Goal: Task Accomplishment & Management: Use online tool/utility

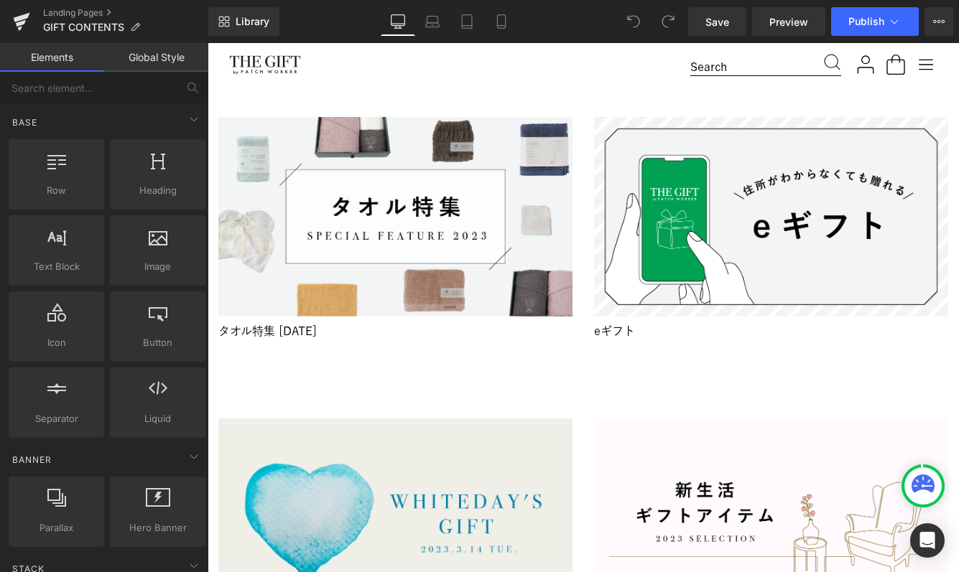
scroll to position [4550, 0]
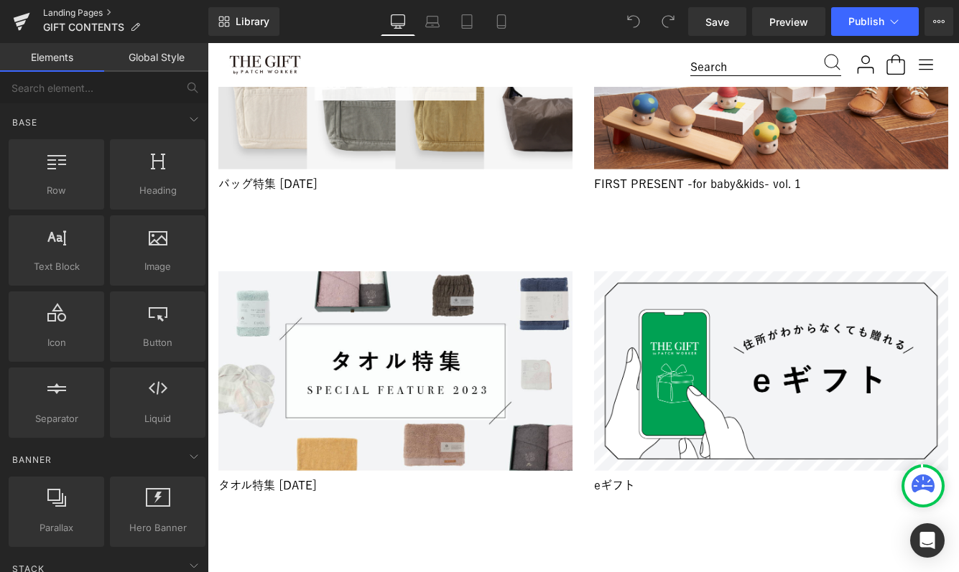
click at [61, 14] on link "Landing Pages" at bounding box center [125, 12] width 165 height 11
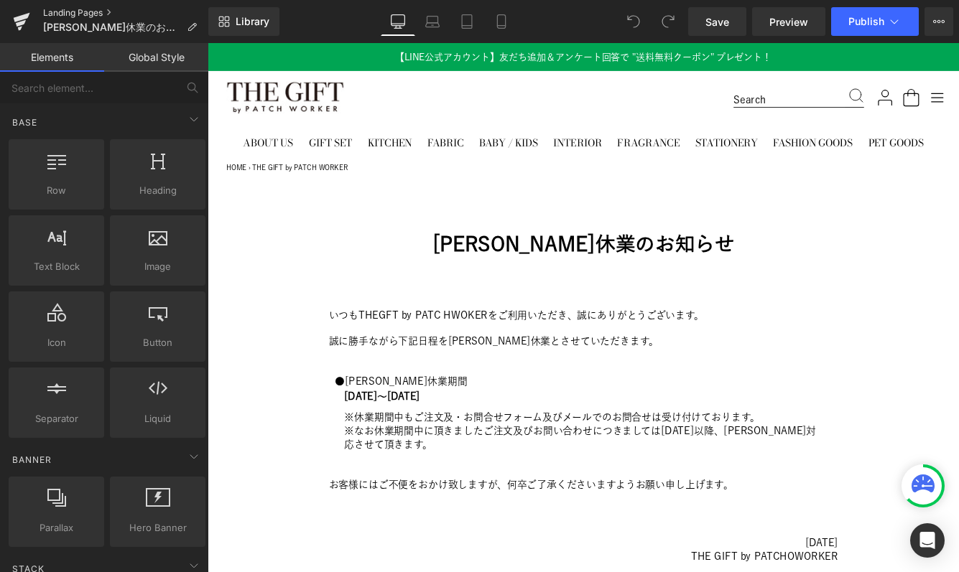
click at [80, 11] on link "Landing Pages" at bounding box center [125, 12] width 165 height 11
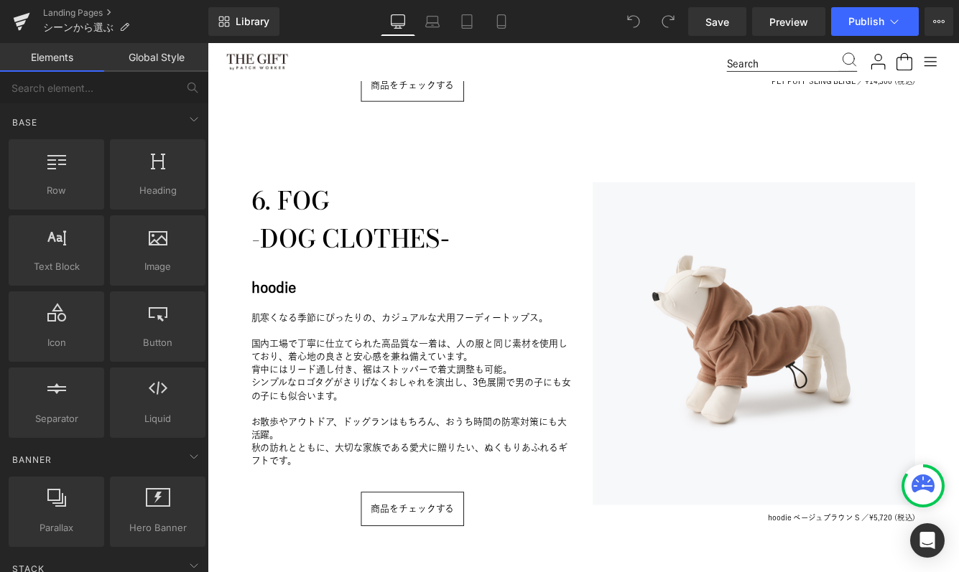
scroll to position [2911, 0]
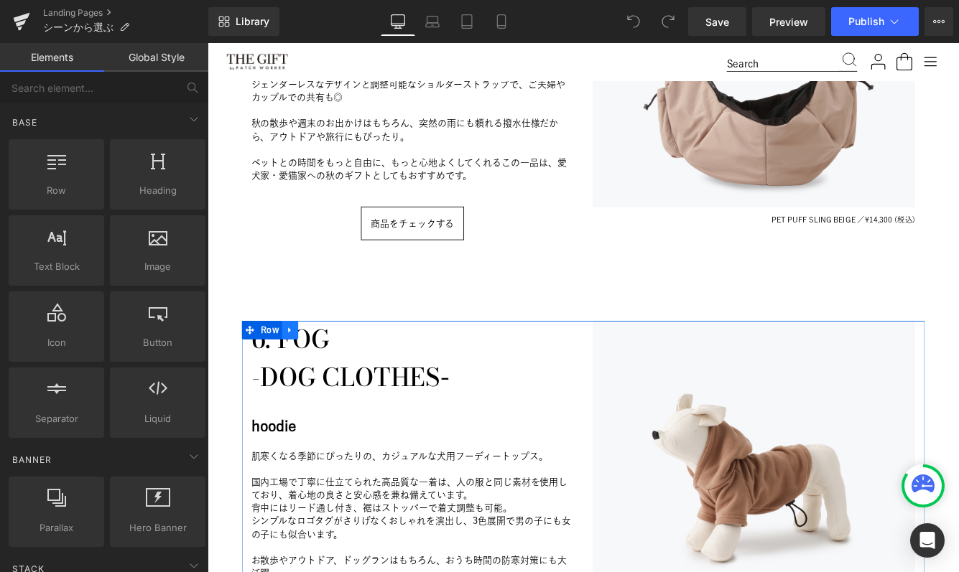
click at [305, 371] on icon at bounding box center [303, 376] width 10 height 11
click at [342, 371] on icon at bounding box center [340, 376] width 10 height 10
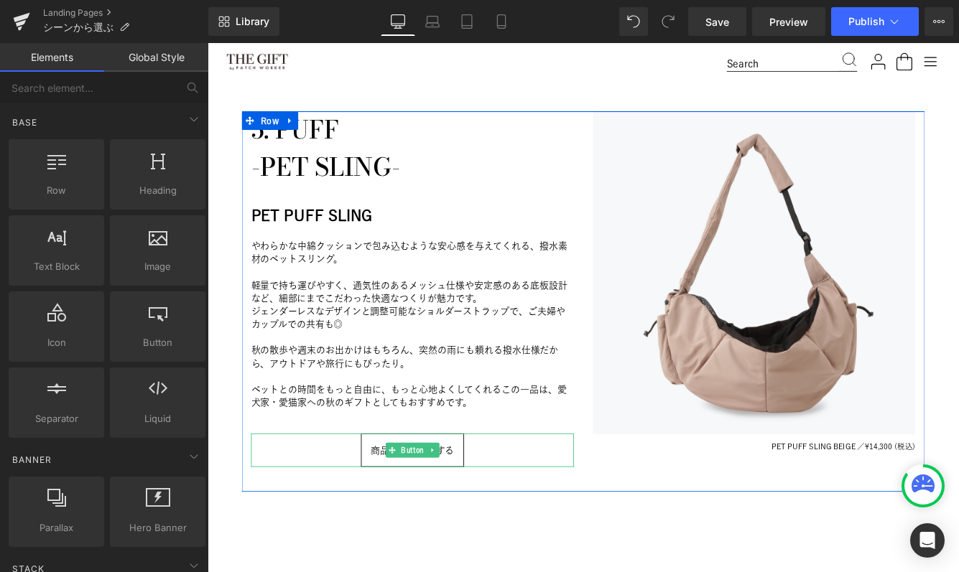
scroll to position [2616, 0]
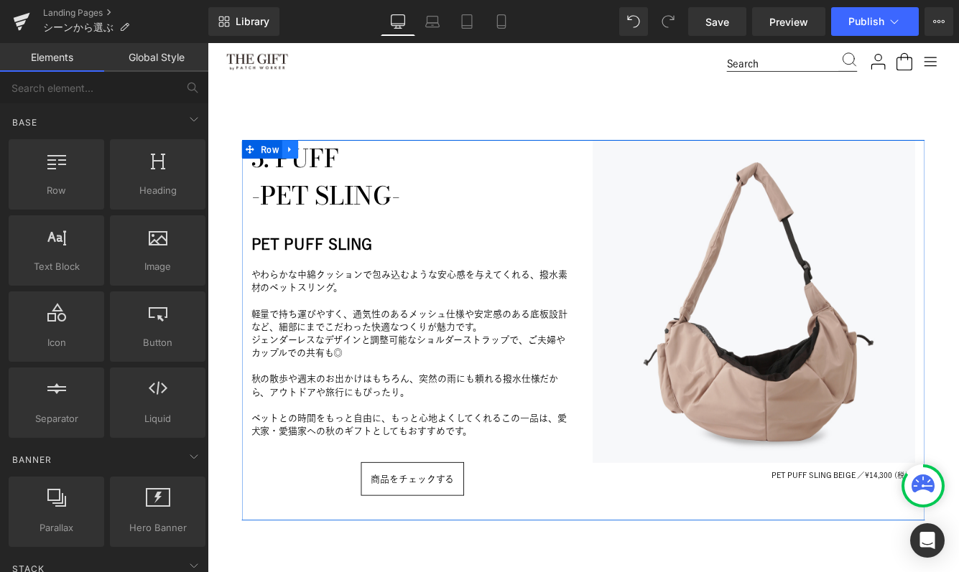
click at [306, 160] on icon at bounding box center [303, 165] width 10 height 11
click at [342, 161] on icon at bounding box center [340, 166] width 10 height 10
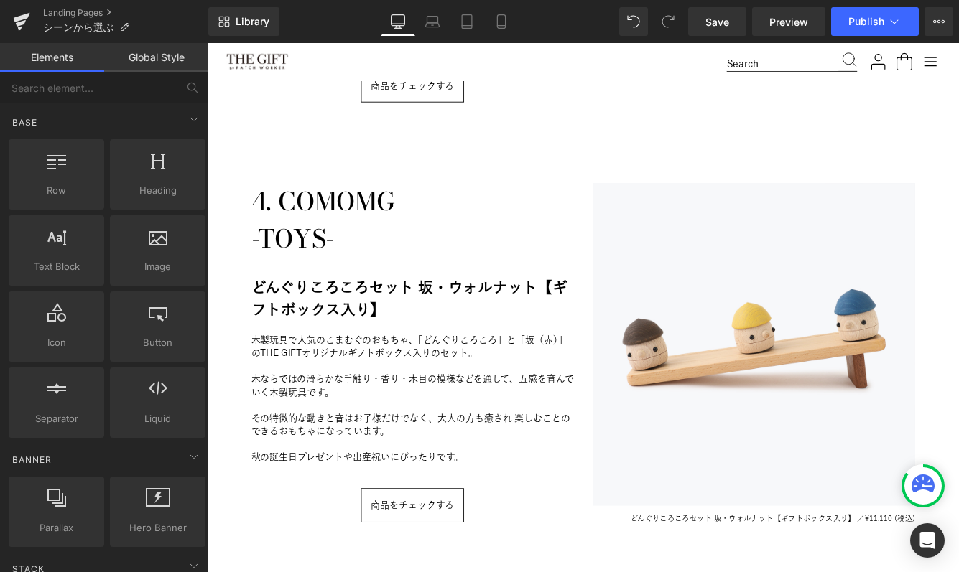
scroll to position [2068, 0]
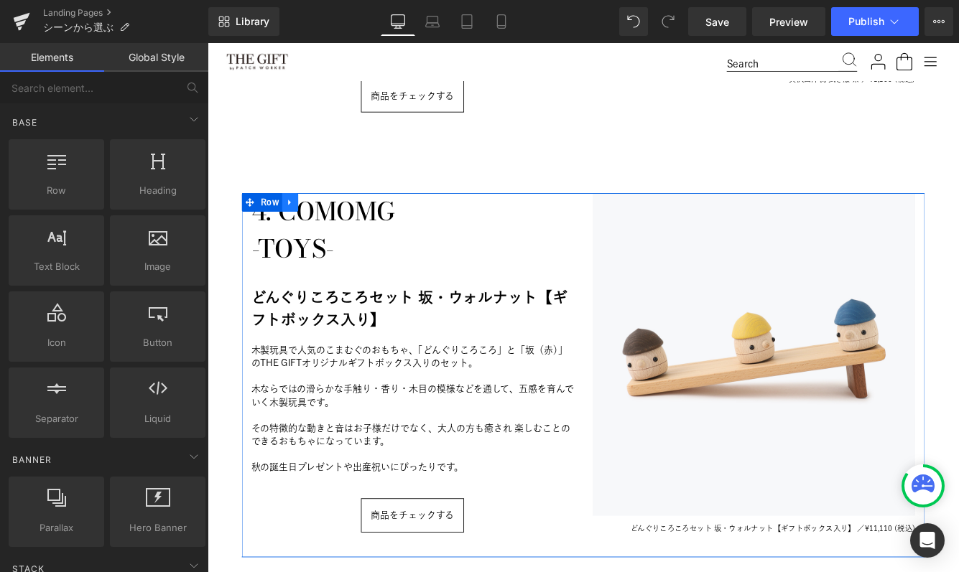
click at [306, 223] on icon at bounding box center [303, 228] width 10 height 11
click at [341, 224] on icon at bounding box center [340, 228] width 10 height 10
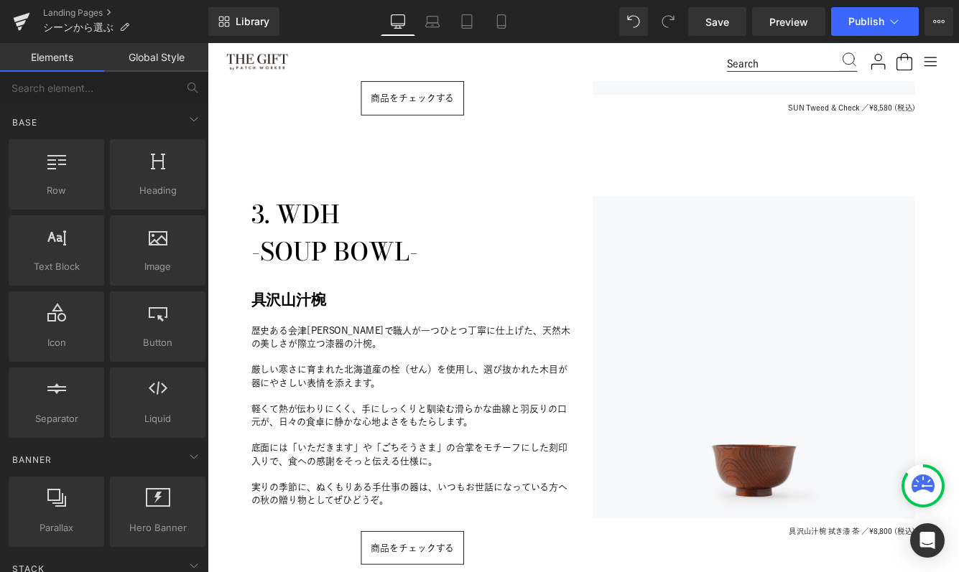
scroll to position [1543, 0]
click at [338, 275] on h1 "-SOUP BOWL-" at bounding box center [444, 286] width 373 height 43
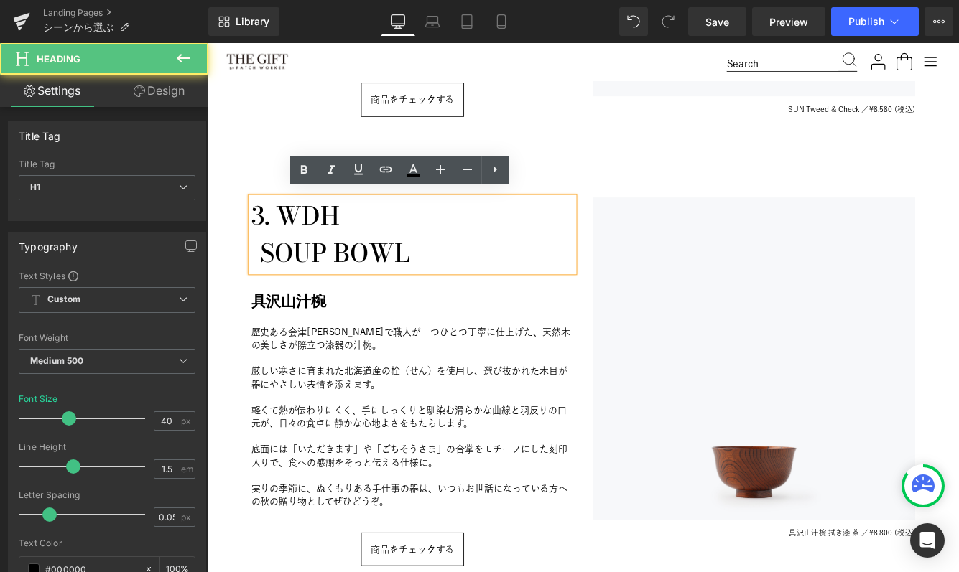
click at [307, 379] on p "歴史ある会津[PERSON_NAME]で職人が一つひとつ丁寧に仕上げた、天然木の美しさが際立つ漆器の汁椀。" at bounding box center [444, 385] width 373 height 30
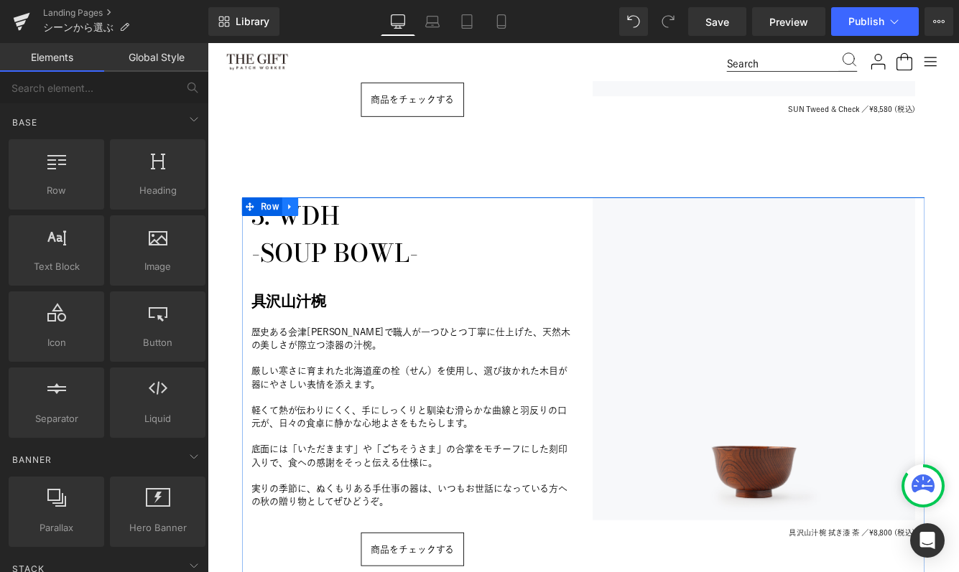
click at [299, 227] on icon at bounding box center [303, 232] width 10 height 11
click at [339, 222] on link at bounding box center [340, 233] width 19 height 22
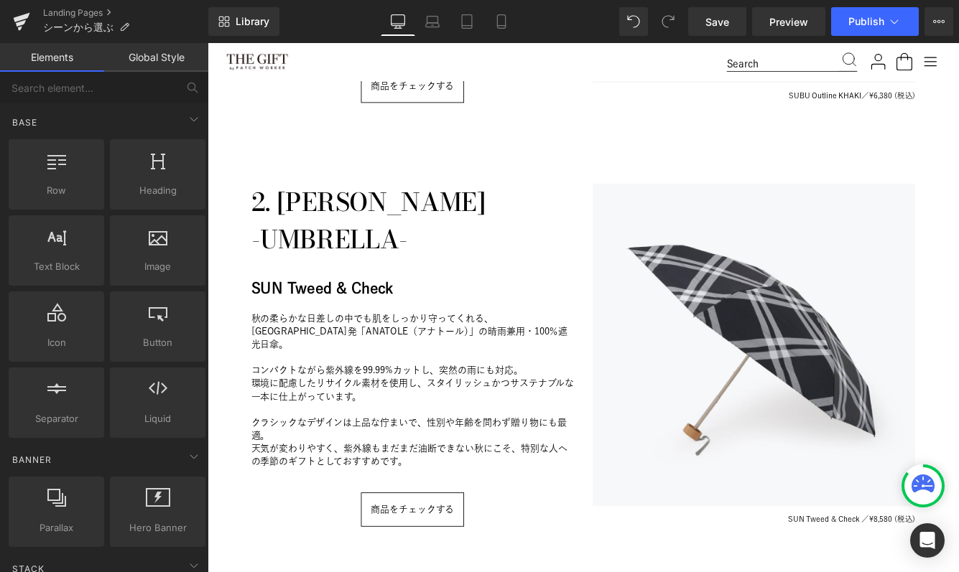
scroll to position [1064, 0]
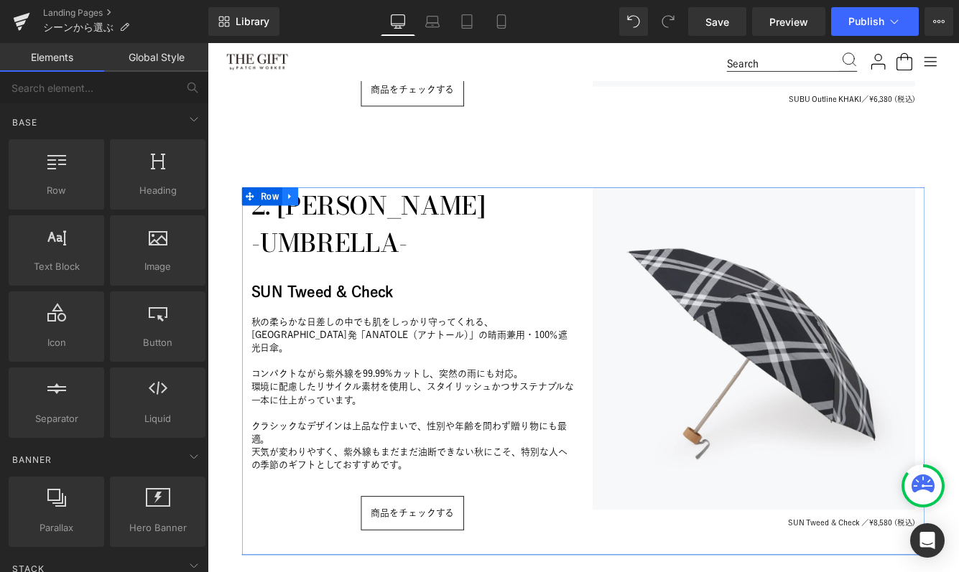
click at [305, 225] on icon at bounding box center [303, 220] width 10 height 11
click at [340, 219] on icon at bounding box center [340, 220] width 10 height 10
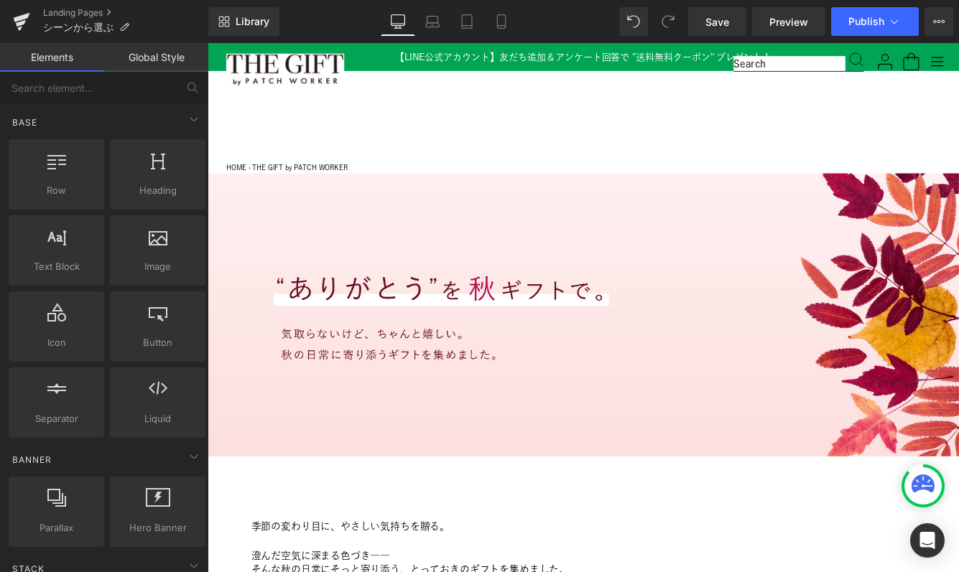
scroll to position [50, 0]
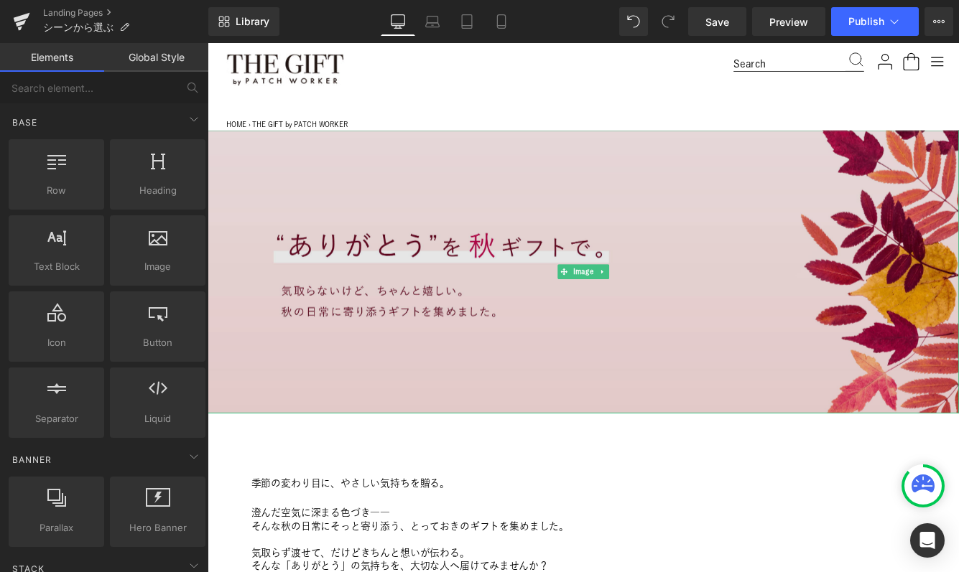
click at [521, 295] on img at bounding box center [642, 307] width 869 height 327
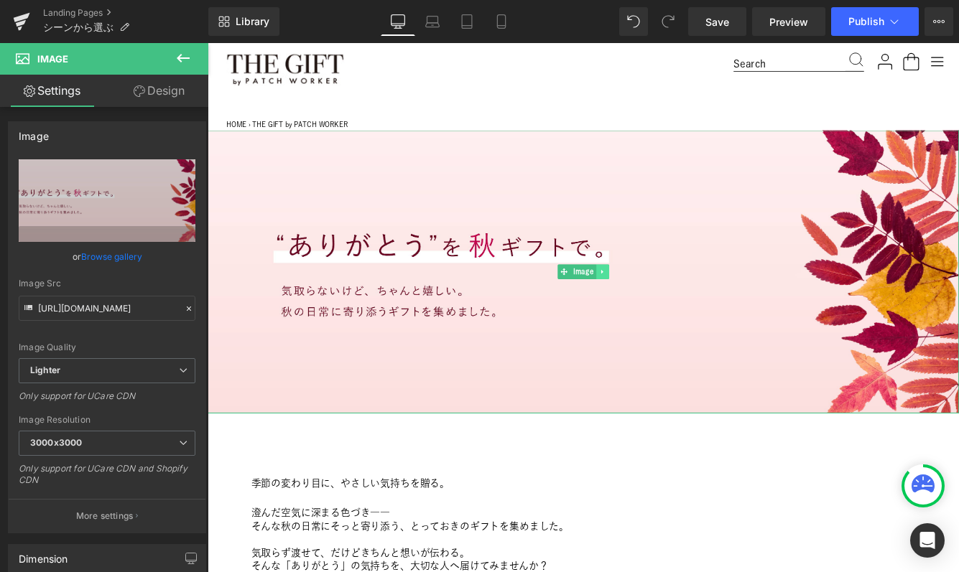
click at [660, 305] on icon at bounding box center [664, 308] width 8 height 9
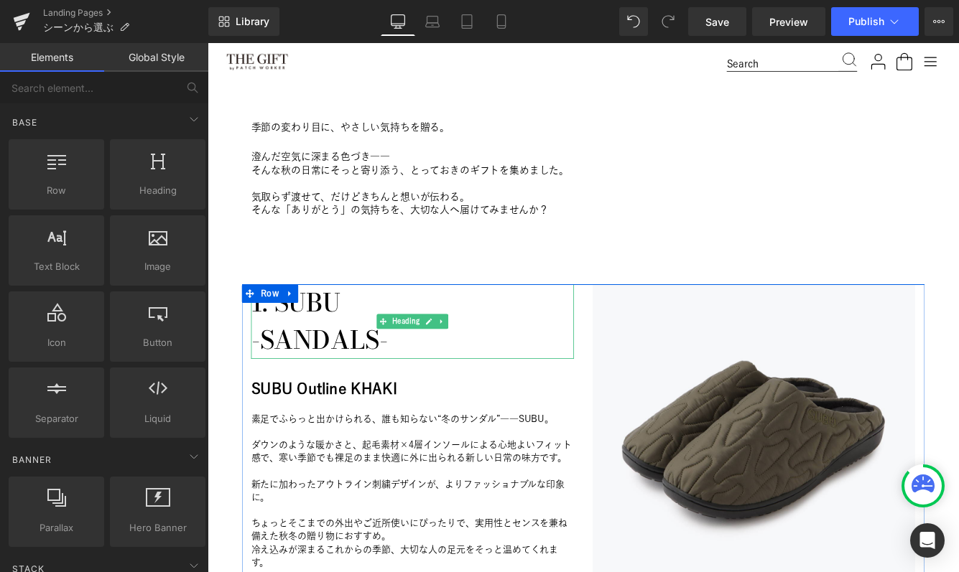
scroll to position [484, 0]
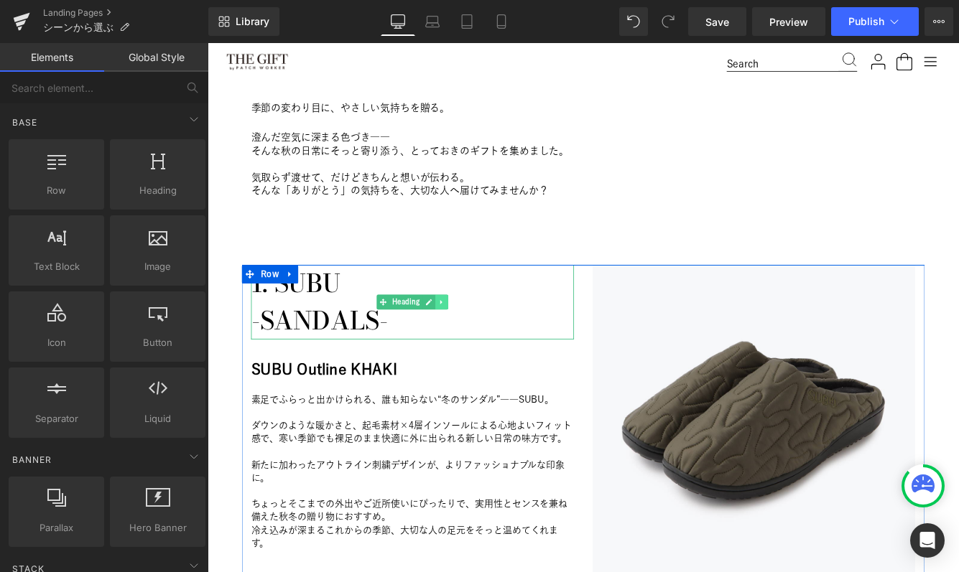
click at [477, 344] on icon at bounding box center [478, 342] width 2 height 5
click at [484, 341] on icon at bounding box center [486, 343] width 8 height 8
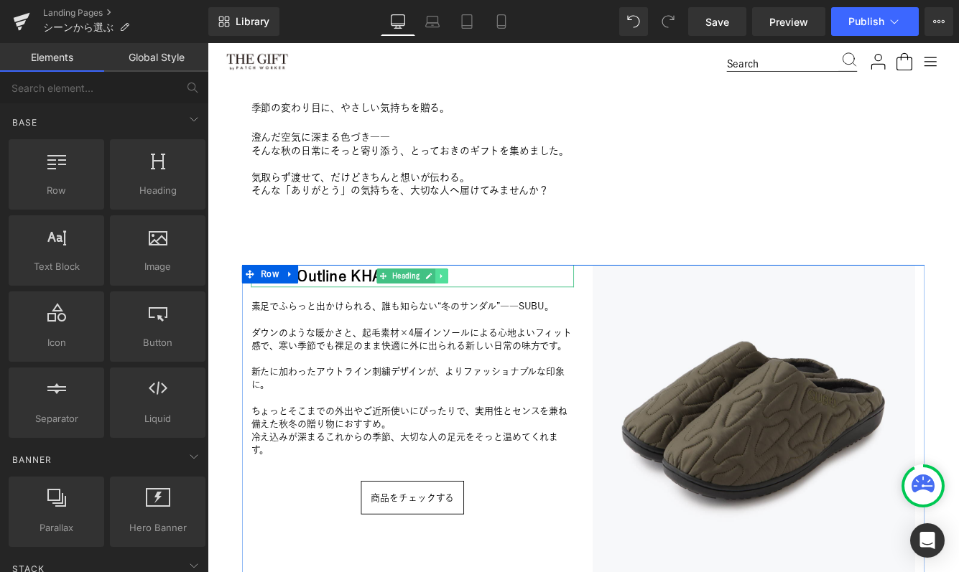
click at [480, 309] on icon at bounding box center [479, 313] width 8 height 9
click at [487, 310] on icon at bounding box center [486, 313] width 8 height 8
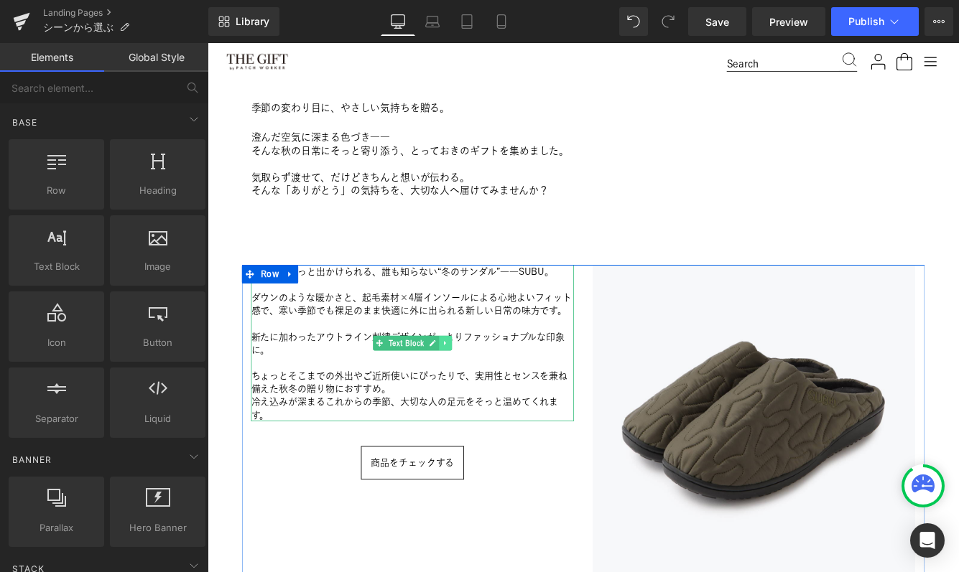
click at [481, 389] on icon at bounding box center [483, 390] width 8 height 9
click at [491, 389] on icon at bounding box center [490, 390] width 8 height 9
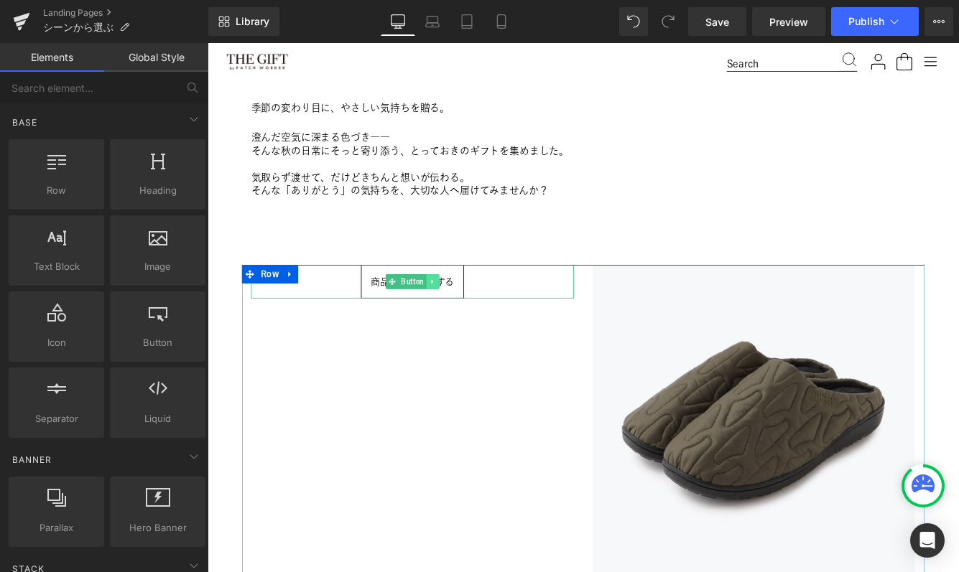
click at [466, 318] on icon at bounding box center [467, 319] width 2 height 5
click at [477, 318] on icon at bounding box center [476, 319] width 8 height 8
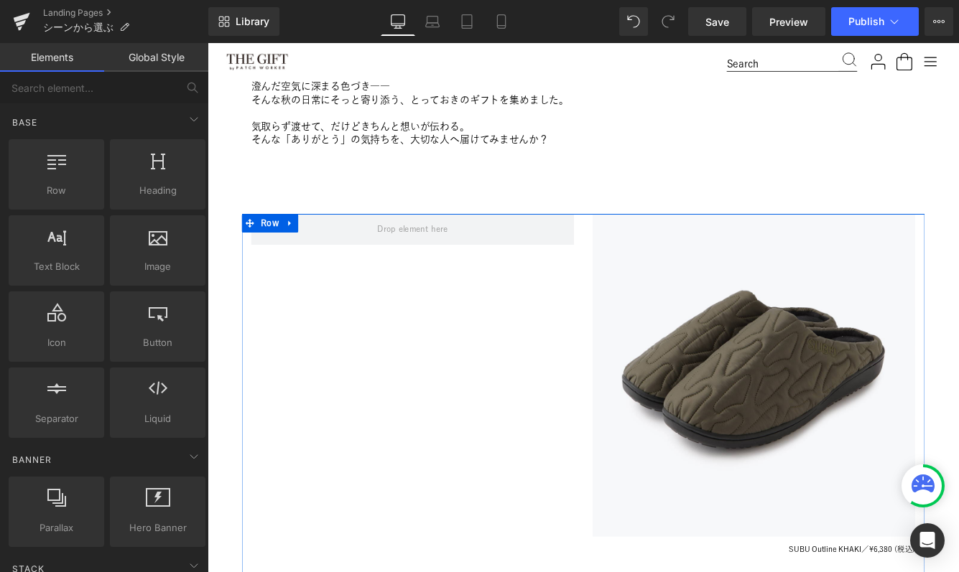
scroll to position [560, 0]
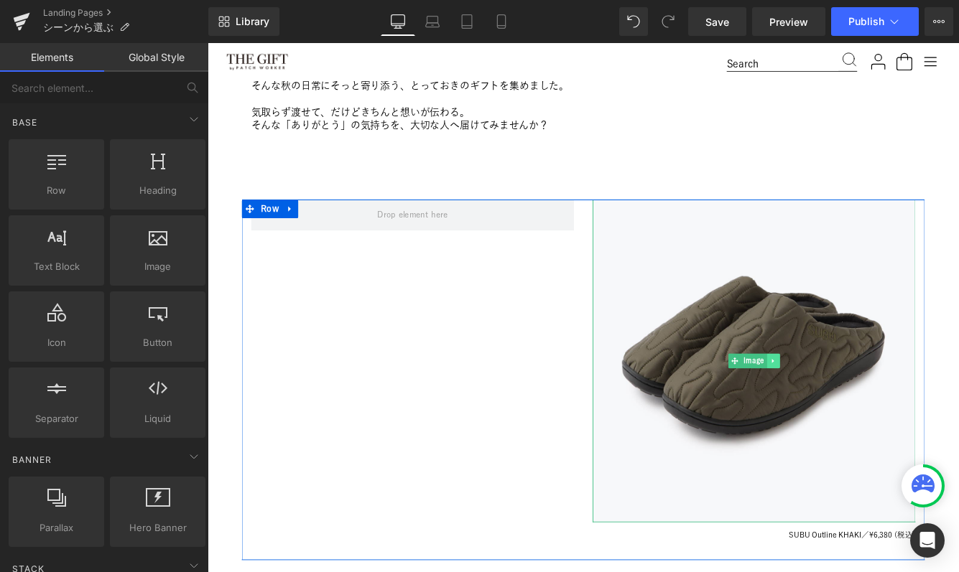
click at [863, 406] on link at bounding box center [862, 410] width 15 height 17
click at [871, 410] on icon at bounding box center [869, 410] width 8 height 8
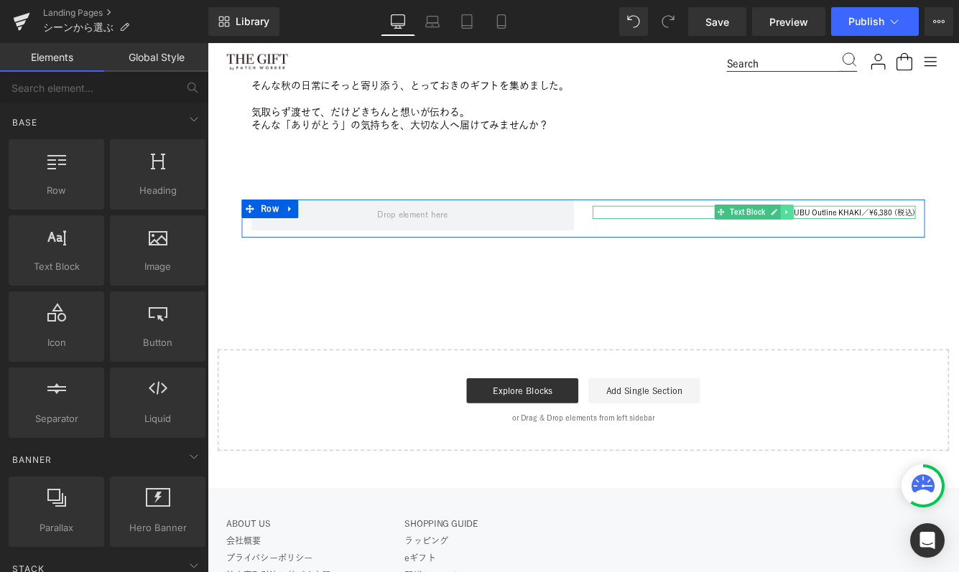
click at [880, 238] on icon at bounding box center [878, 238] width 8 height 9
click at [883, 236] on icon at bounding box center [885, 239] width 8 height 8
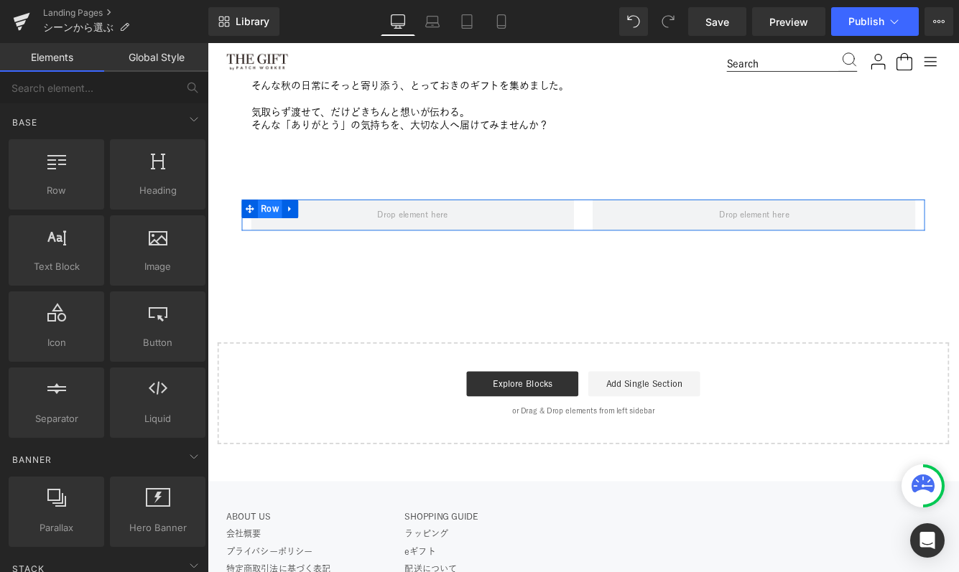
click at [279, 233] on span "Row" at bounding box center [280, 235] width 28 height 22
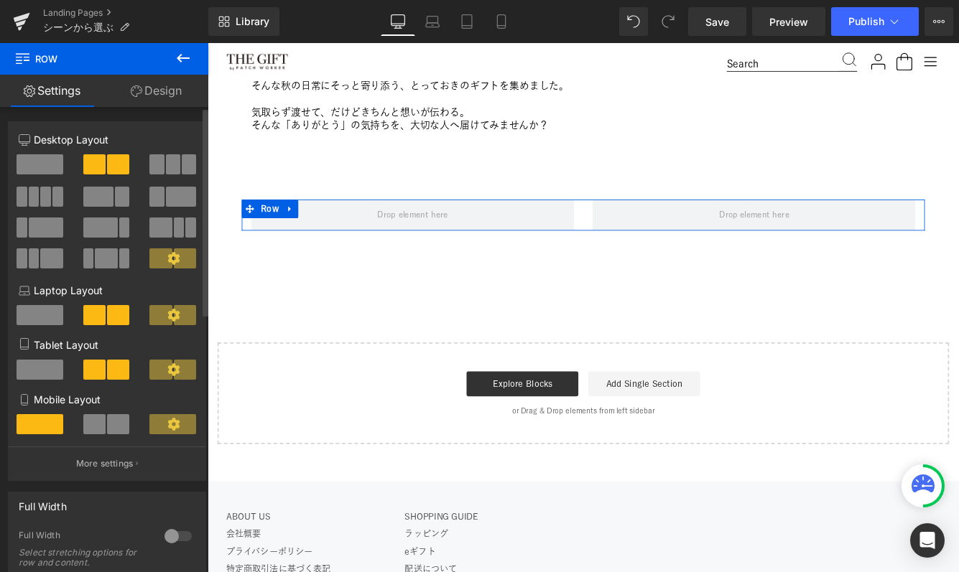
click at [53, 197] on span at bounding box center [57, 197] width 11 height 20
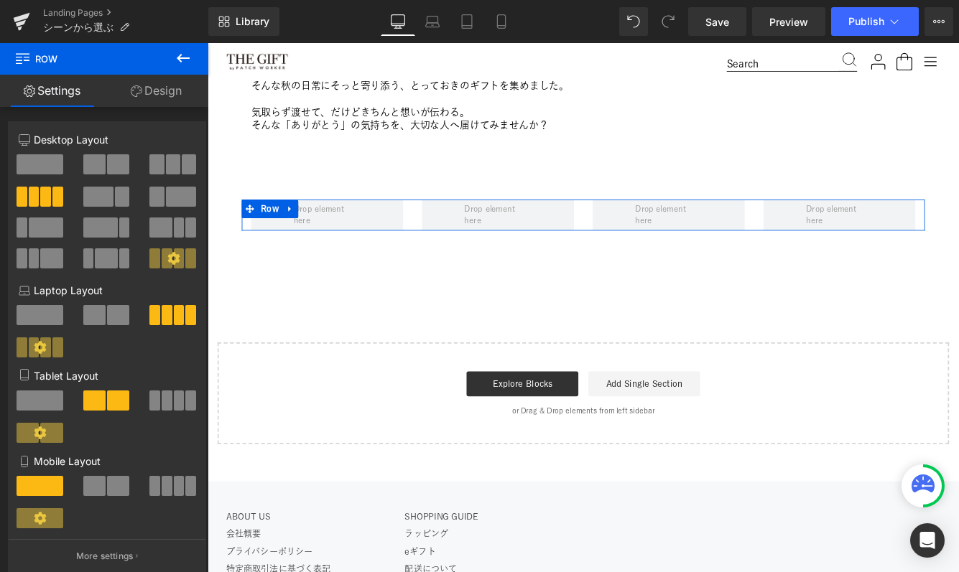
click at [59, 90] on link "Settings" at bounding box center [52, 91] width 104 height 32
click at [146, 83] on link "Design" at bounding box center [156, 91] width 104 height 32
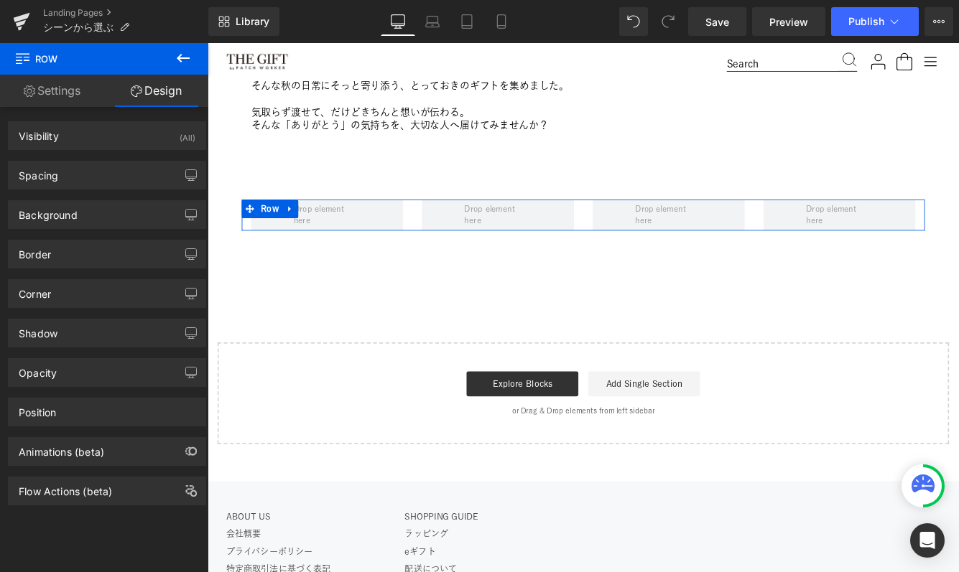
click at [61, 89] on link "Settings" at bounding box center [52, 91] width 104 height 32
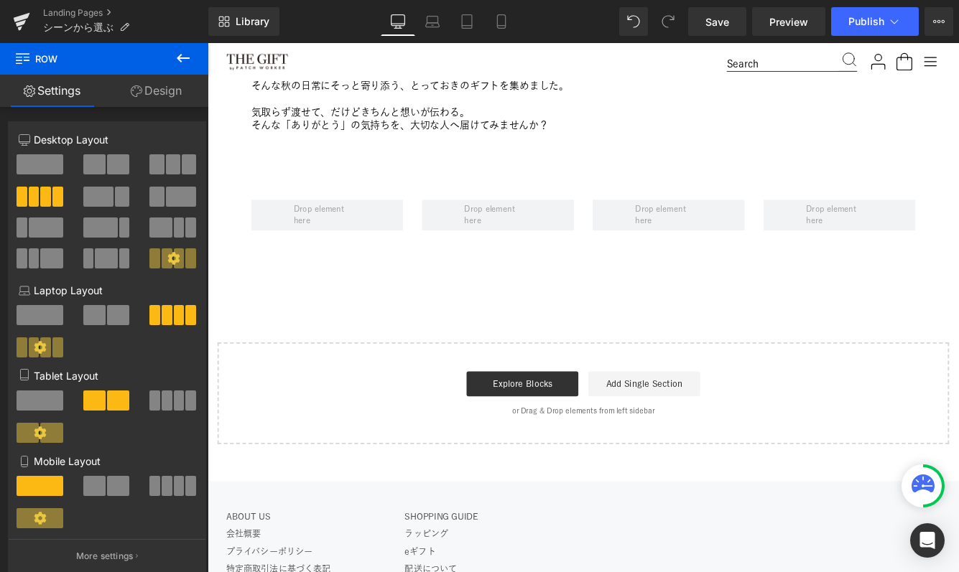
click at [180, 58] on icon at bounding box center [183, 58] width 13 height 9
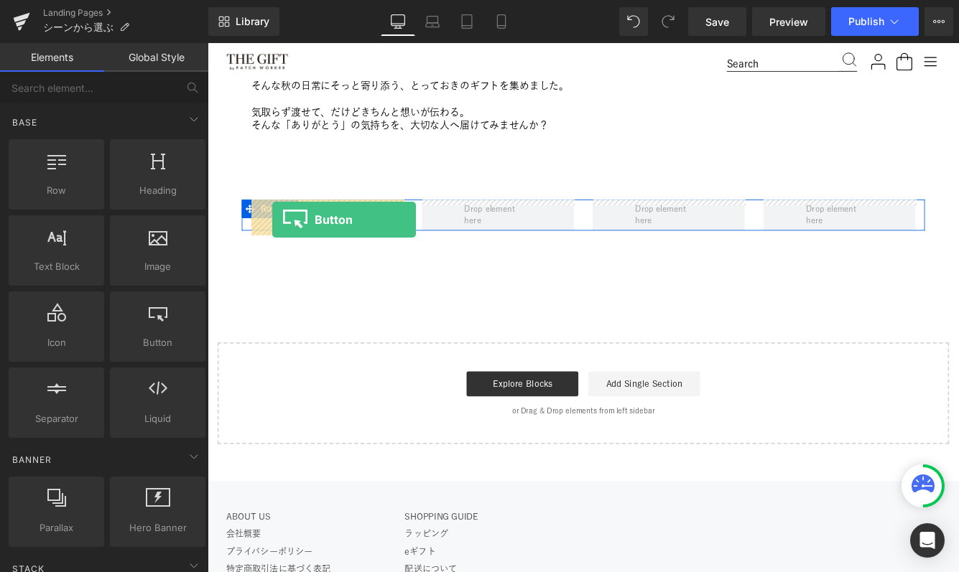
drag, startPoint x: 363, startPoint y: 386, endPoint x: 282, endPoint y: 247, distance: 160.3
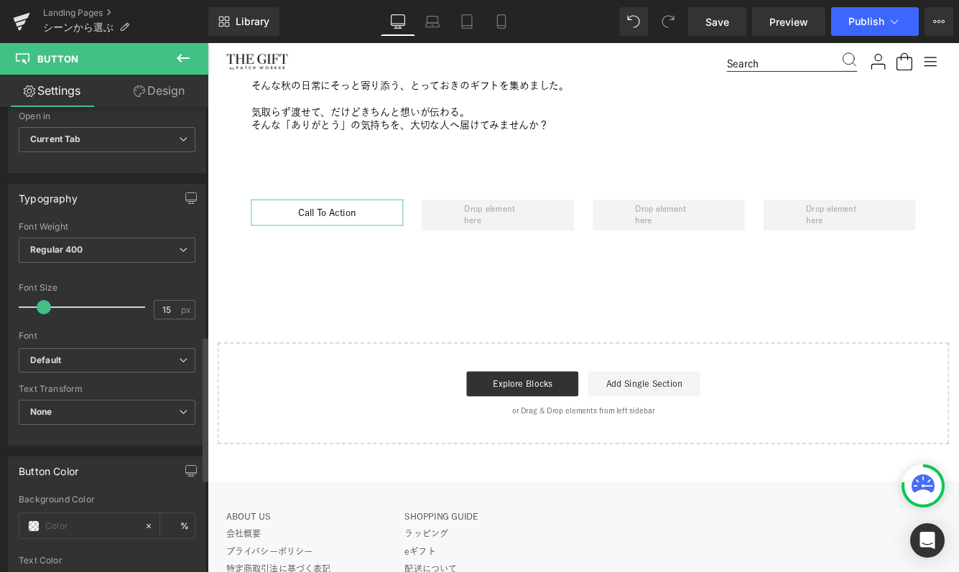
scroll to position [0, 0]
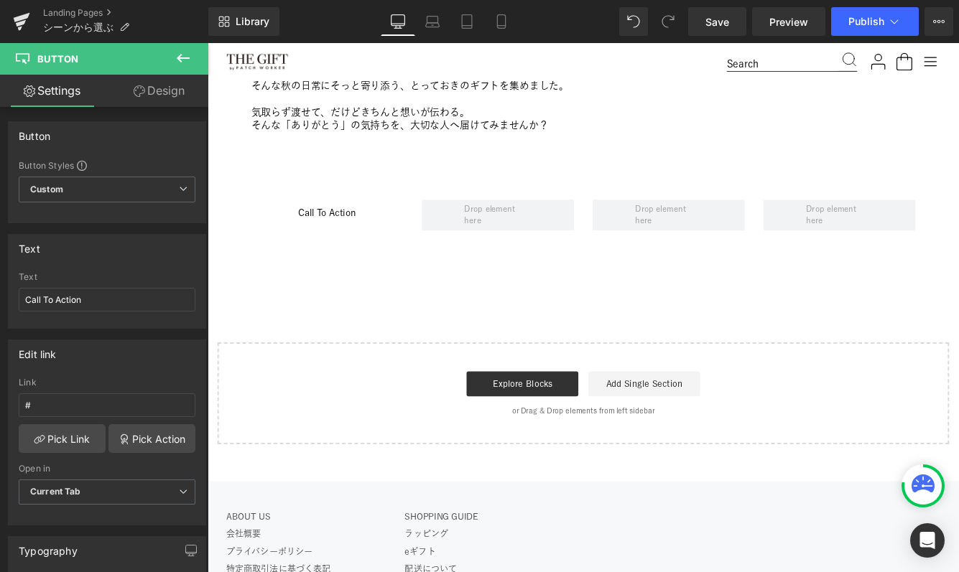
click at [183, 59] on icon at bounding box center [183, 58] width 17 height 17
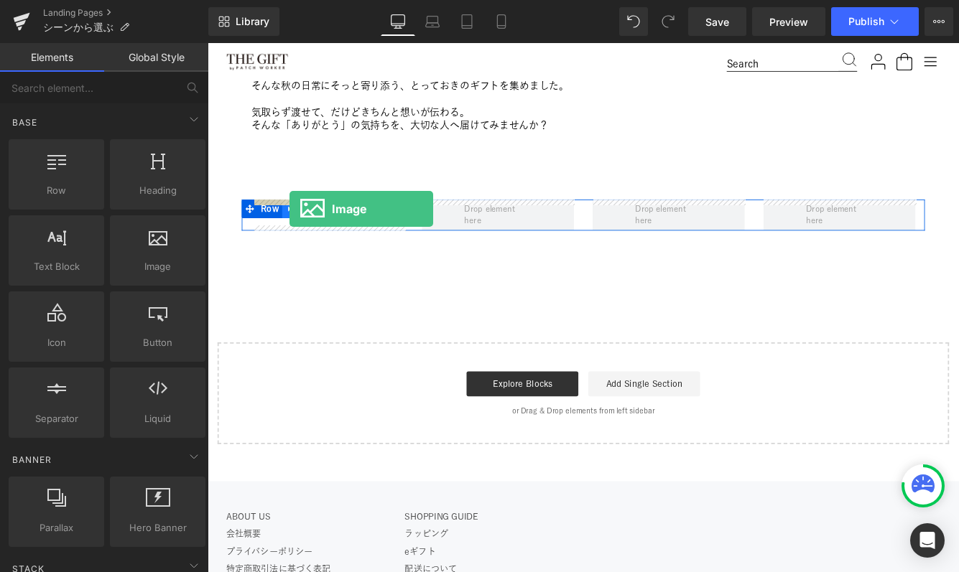
drag, startPoint x: 362, startPoint y: 302, endPoint x: 302, endPoint y: 235, distance: 90.1
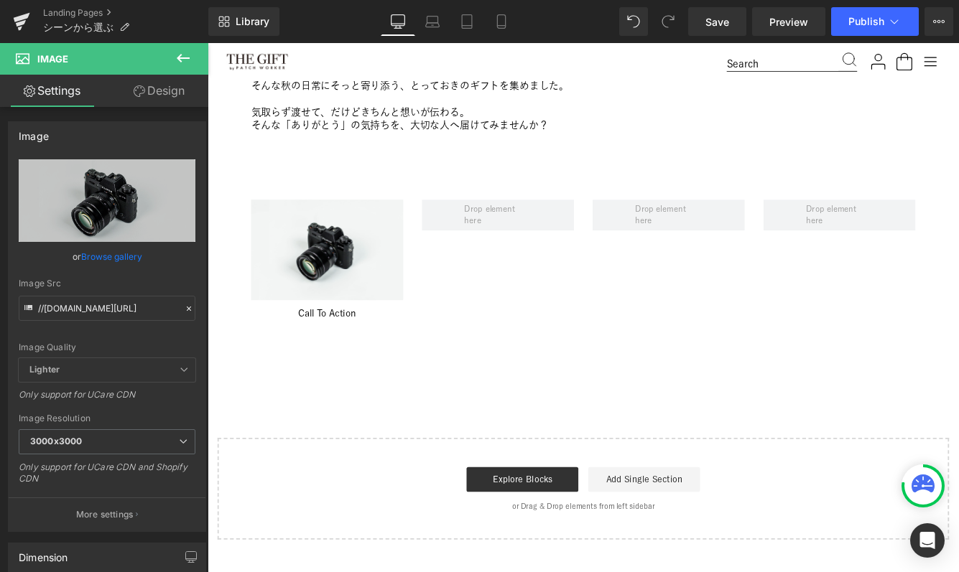
click at [179, 52] on icon at bounding box center [183, 58] width 17 height 17
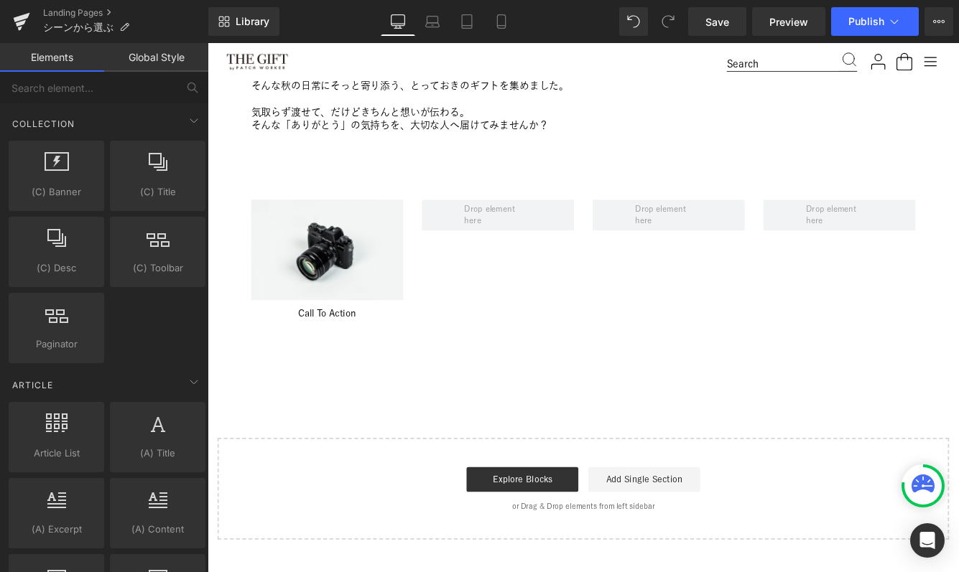
scroll to position [2460, 0]
click at [42, 344] on span "Paginator" at bounding box center [56, 345] width 87 height 15
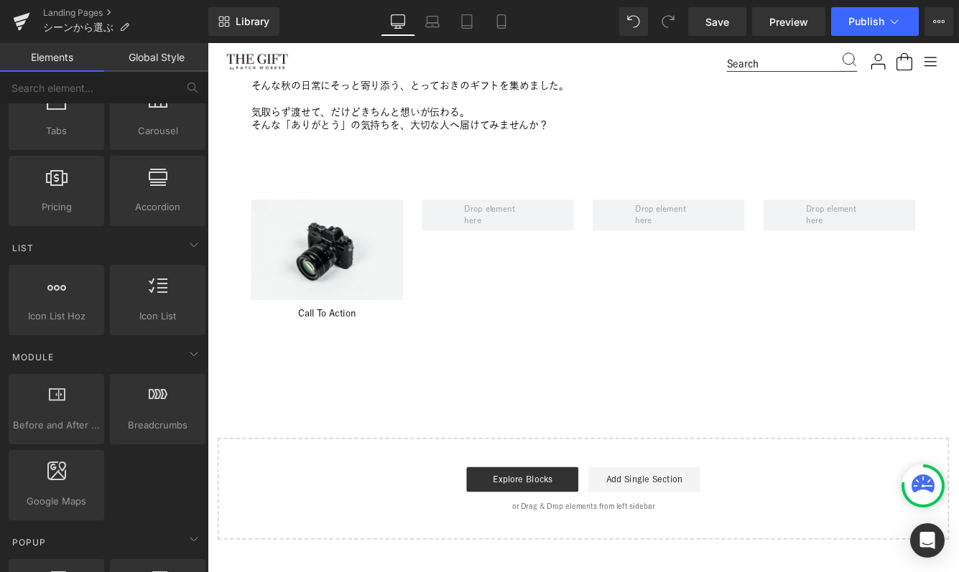
scroll to position [0, 0]
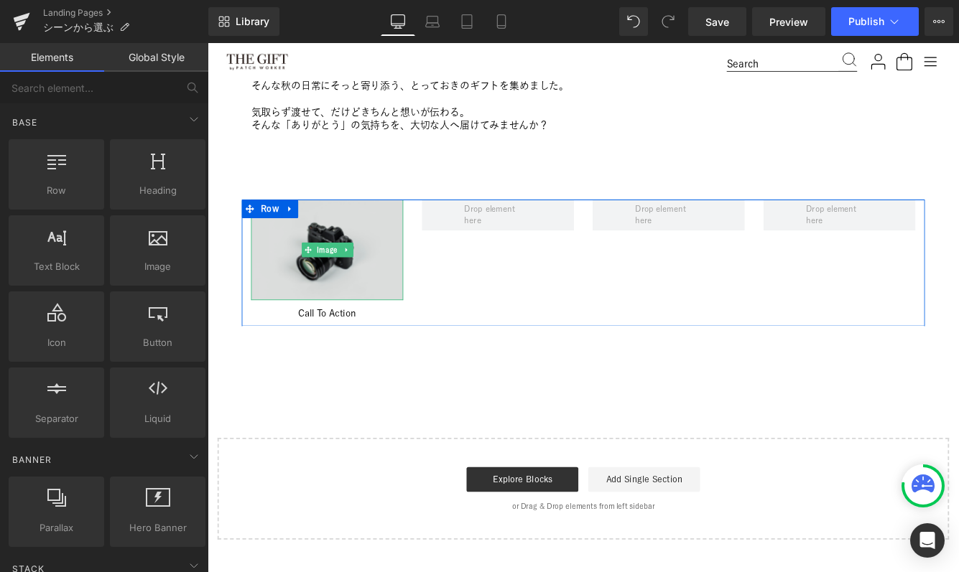
click at [351, 297] on img at bounding box center [346, 282] width 176 height 116
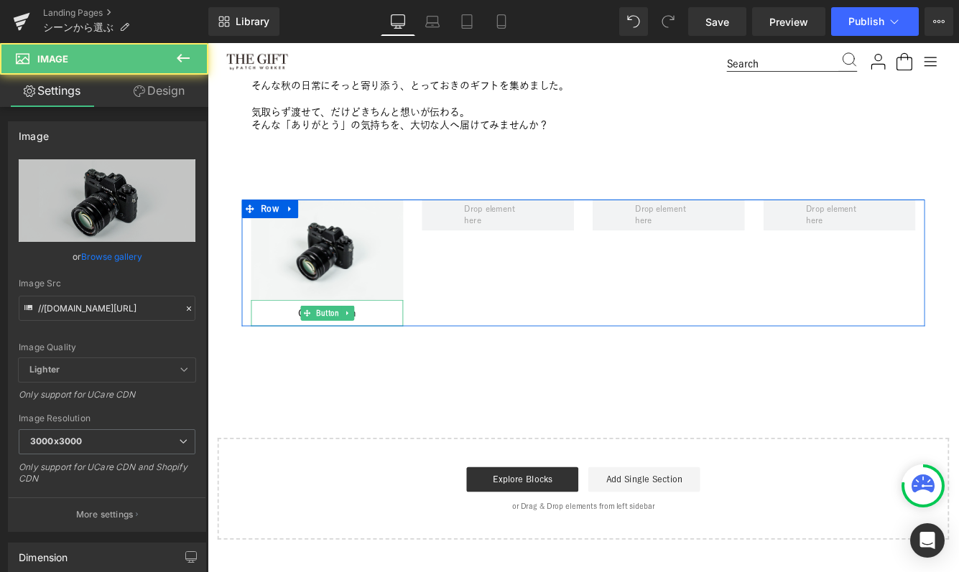
click at [337, 356] on span "Button" at bounding box center [346, 356] width 32 height 17
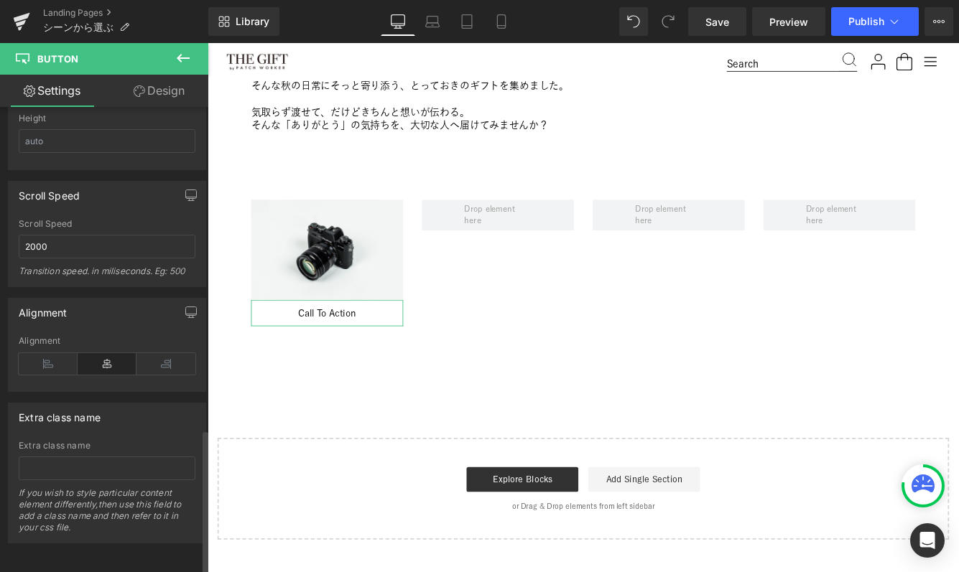
scroll to position [1035, 0]
click at [181, 55] on icon at bounding box center [183, 58] width 17 height 17
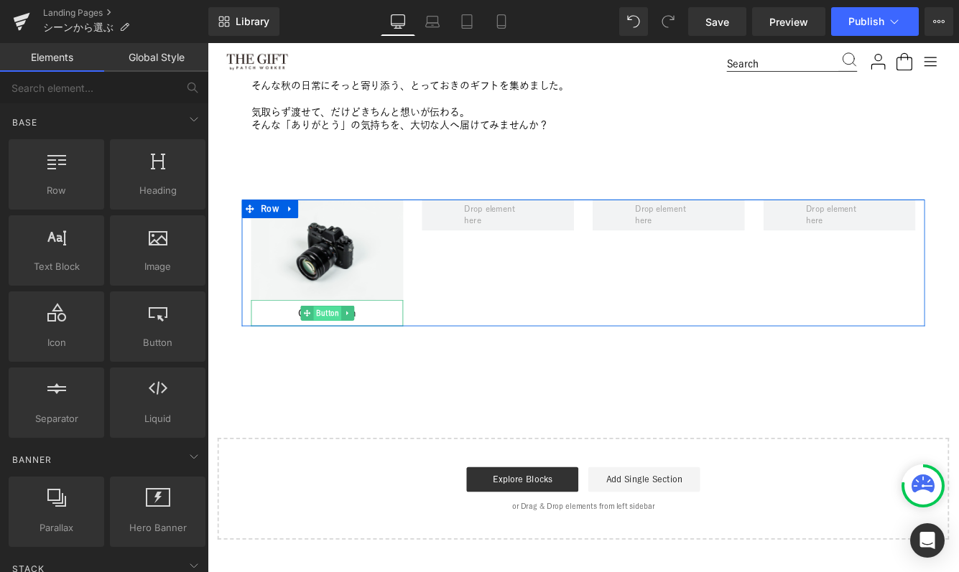
click at [353, 355] on span "Button" at bounding box center [346, 356] width 32 height 17
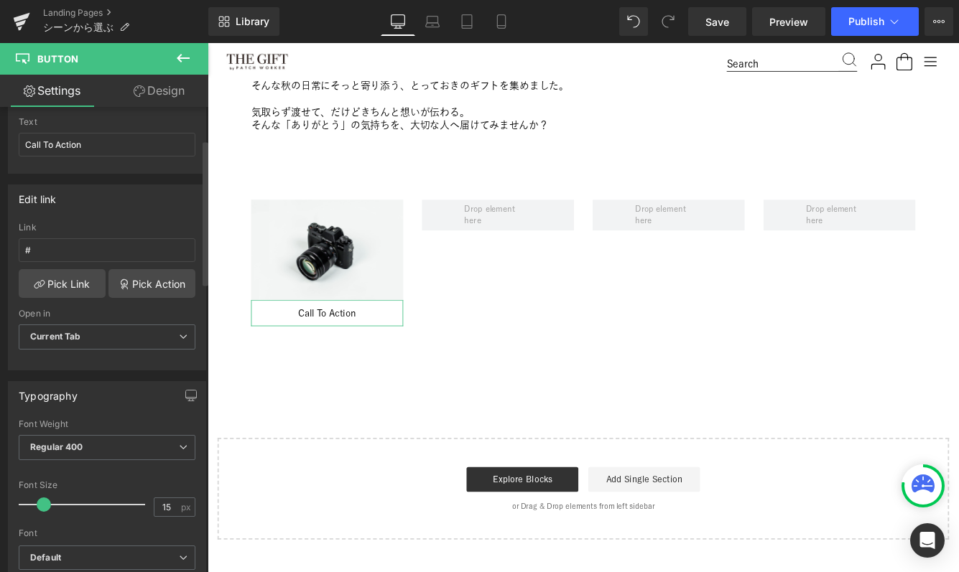
scroll to position [246, 0]
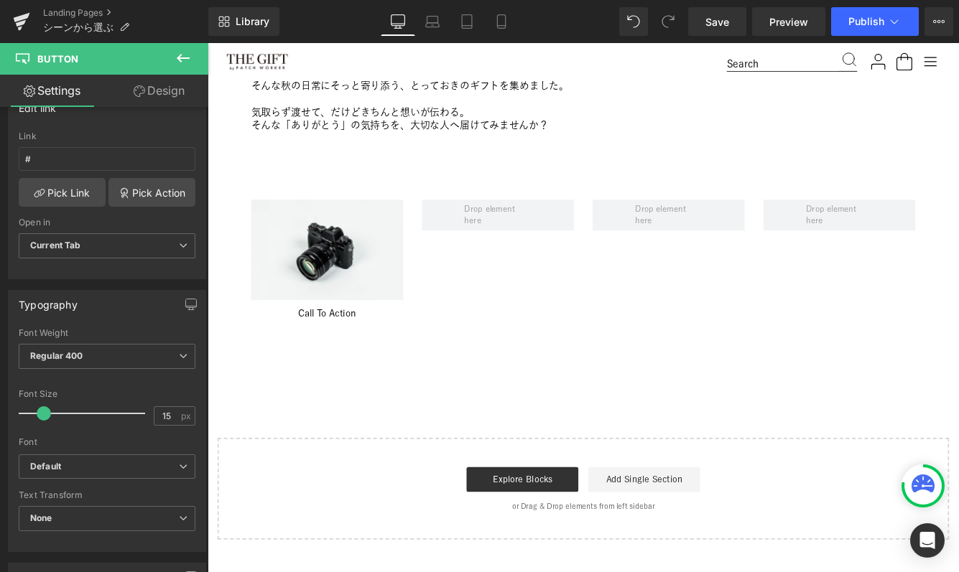
click at [185, 62] on icon at bounding box center [183, 58] width 17 height 17
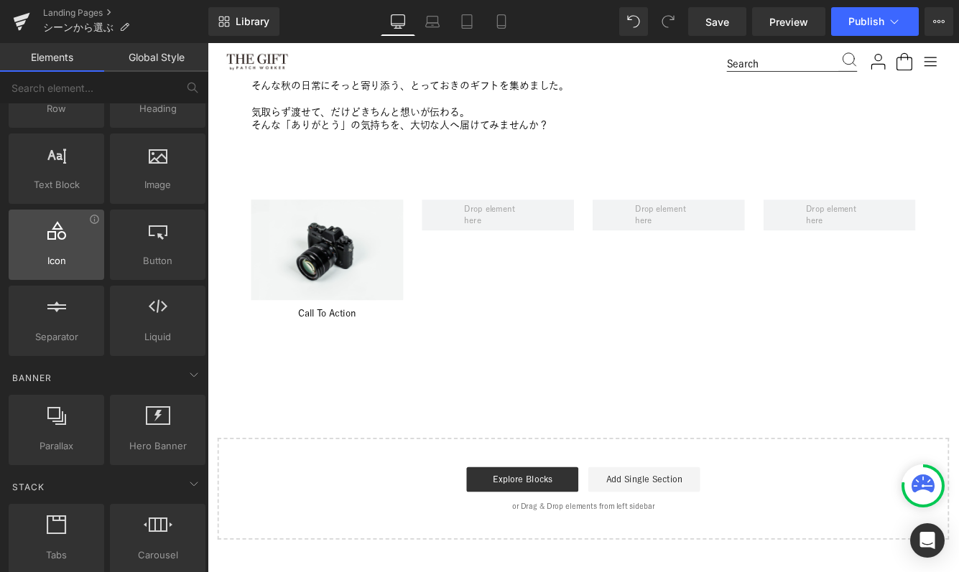
scroll to position [239, 0]
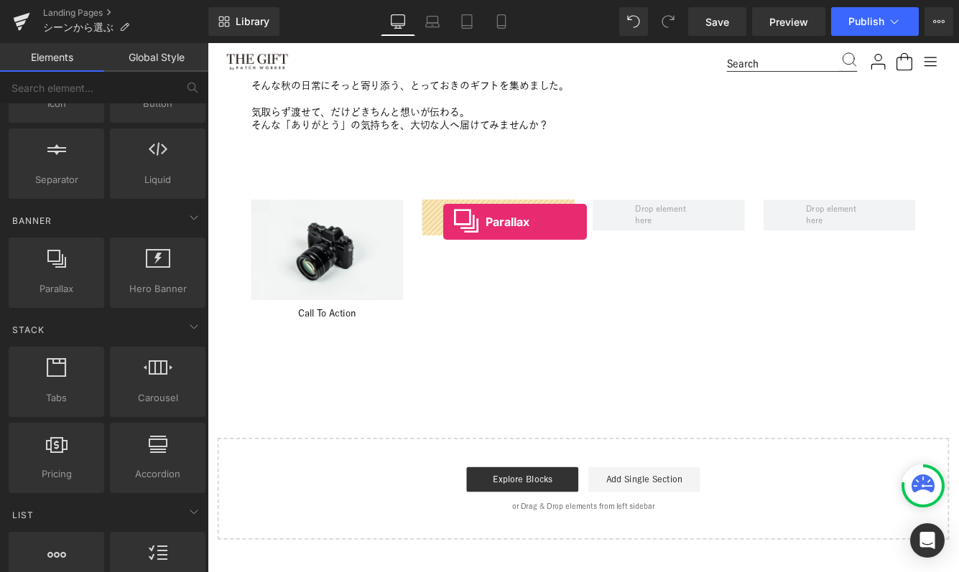
drag, startPoint x: 261, startPoint y: 324, endPoint x: 480, endPoint y: 250, distance: 231.2
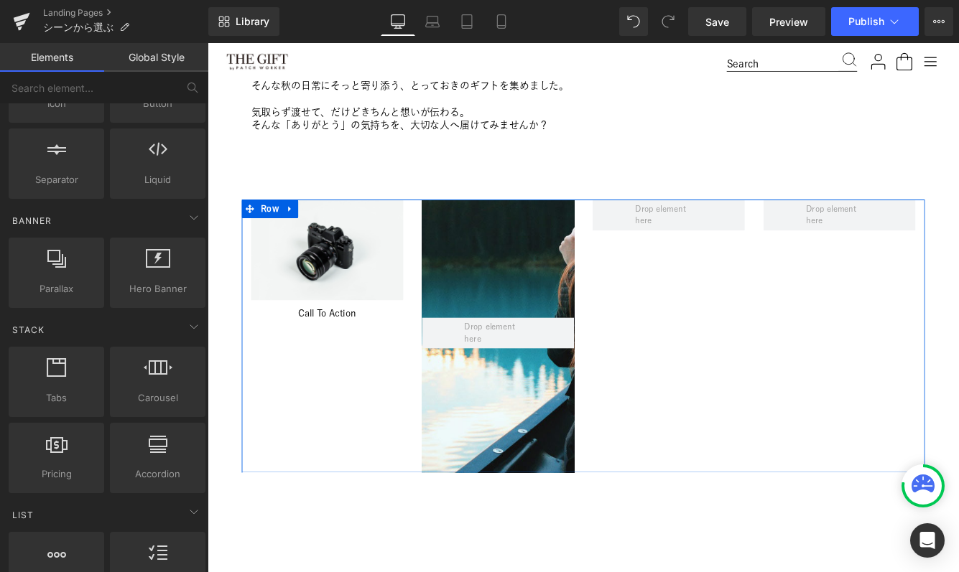
scroll to position [1606, 869]
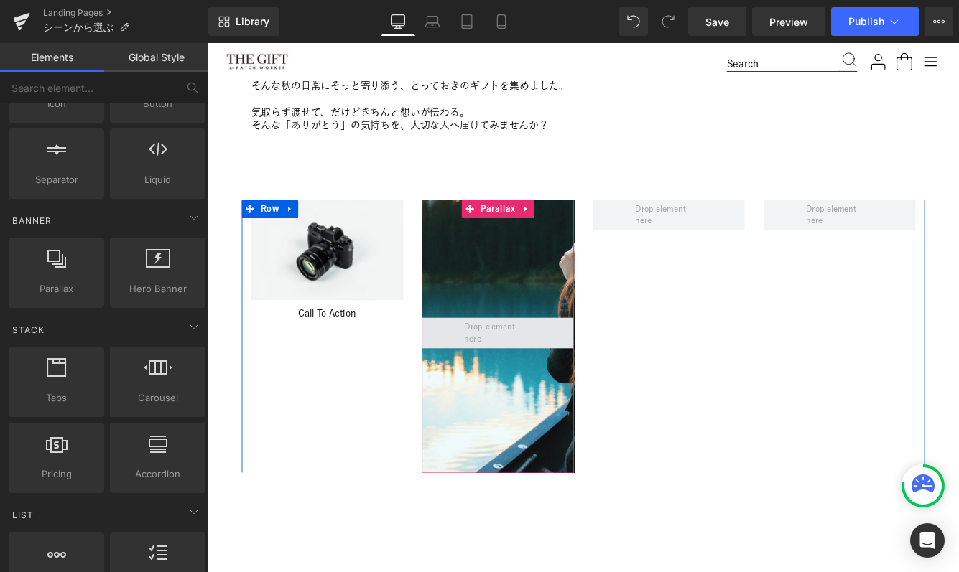
click at [520, 384] on span at bounding box center [543, 378] width 88 height 35
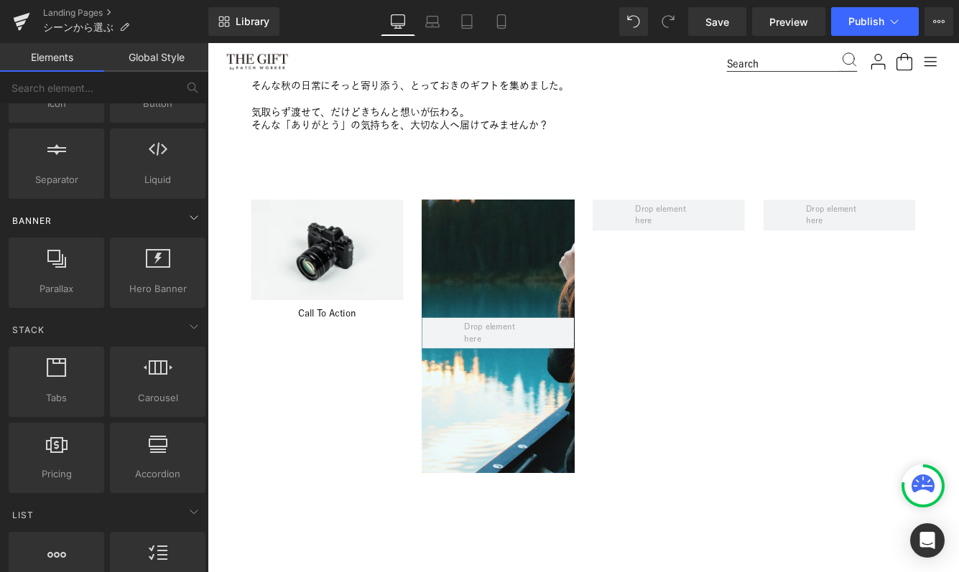
scroll to position [0, 0]
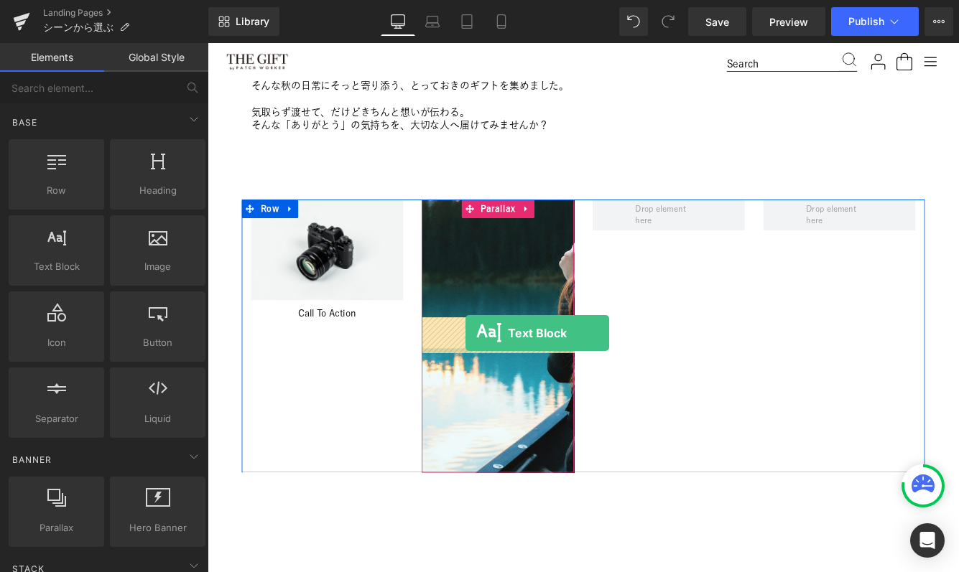
drag, startPoint x: 278, startPoint y: 290, endPoint x: 506, endPoint y: 378, distance: 244.9
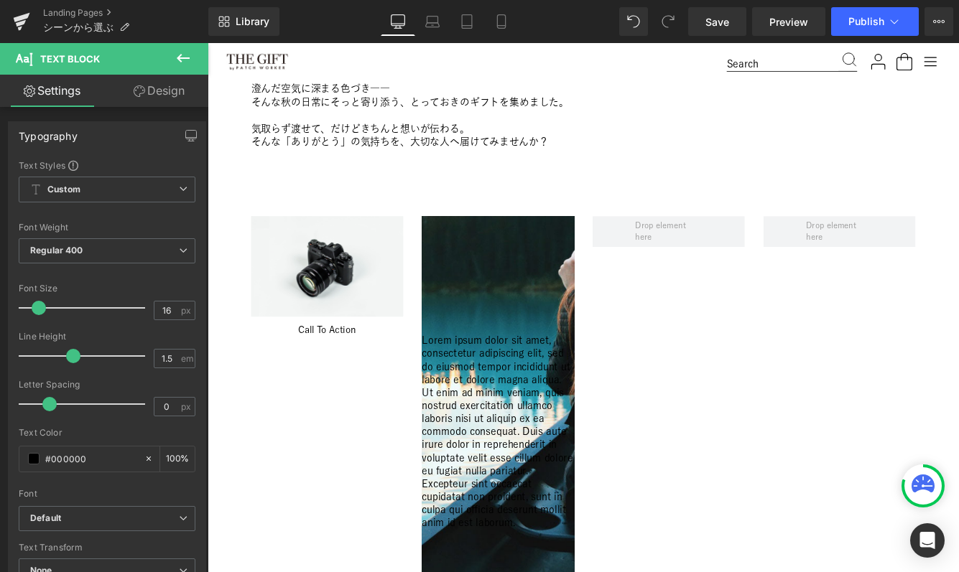
scroll to position [542, 0]
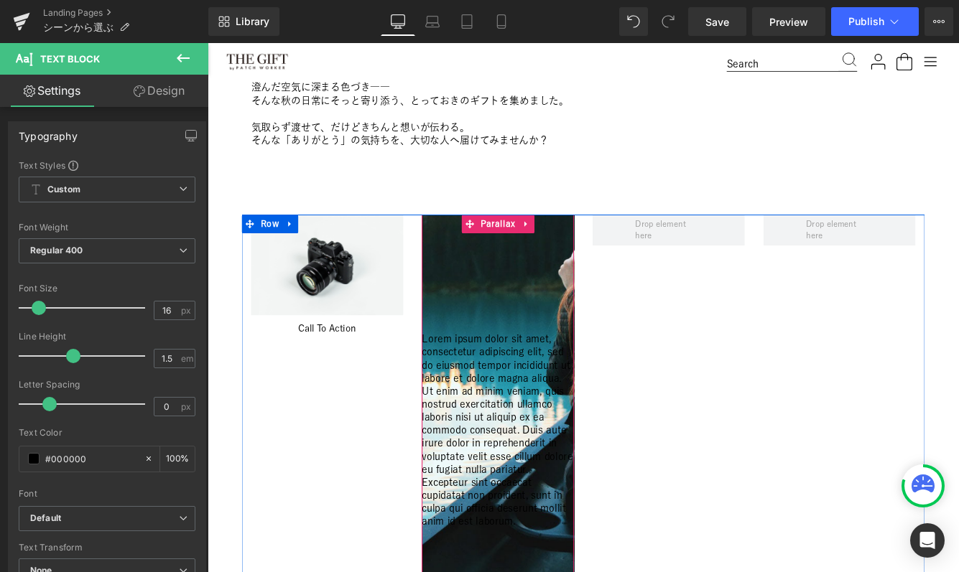
click at [534, 264] on div at bounding box center [642, 363] width 869 height 601
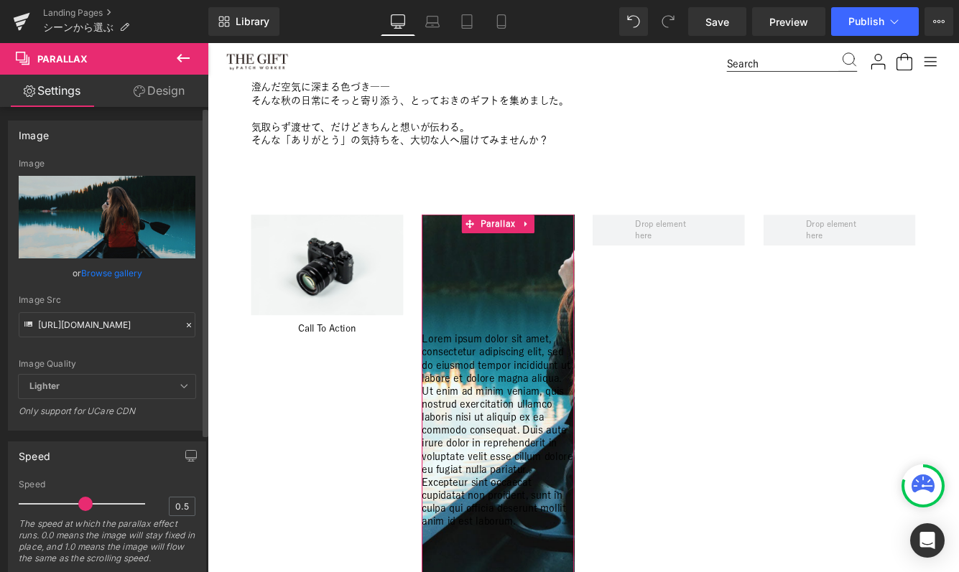
scroll to position [0, 0]
click at [148, 88] on link "Design" at bounding box center [159, 91] width 104 height 32
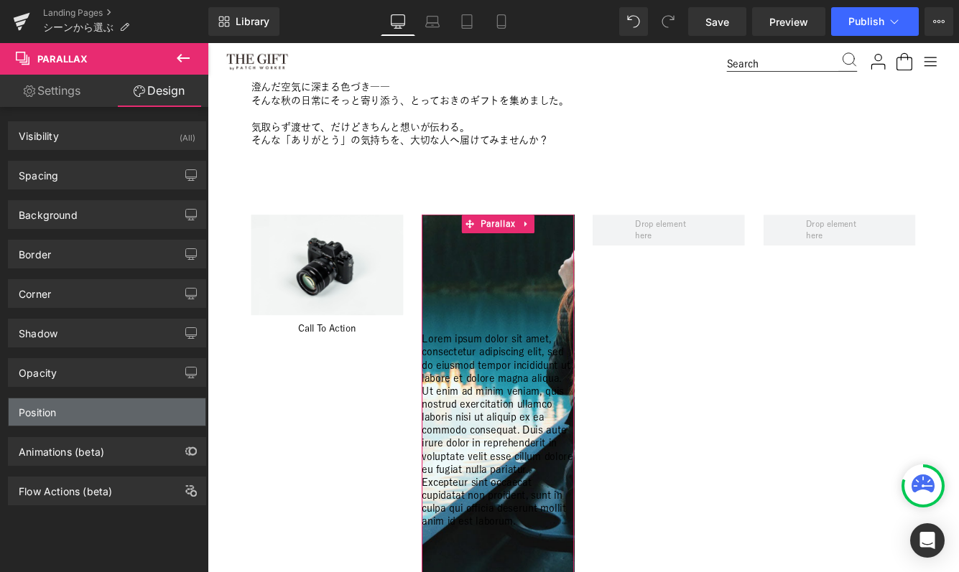
click at [80, 418] on div "Position" at bounding box center [107, 412] width 197 height 27
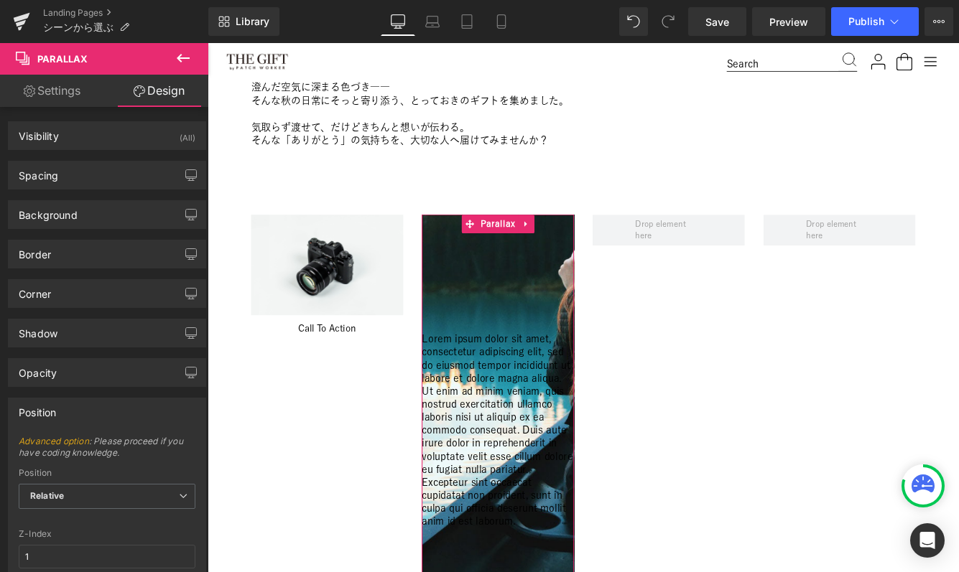
scroll to position [167, 0]
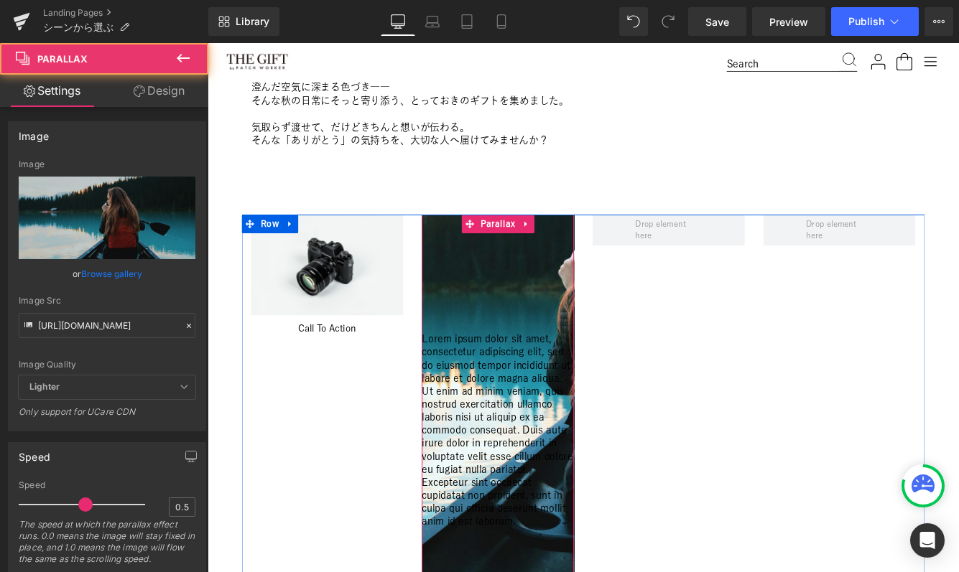
click at [498, 361] on div at bounding box center [642, 363] width 869 height 601
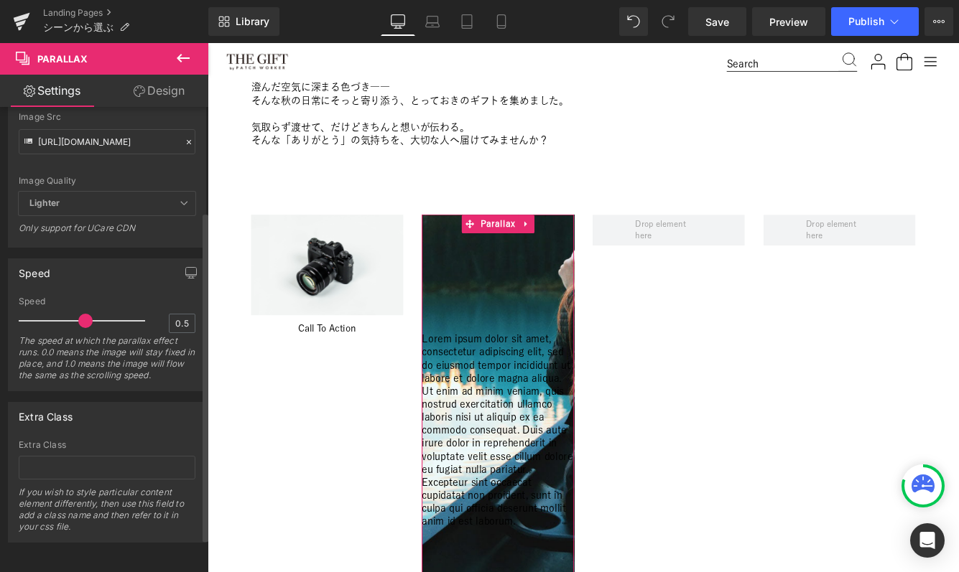
scroll to position [0, 0]
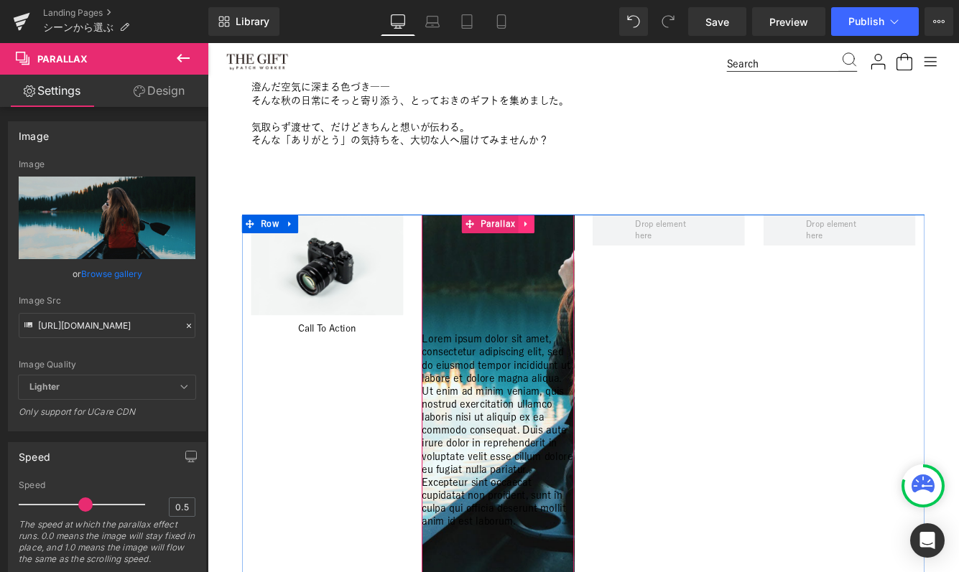
click at [577, 251] on icon at bounding box center [576, 252] width 10 height 11
click at [583, 254] on icon at bounding box center [585, 252] width 10 height 11
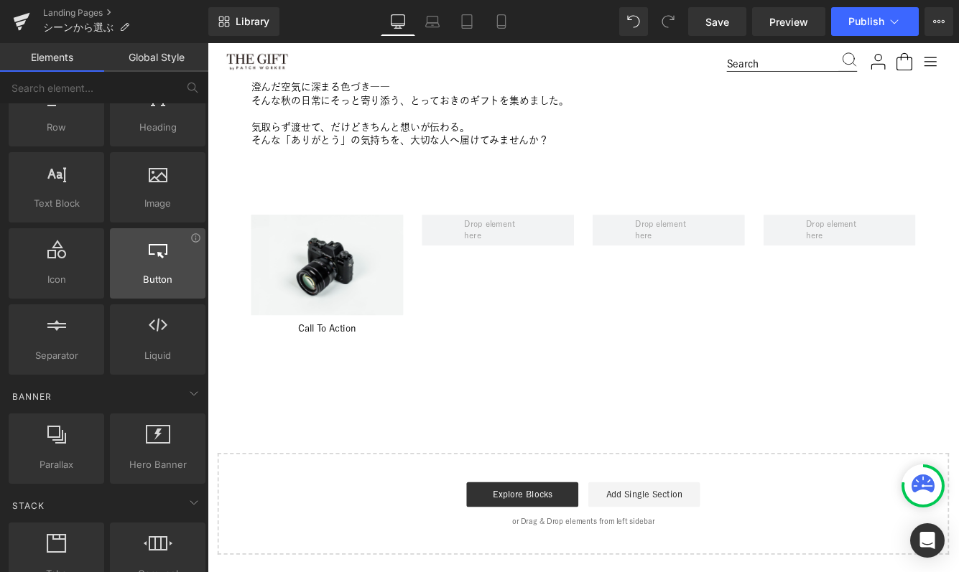
scroll to position [62, 0]
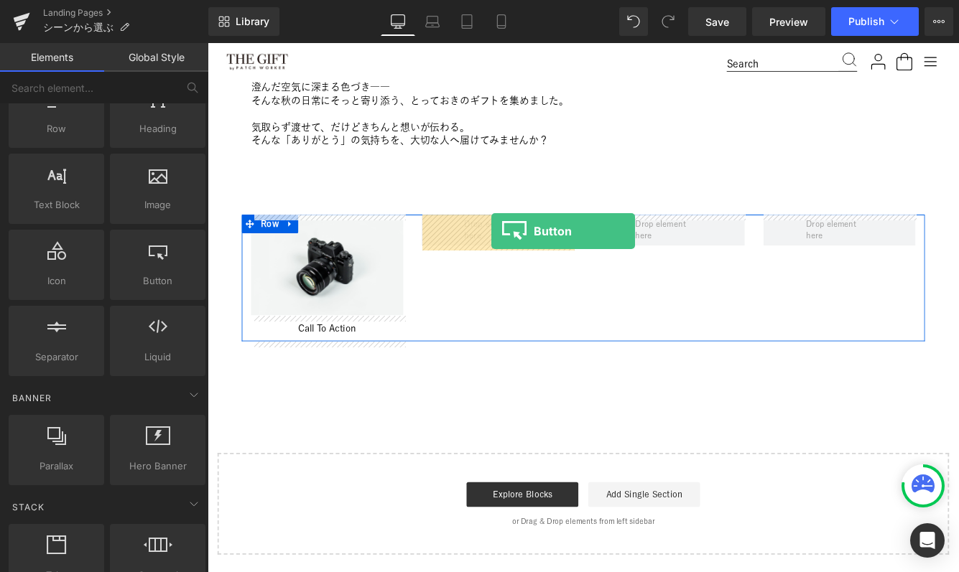
drag, startPoint x: 351, startPoint y: 304, endPoint x: 536, endPoint y: 261, distance: 189.5
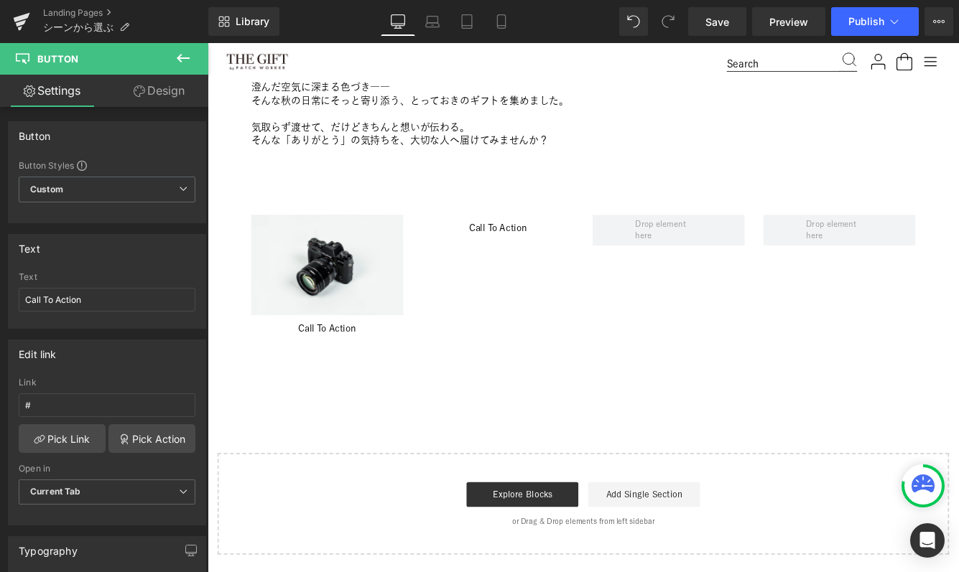
click at [187, 56] on icon at bounding box center [183, 58] width 17 height 17
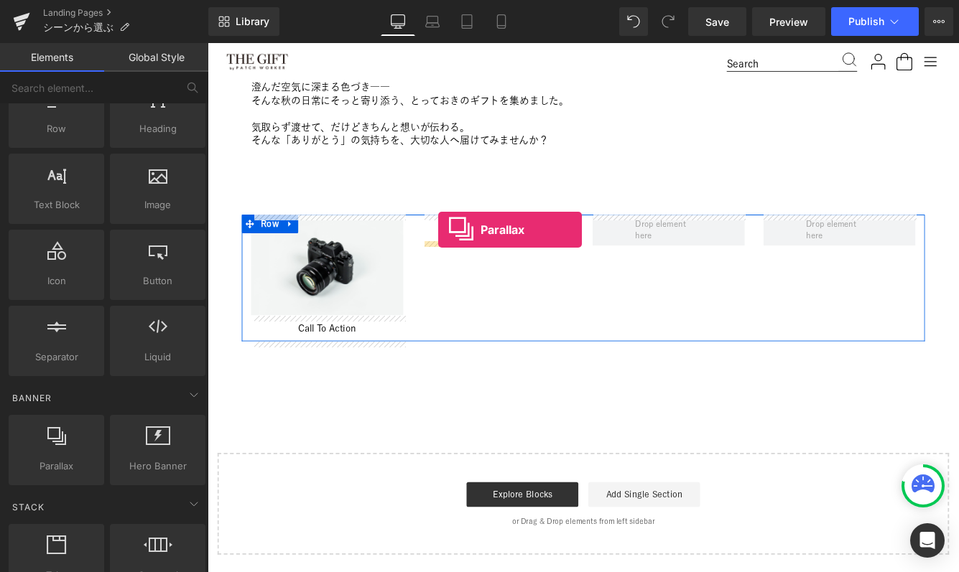
drag, startPoint x: 256, startPoint y: 484, endPoint x: 474, endPoint y: 259, distance: 313.9
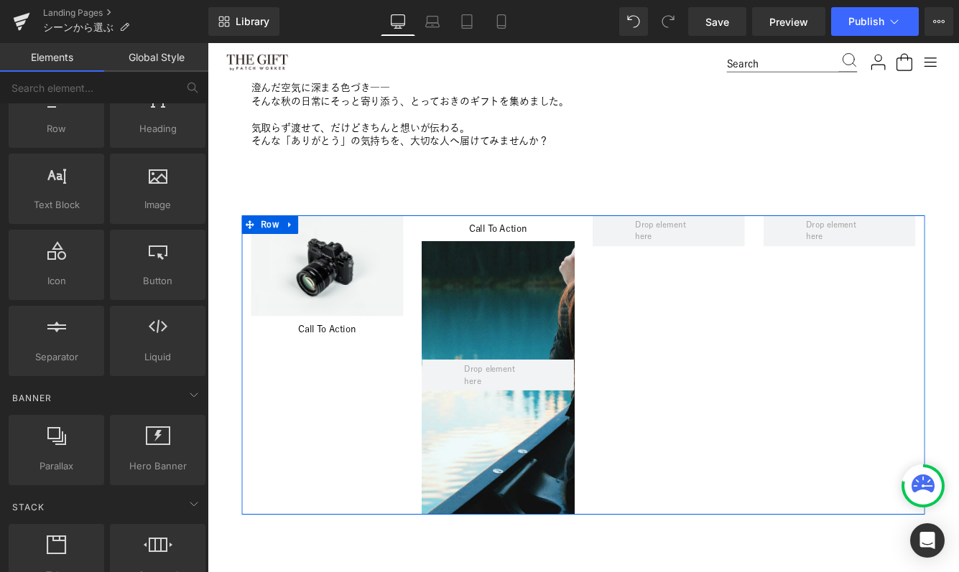
scroll to position [1637, 869]
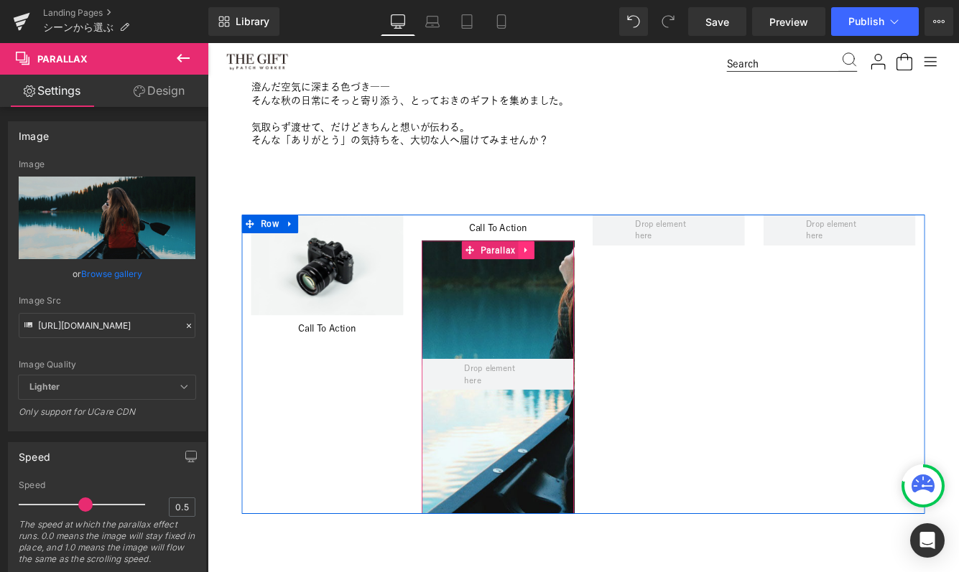
click at [574, 278] on icon at bounding box center [576, 283] width 10 height 11
click at [588, 283] on icon at bounding box center [585, 283] width 10 height 10
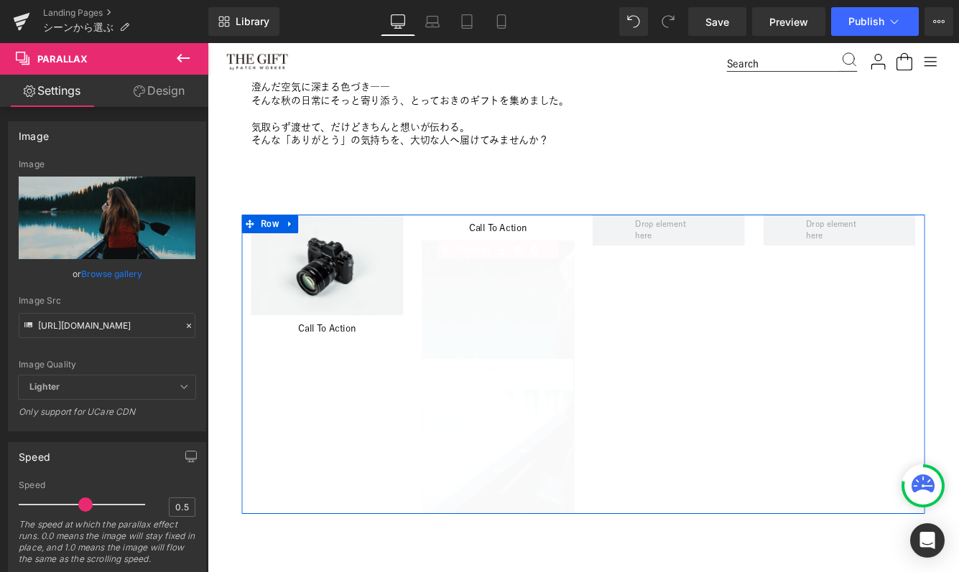
scroll to position [7, 7]
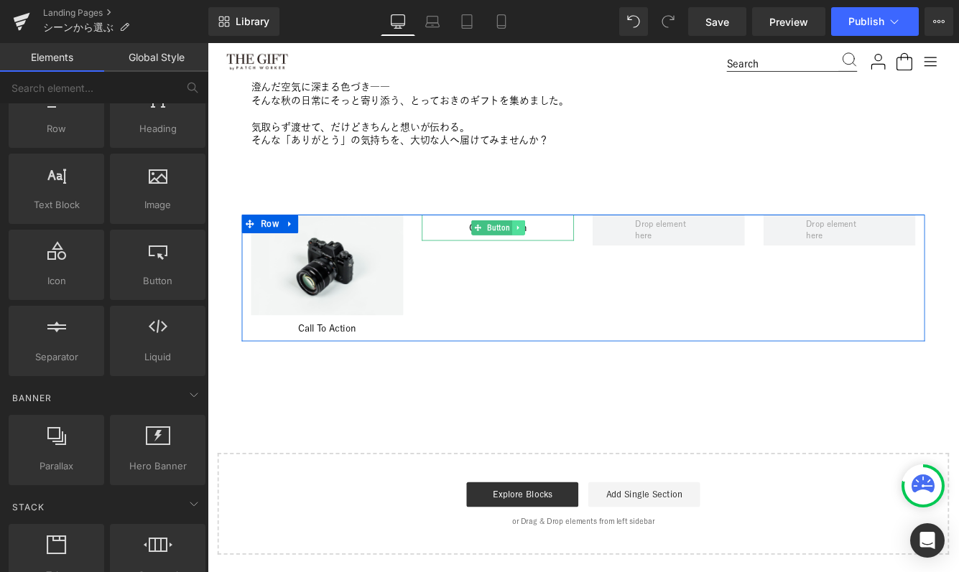
click at [567, 254] on icon at bounding box center [567, 257] width 8 height 9
click at [575, 259] on icon at bounding box center [574, 257] width 8 height 8
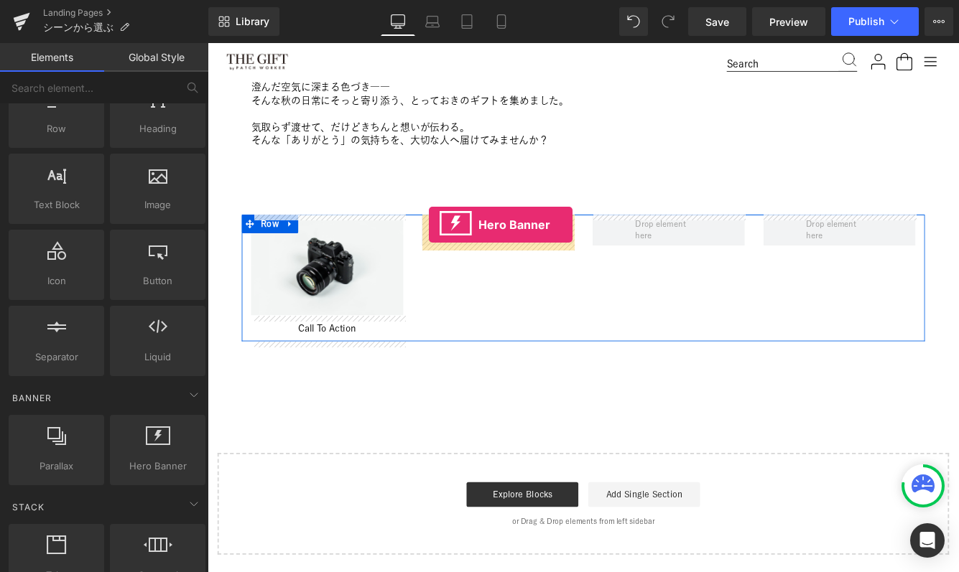
drag, startPoint x: 338, startPoint y: 502, endPoint x: 463, endPoint y: 254, distance: 277.5
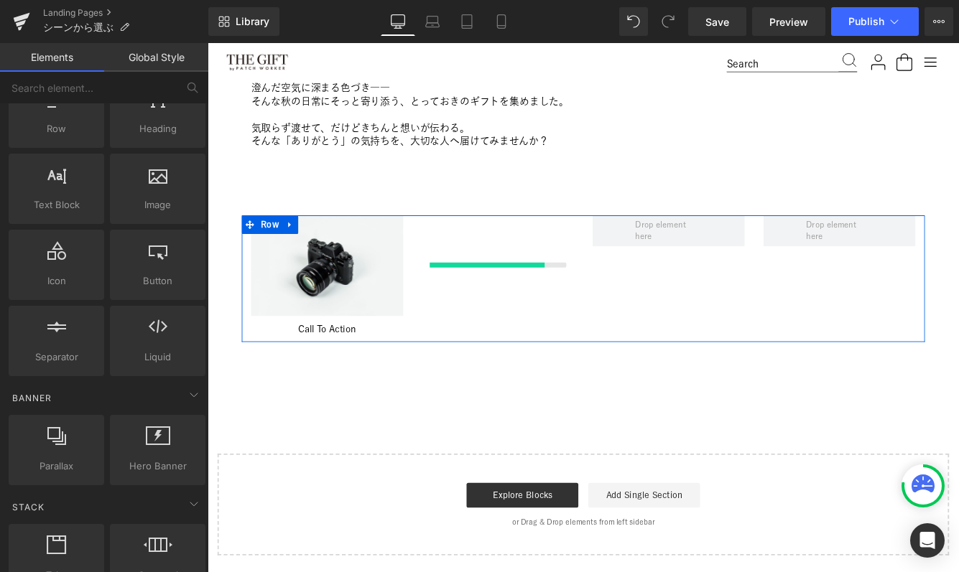
scroll to position [1613, 869]
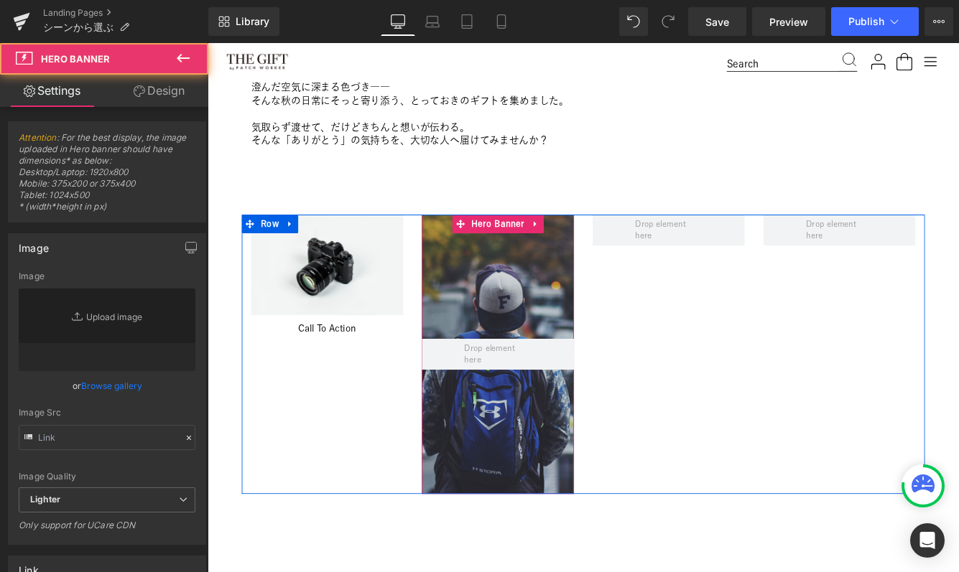
type input "[URL][DOMAIN_NAME]"
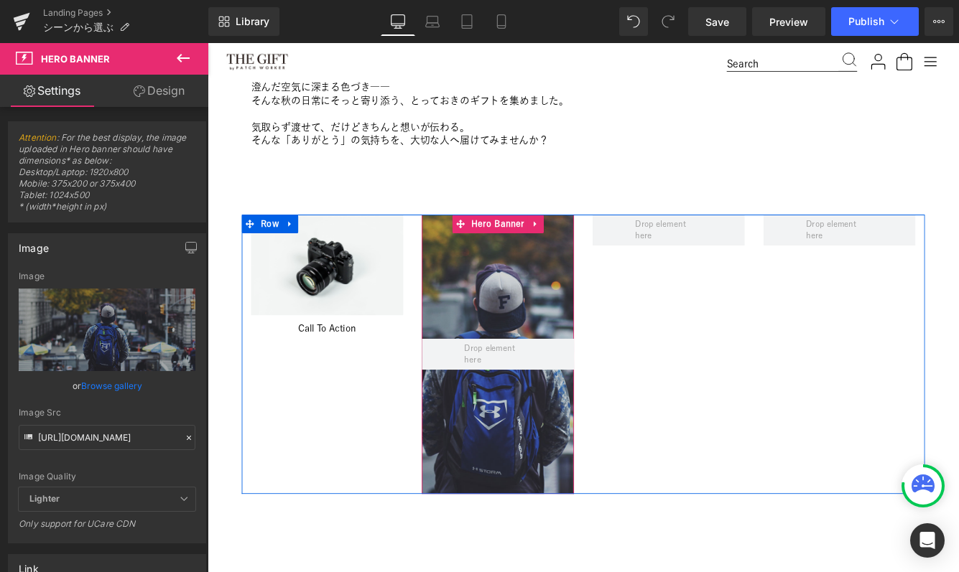
click at [459, 343] on div at bounding box center [543, 403] width 176 height 323
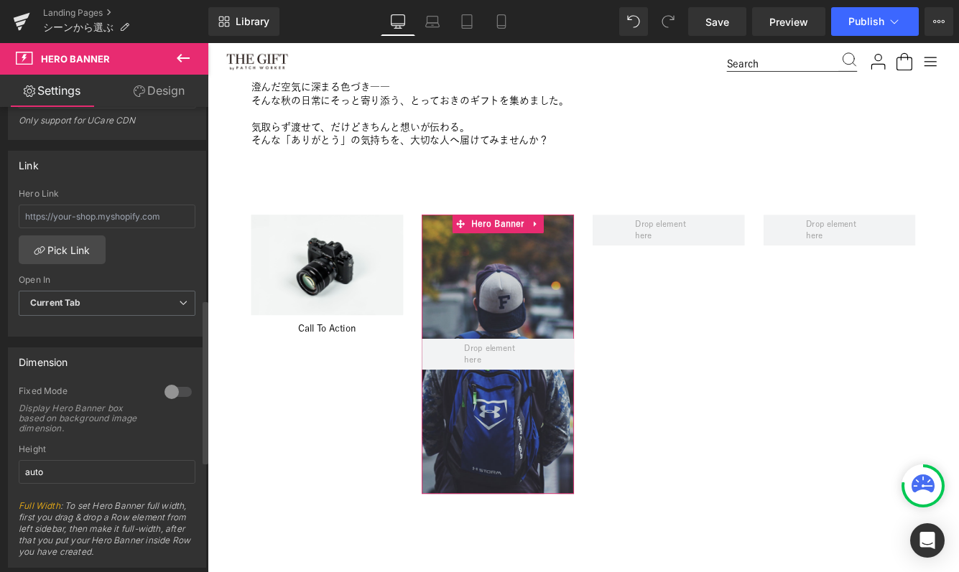
scroll to position [343, 0]
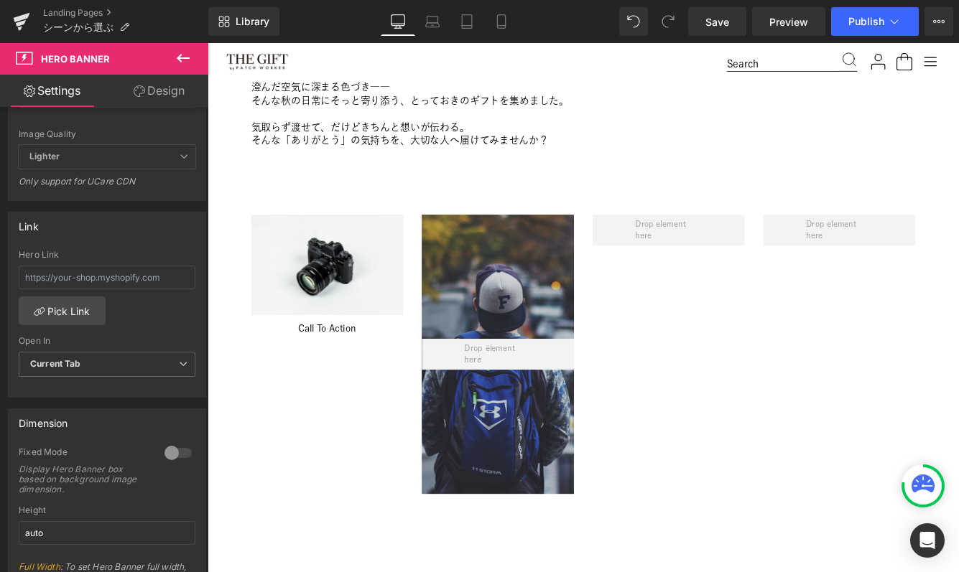
click at [183, 62] on icon at bounding box center [183, 58] width 17 height 17
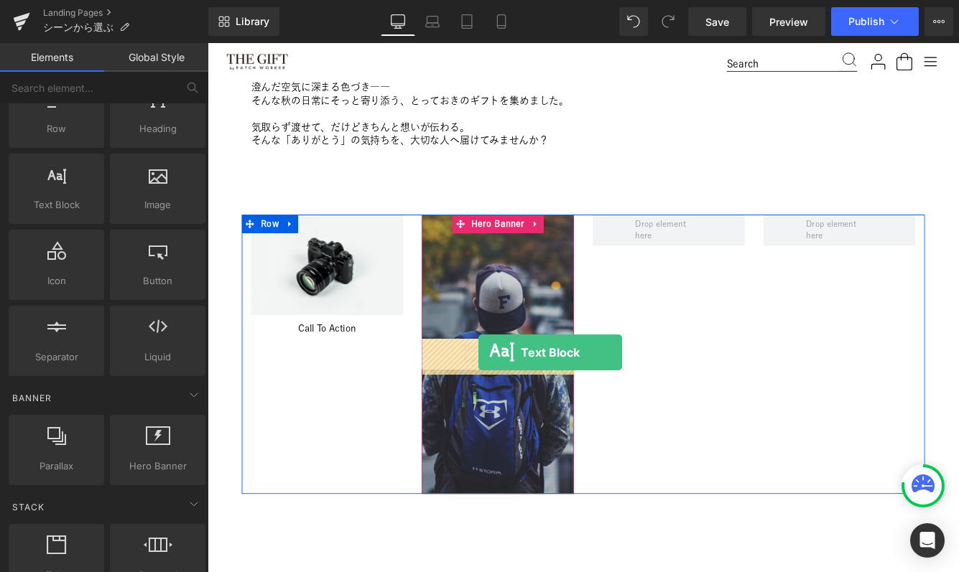
drag, startPoint x: 263, startPoint y: 233, endPoint x: 521, endPoint y: 400, distance: 307.0
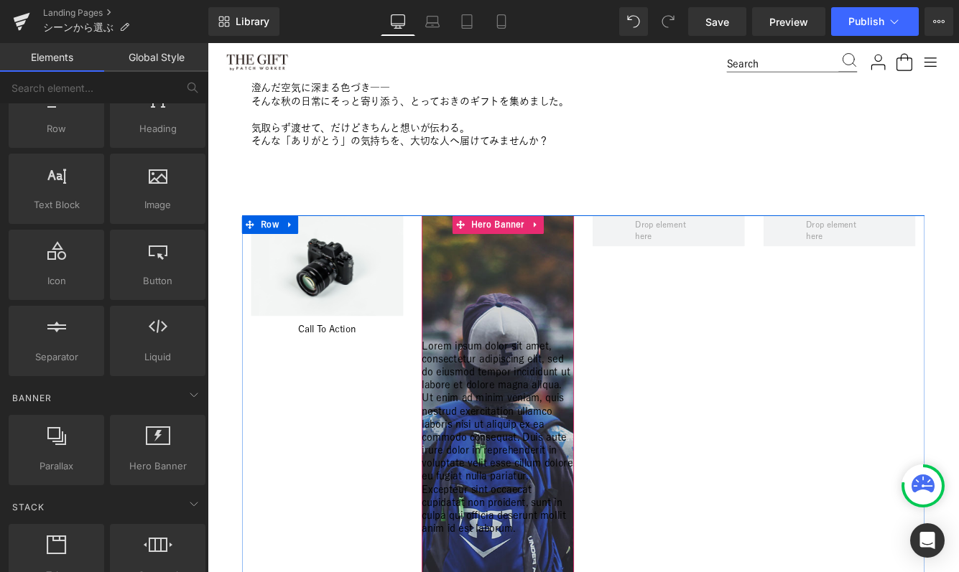
scroll to position [1803, 869]
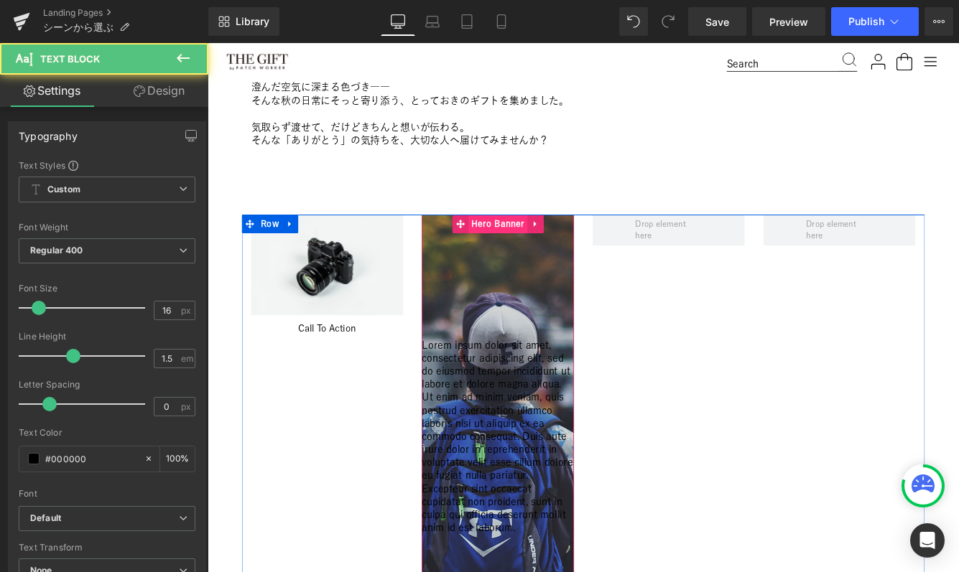
click at [543, 252] on span "Hero Banner" at bounding box center [543, 253] width 68 height 22
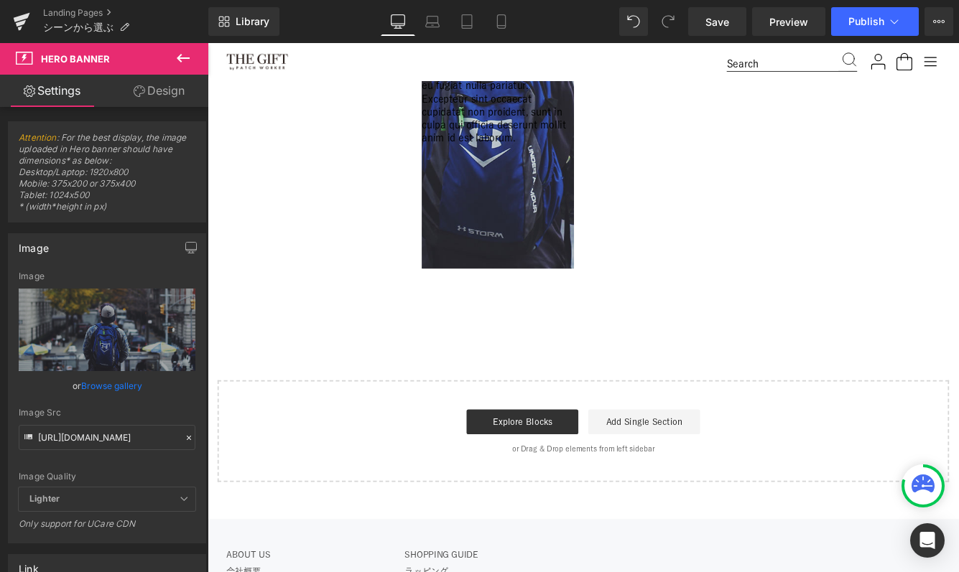
scroll to position [618, 0]
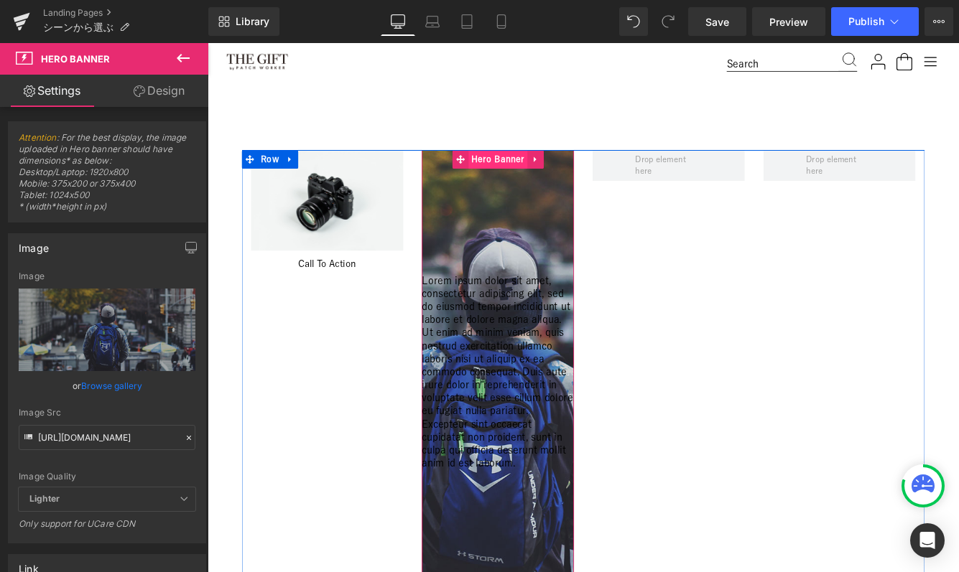
click at [547, 181] on span "Hero Banner" at bounding box center [543, 178] width 68 height 22
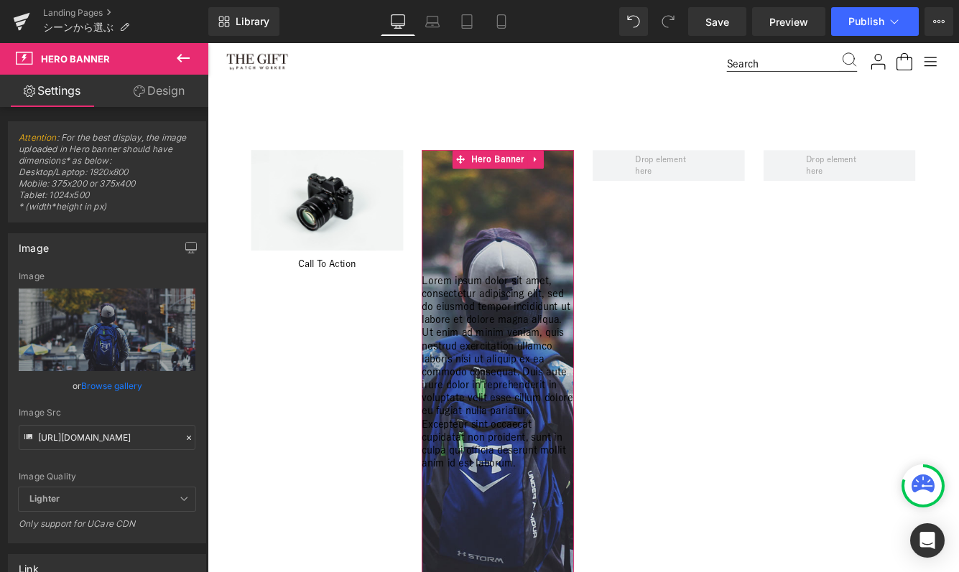
click at [159, 90] on link "Design" at bounding box center [159, 91] width 104 height 32
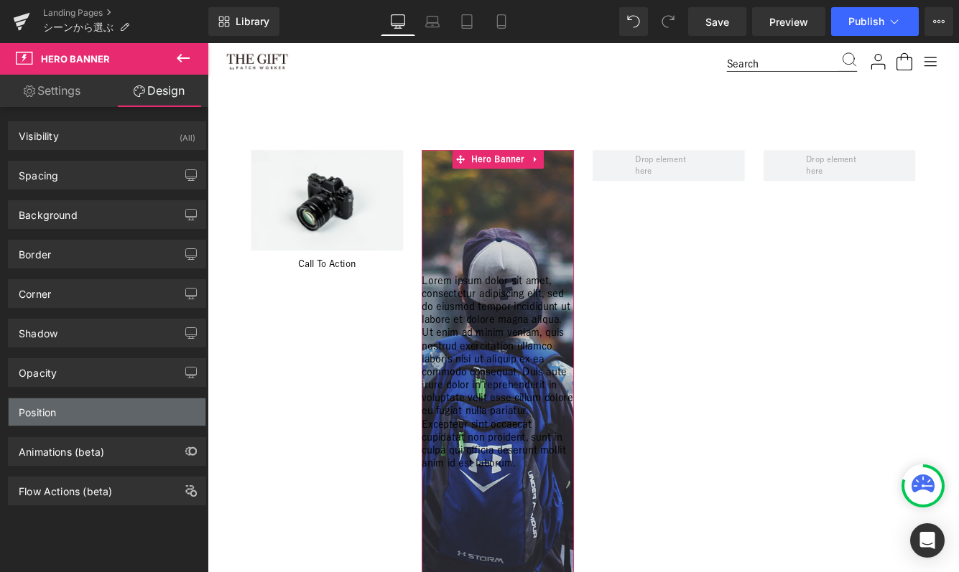
click at [96, 411] on div "Position" at bounding box center [107, 412] width 197 height 27
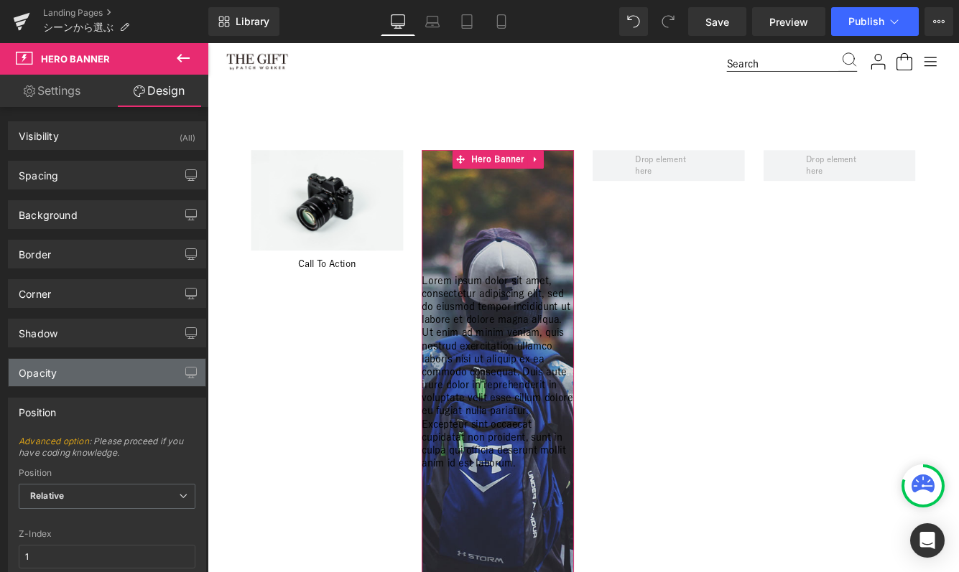
click at [85, 368] on div "Opacity" at bounding box center [107, 372] width 197 height 27
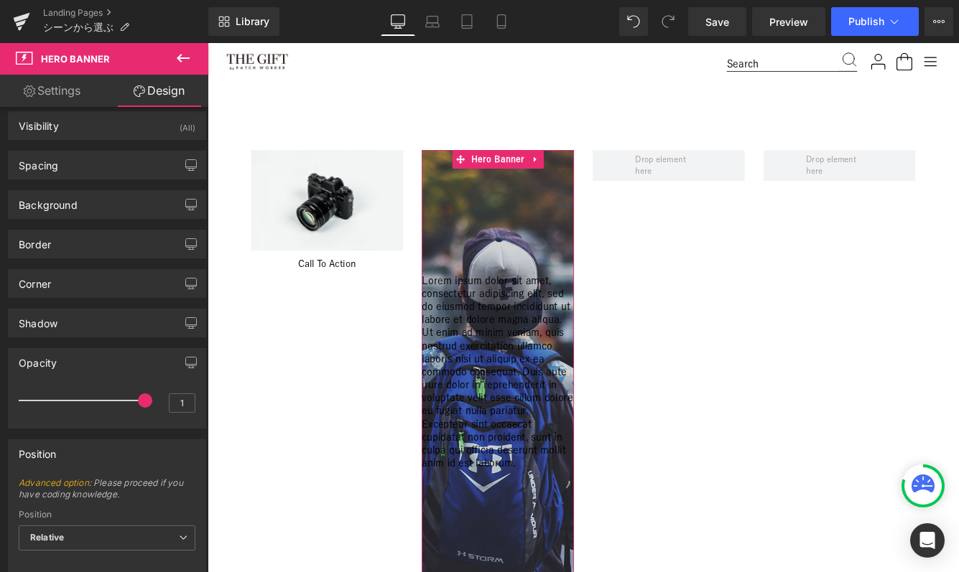
scroll to position [11, 0]
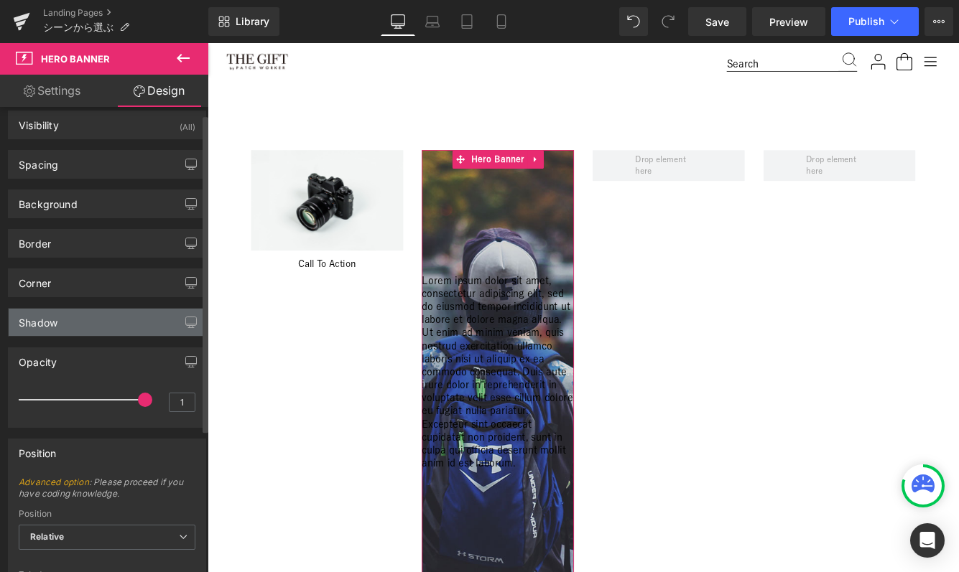
click at [90, 322] on div "Shadow" at bounding box center [107, 322] width 197 height 27
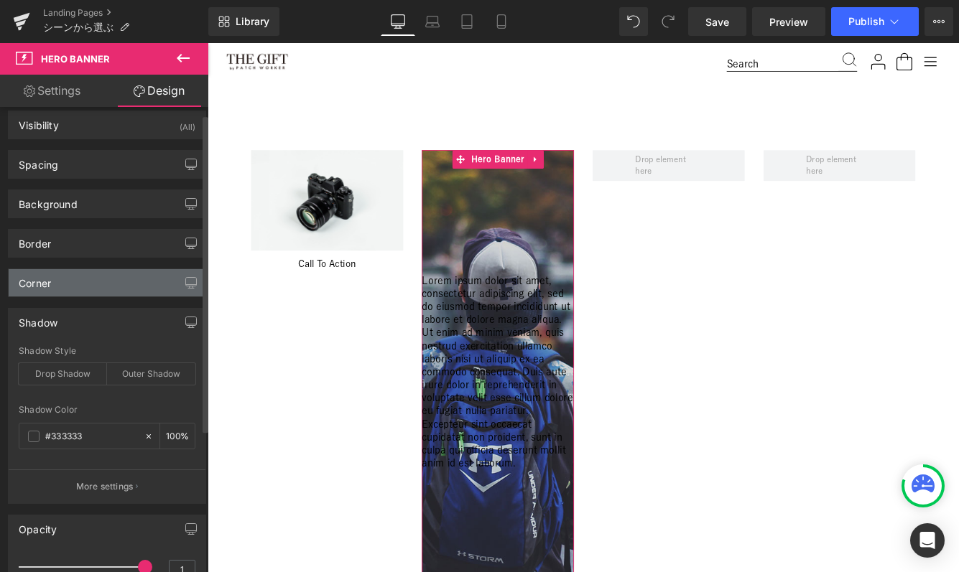
click at [95, 278] on div "Corner" at bounding box center [107, 282] width 197 height 27
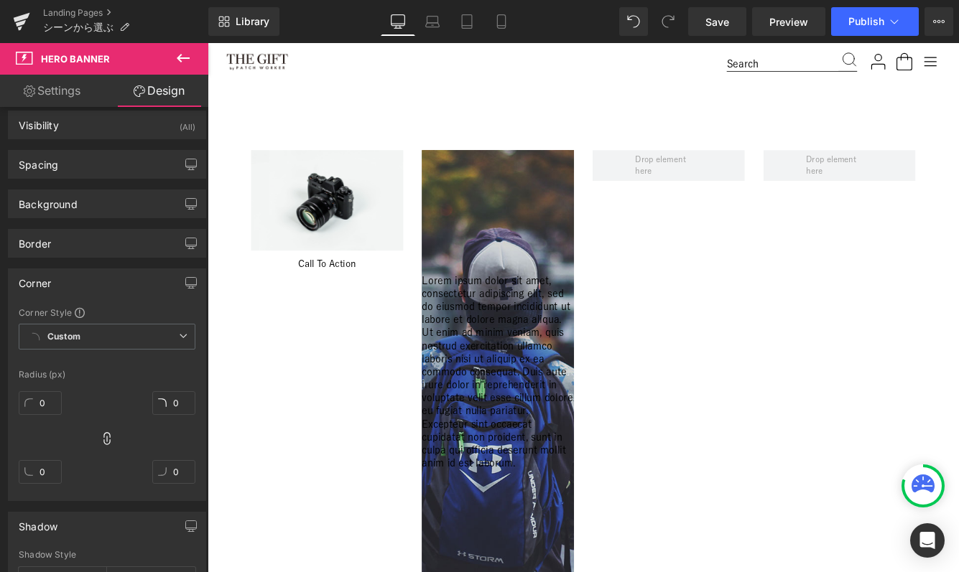
click at [187, 59] on icon at bounding box center [183, 58] width 17 height 17
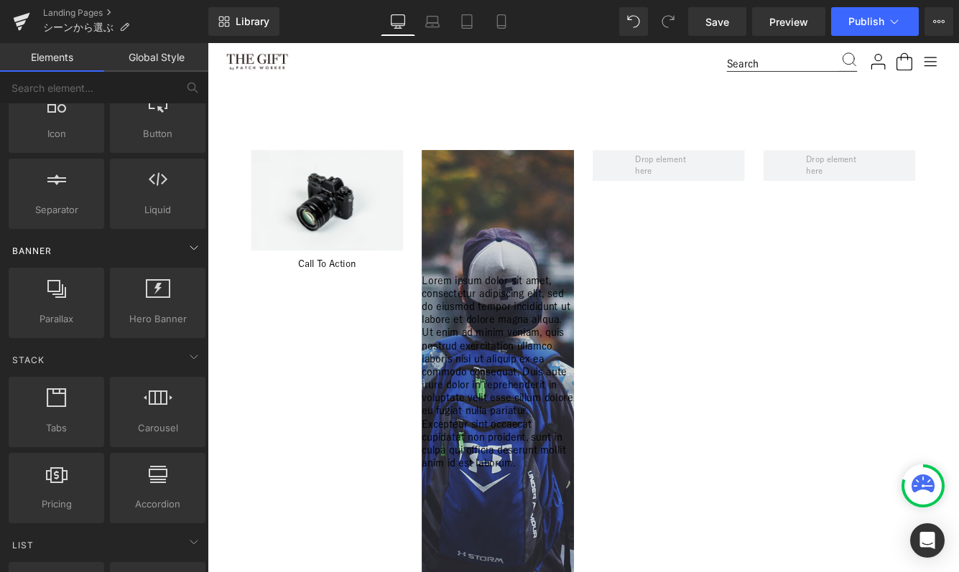
scroll to position [326, 0]
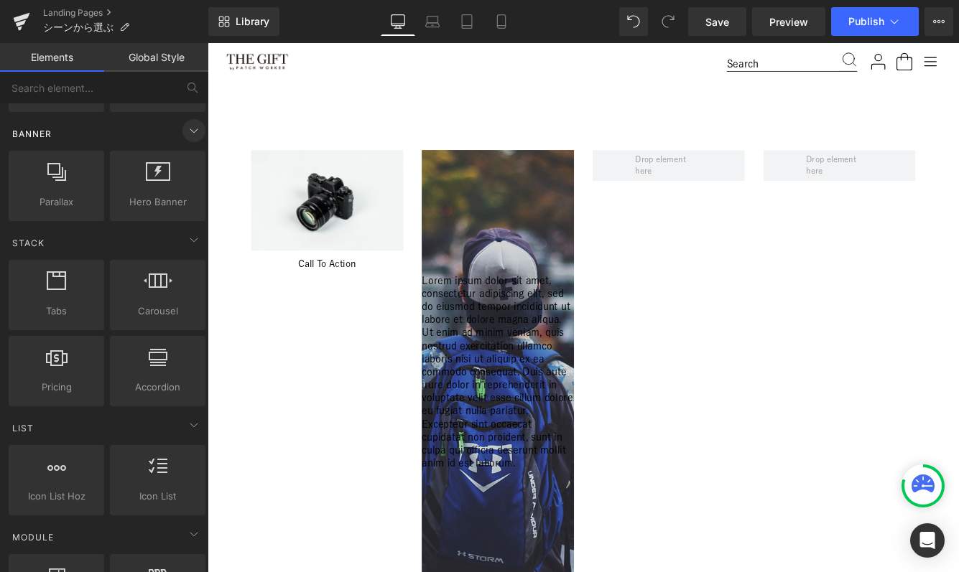
click at [190, 140] on span at bounding box center [193, 130] width 23 height 23
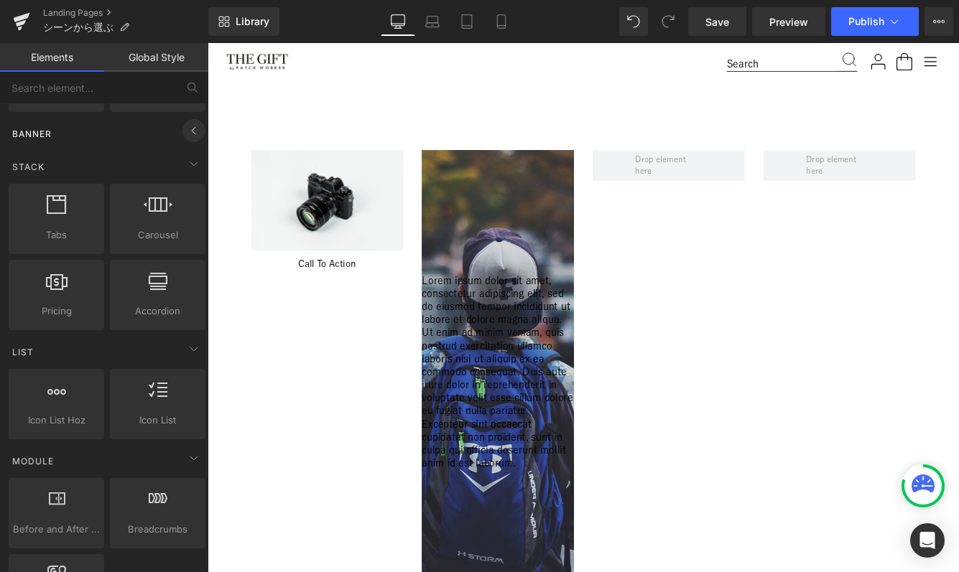
click at [190, 134] on icon at bounding box center [193, 130] width 17 height 17
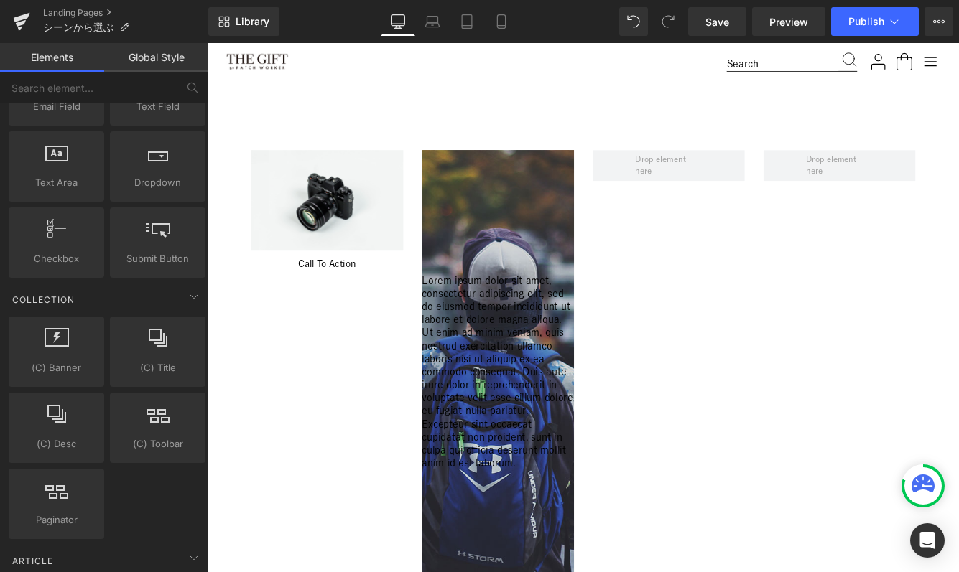
scroll to position [2700, 0]
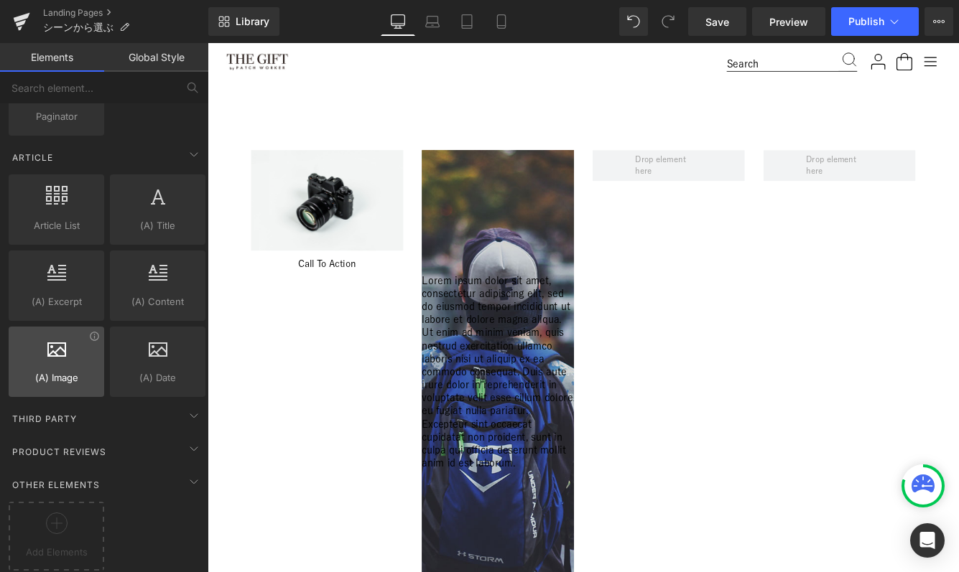
click at [68, 356] on div at bounding box center [56, 354] width 87 height 32
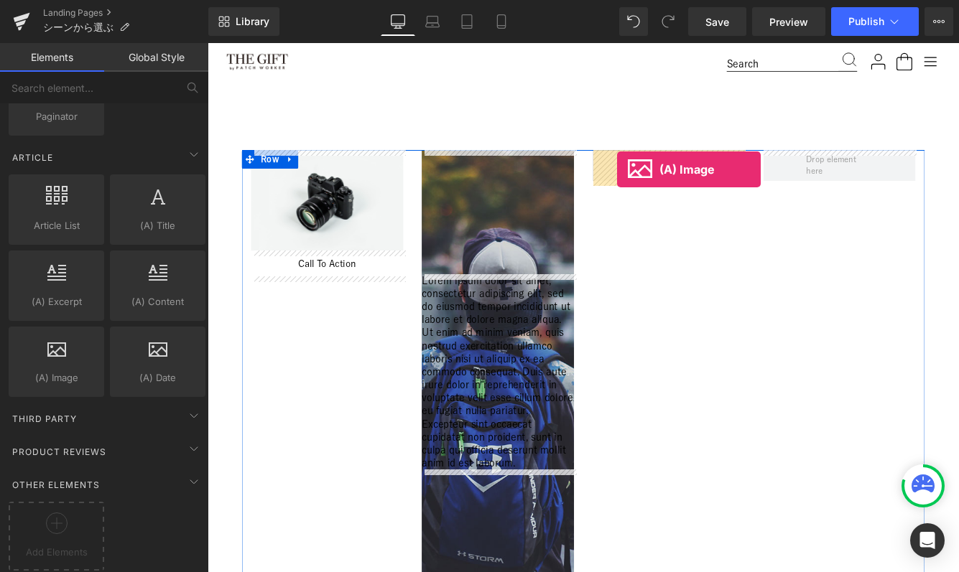
drag, startPoint x: 257, startPoint y: 400, endPoint x: 681, endPoint y: 190, distance: 473.1
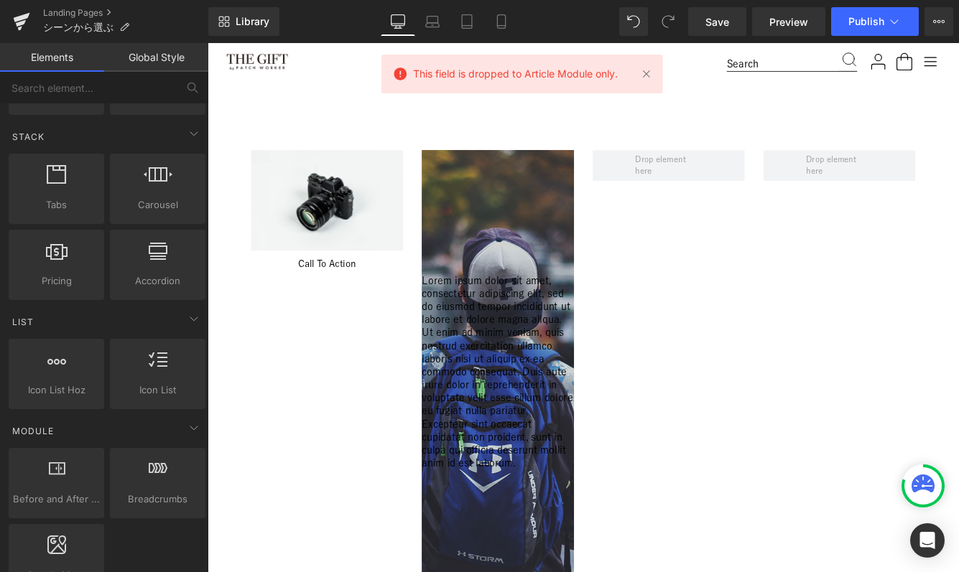
scroll to position [0, 0]
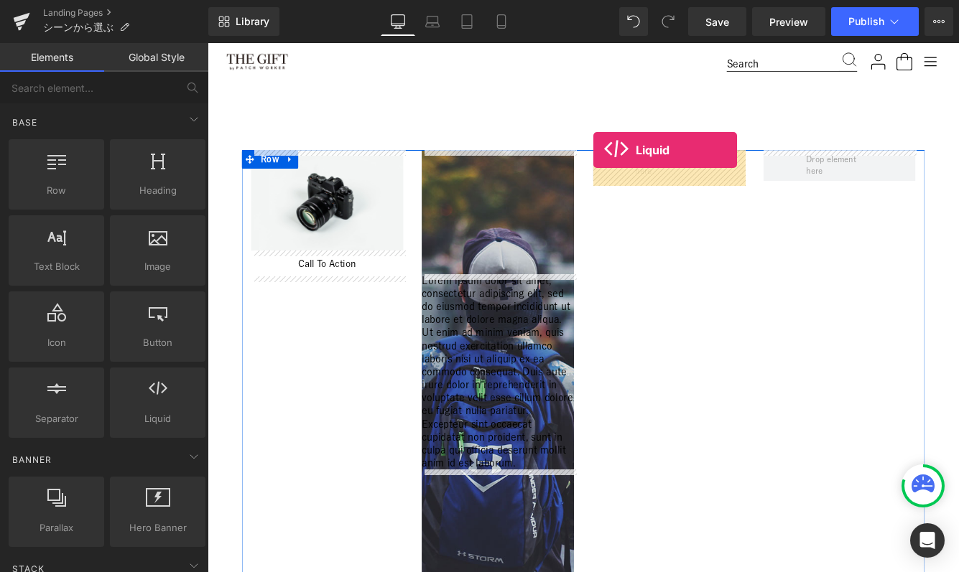
drag, startPoint x: 360, startPoint y: 455, endPoint x: 652, endPoint y: 168, distance: 409.3
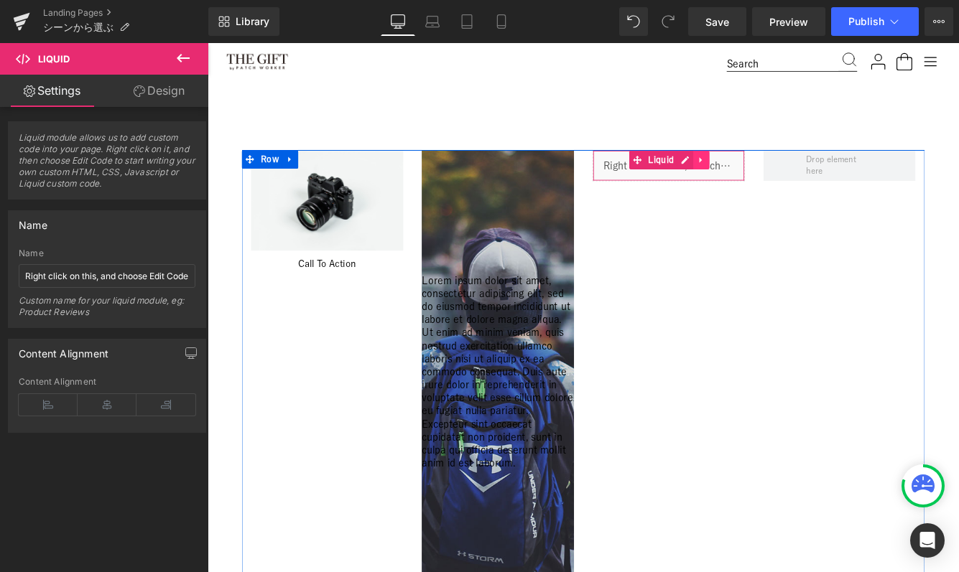
click at [779, 176] on icon at bounding box center [778, 177] width 10 height 11
click at [790, 172] on link at bounding box center [788, 178] width 19 height 22
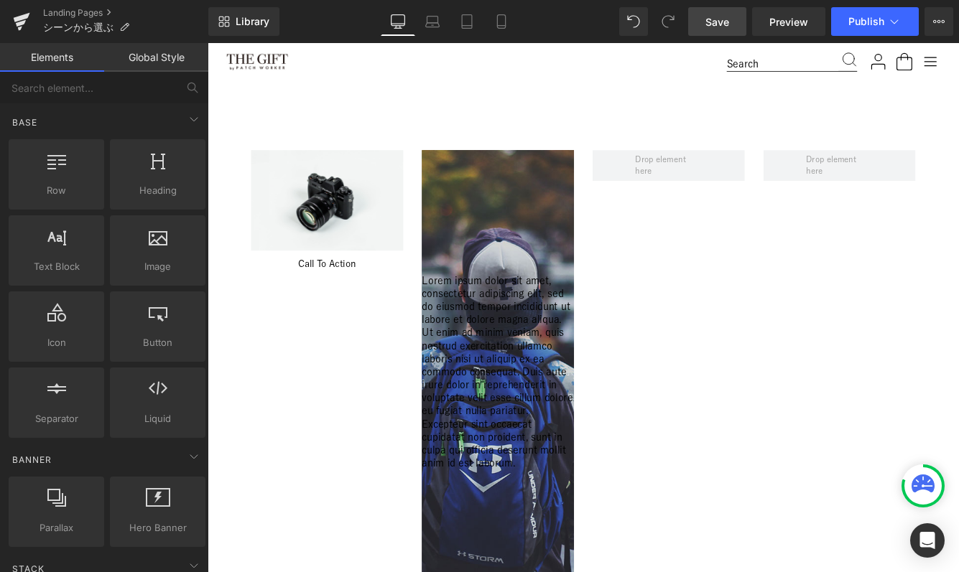
click at [707, 24] on span "Save" at bounding box center [717, 21] width 24 height 15
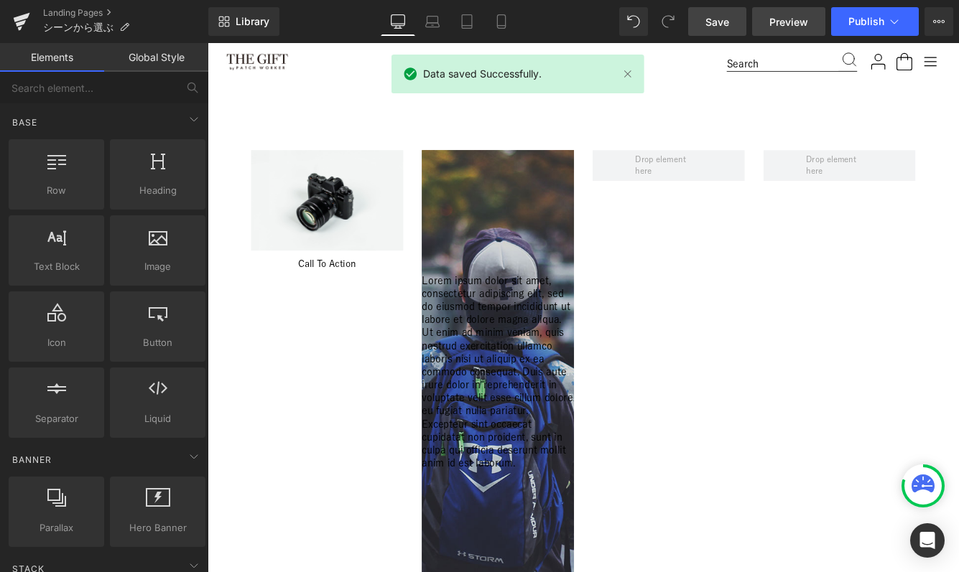
click at [784, 24] on span "Preview" at bounding box center [788, 21] width 39 height 15
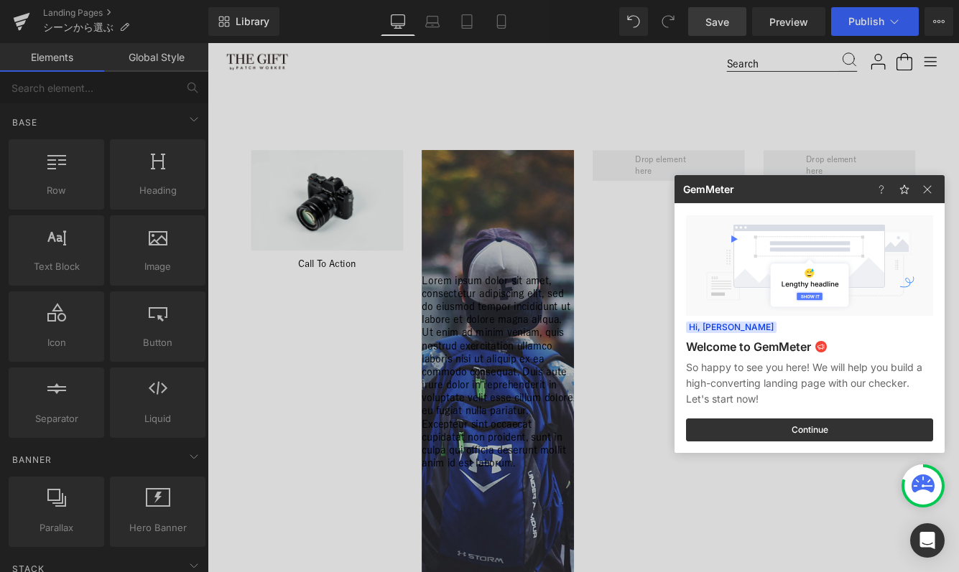
click at [929, 175] on div at bounding box center [907, 189] width 75 height 28
click at [929, 185] on img at bounding box center [927, 189] width 17 height 17
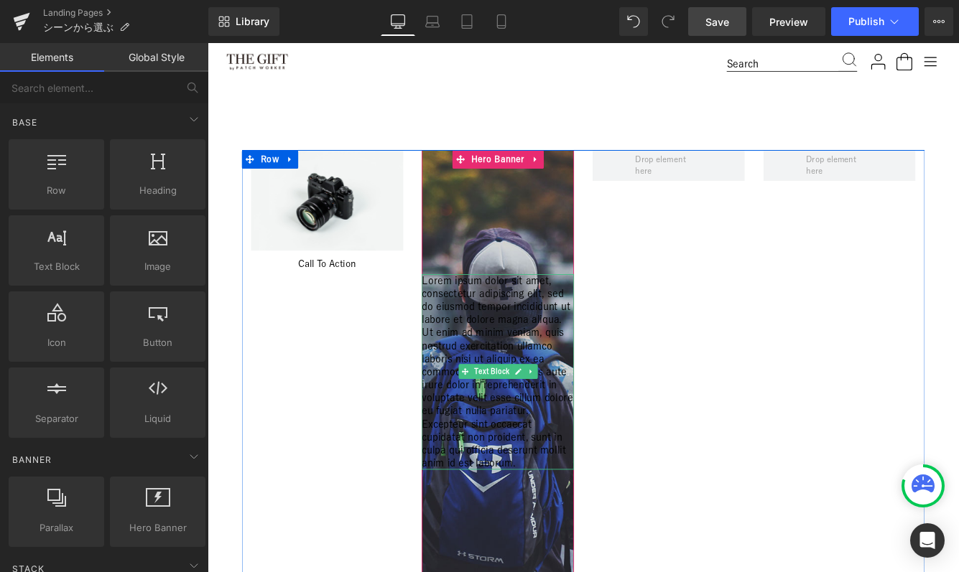
click at [536, 381] on p "Lorem ipsum dolor sit amet, consectetur adipiscing elit, sed do eiusmod tempor …" at bounding box center [543, 423] width 176 height 226
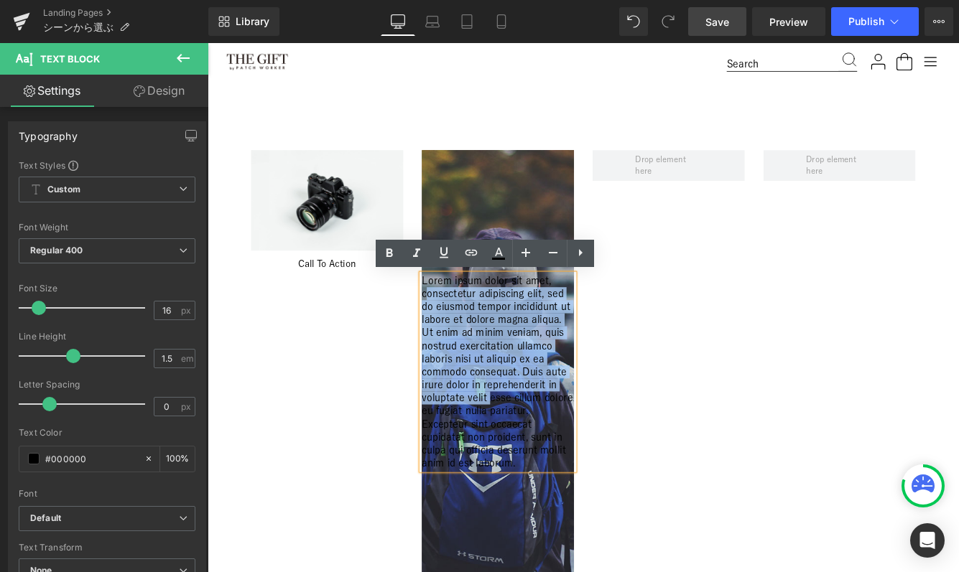
drag, startPoint x: 534, startPoint y: 453, endPoint x: 460, endPoint y: 325, distance: 147.3
click at [460, 325] on p "Lorem ipsum dolor sit amet, consectetur adipiscing elit, sed do eiusmod tempor …" at bounding box center [543, 423] width 176 height 226
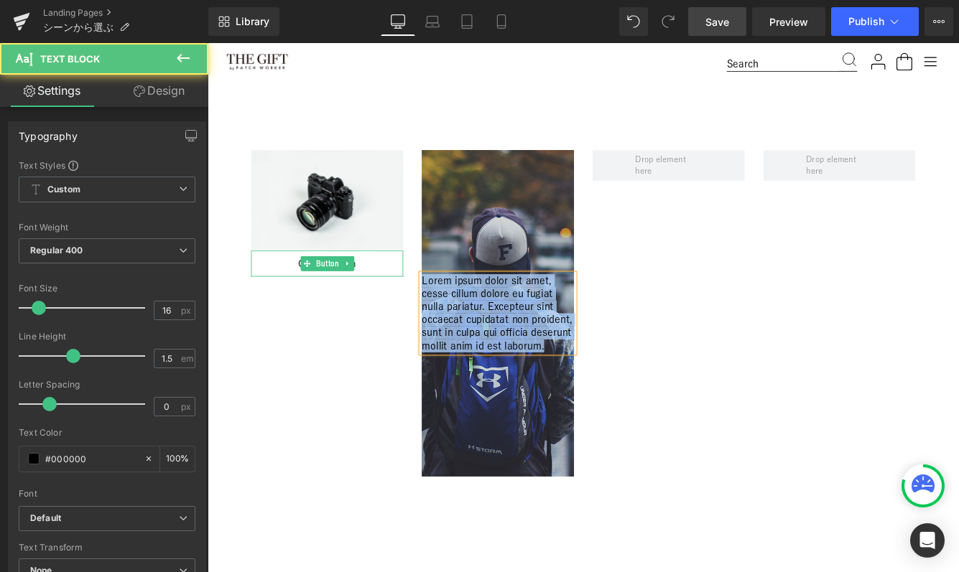
drag, startPoint x: 602, startPoint y: 396, endPoint x: 411, endPoint y: 295, distance: 216.2
click at [411, 295] on div "Image Call To Action Button Lorem ipsum dolor sit amet, cesse cillum dolore eu …" at bounding box center [642, 424] width 790 height 514
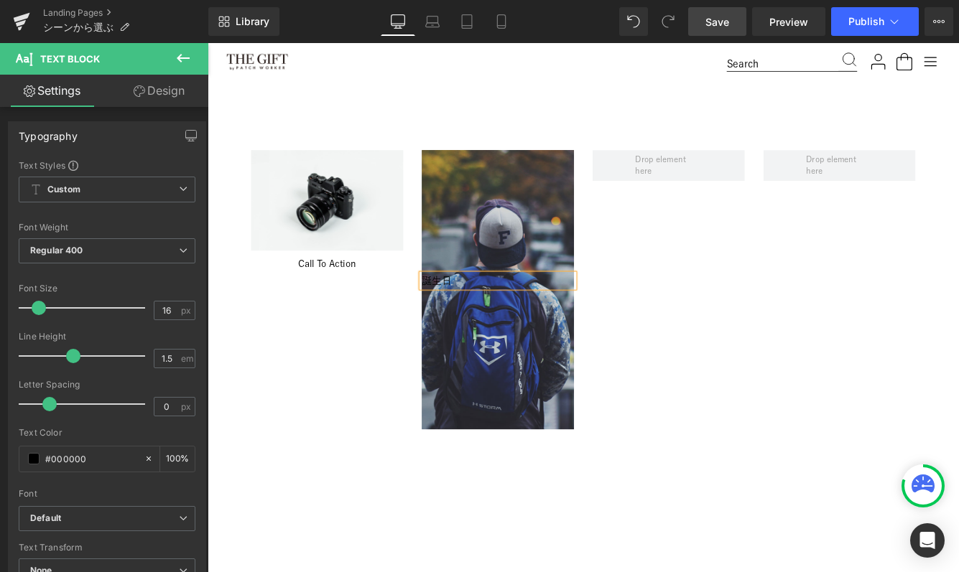
click at [676, 305] on div at bounding box center [741, 424] width 198 height 514
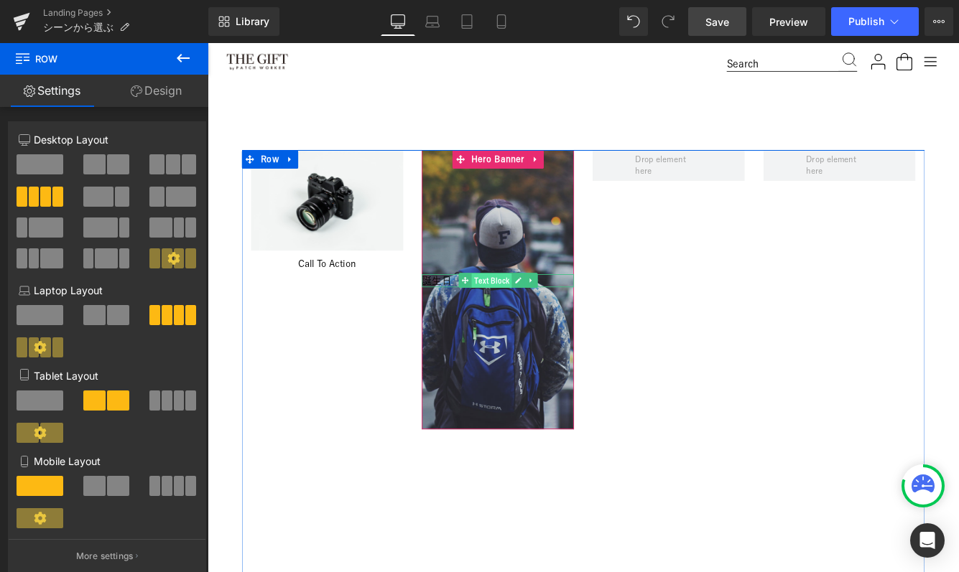
click at [536, 320] on span "Text Block" at bounding box center [536, 318] width 47 height 17
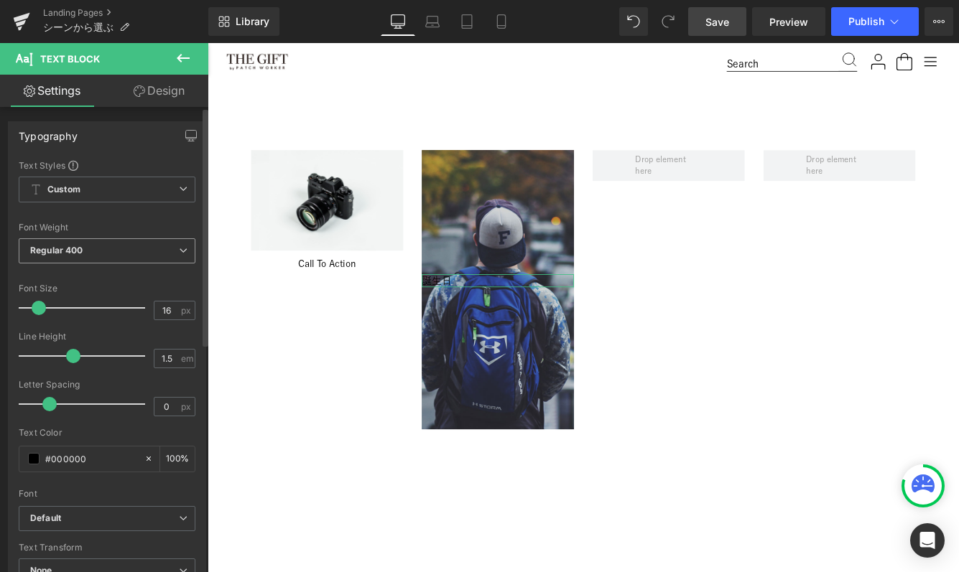
click at [123, 256] on span "Regular 400" at bounding box center [107, 250] width 177 height 25
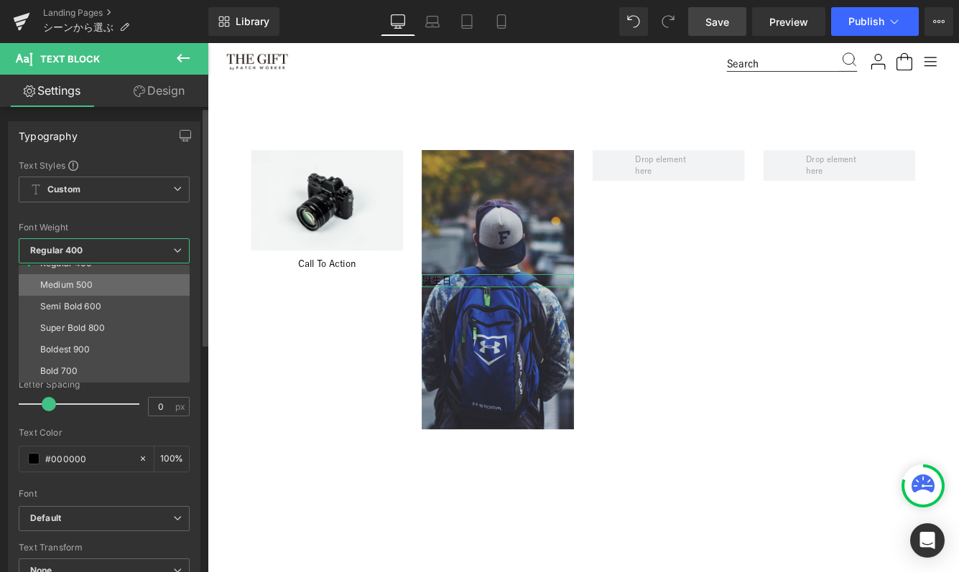
scroll to position [80, 0]
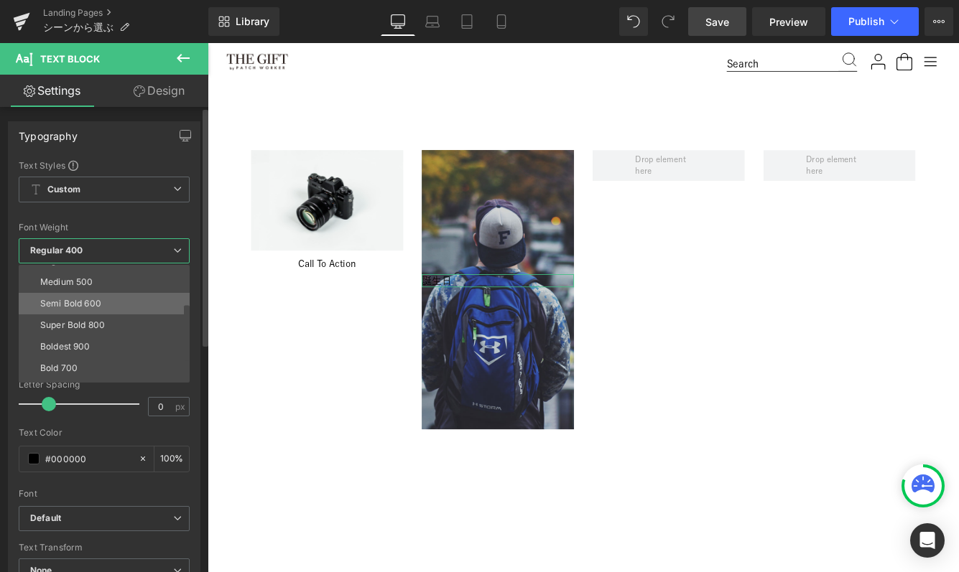
click at [90, 308] on div "Semi Bold 600" at bounding box center [70, 304] width 61 height 10
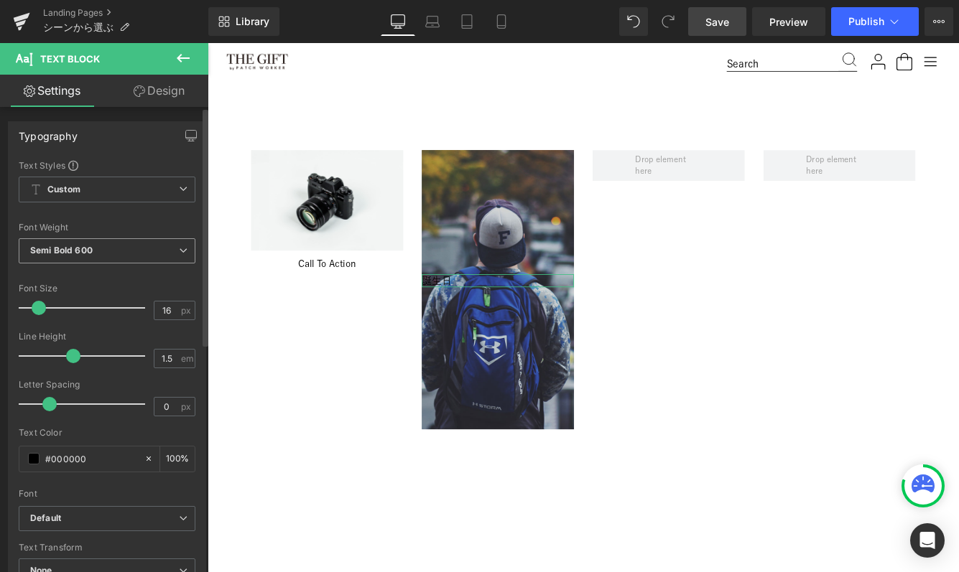
click at [124, 244] on span "Semi Bold 600" at bounding box center [107, 250] width 177 height 25
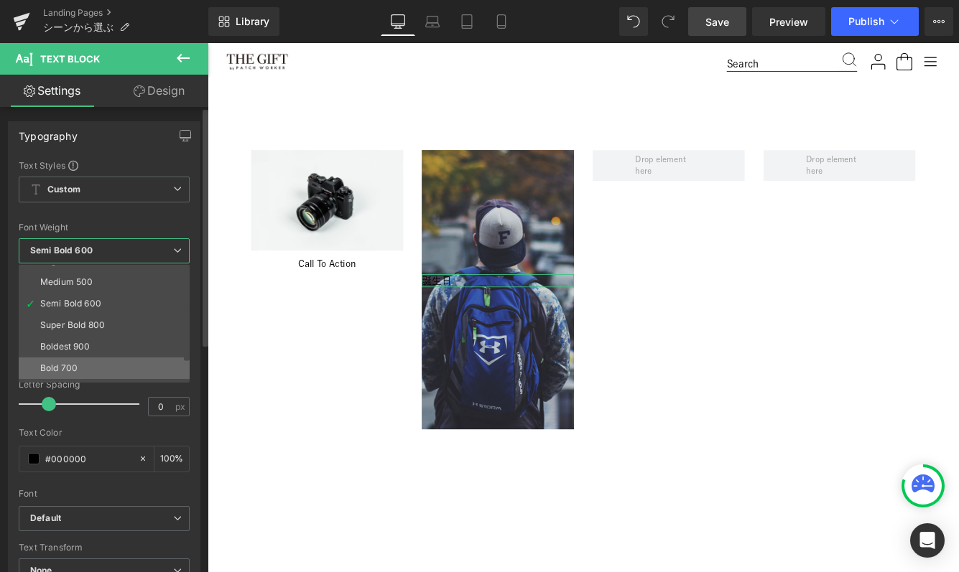
click at [104, 364] on li "Bold 700" at bounding box center [107, 369] width 177 height 22
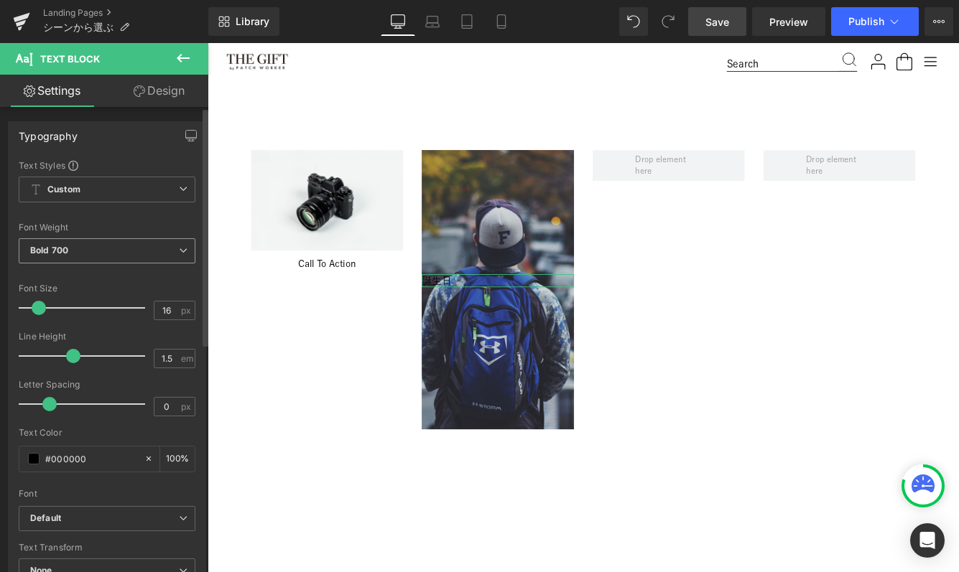
click at [106, 254] on span "Bold 700" at bounding box center [107, 250] width 177 height 25
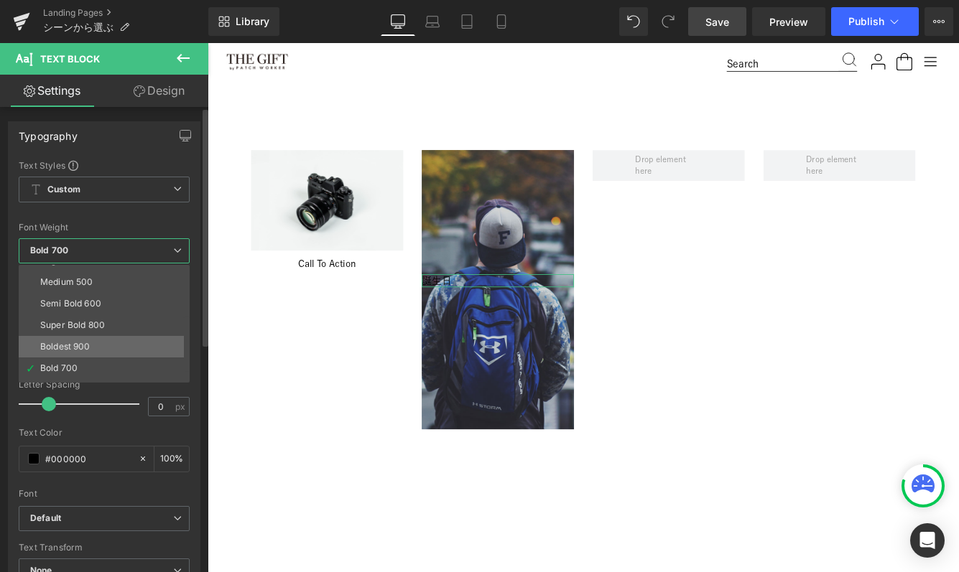
scroll to position [119, 0]
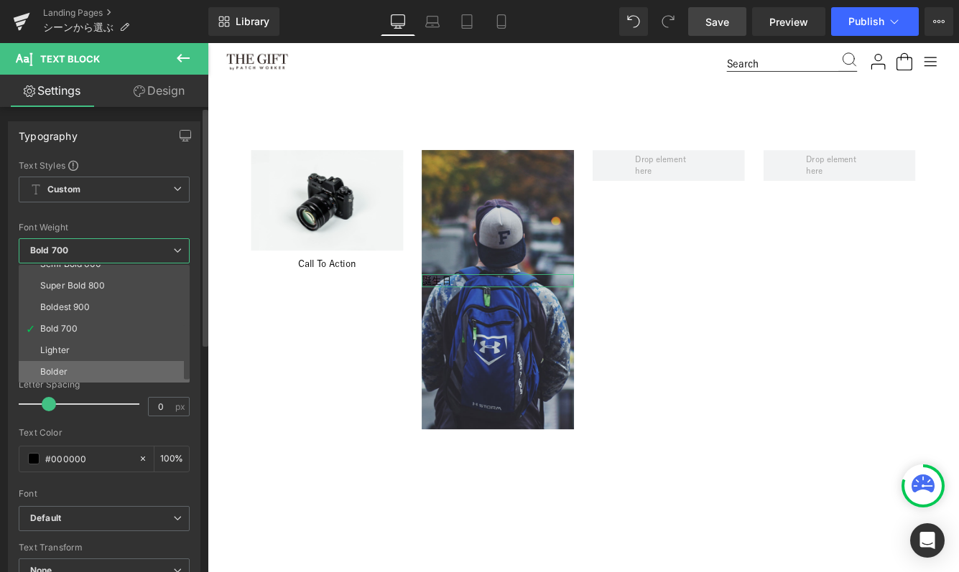
click at [71, 376] on li "Bolder" at bounding box center [107, 372] width 177 height 22
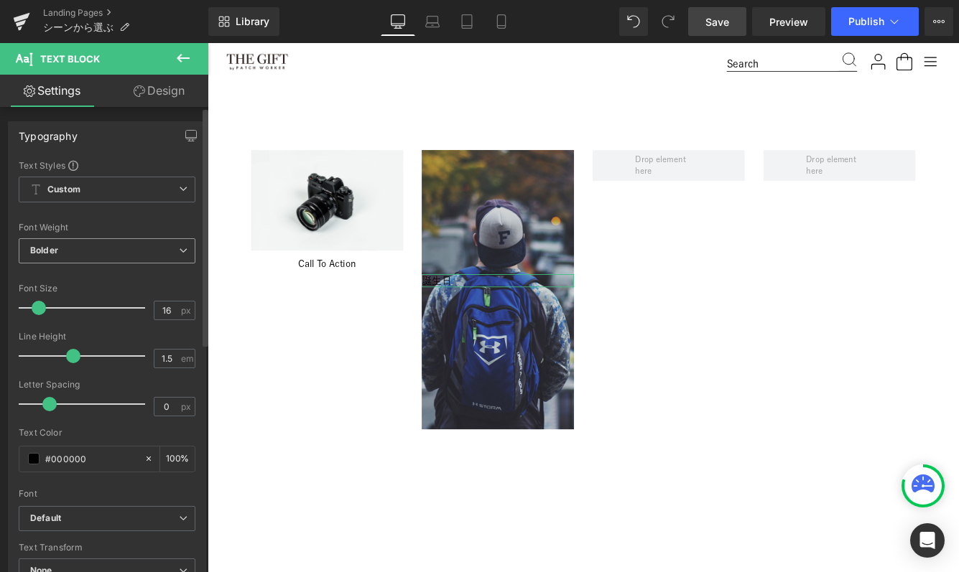
click at [85, 251] on span "Bolder" at bounding box center [107, 250] width 177 height 25
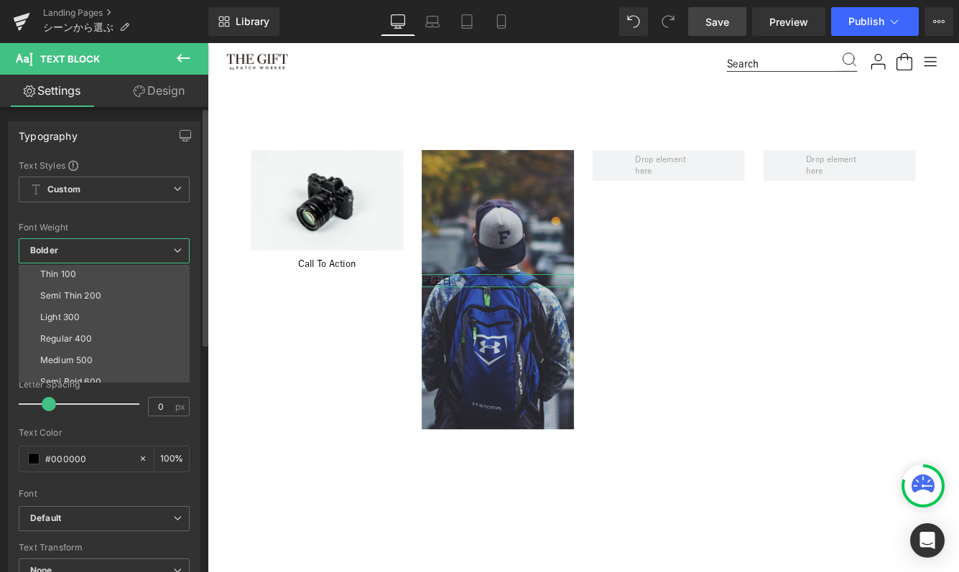
scroll to position [0, 0]
click at [73, 343] on div "Regular 400" at bounding box center [66, 340] width 52 height 10
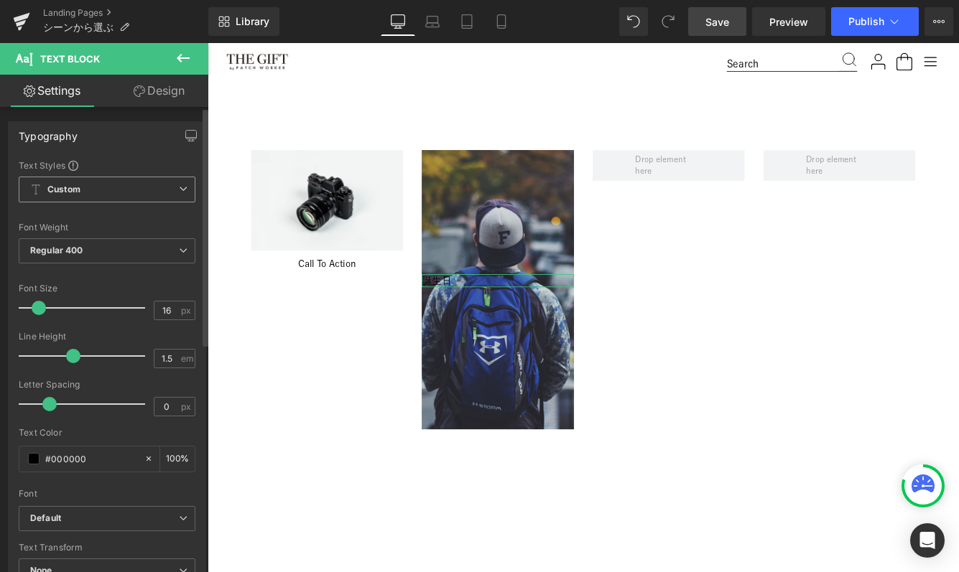
click at [121, 208] on div "Custom Setup Global Style Custom Setup Global Style" at bounding box center [107, 193] width 177 height 33
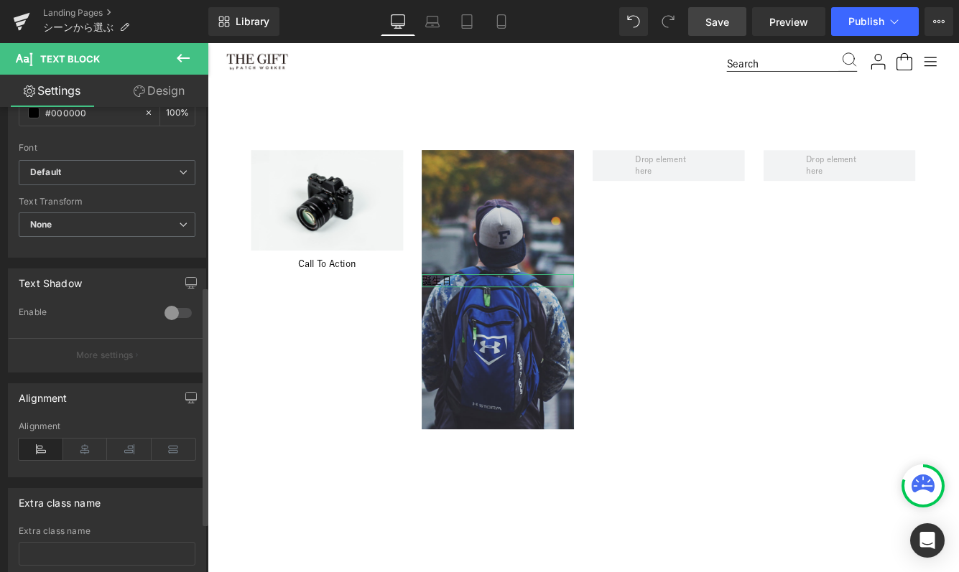
scroll to position [348, 0]
click at [85, 440] on icon at bounding box center [85, 448] width 45 height 22
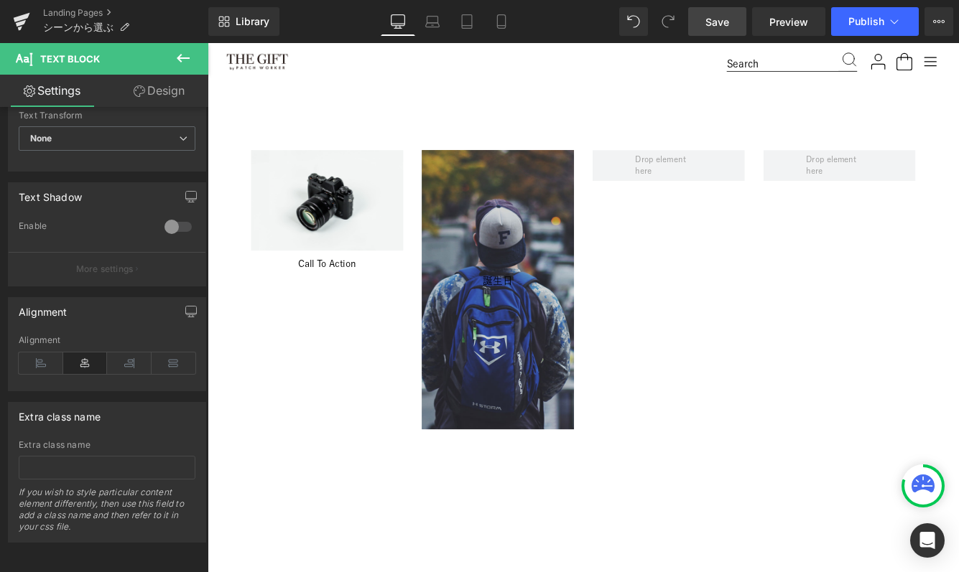
click at [729, 23] on span "Save" at bounding box center [717, 21] width 24 height 15
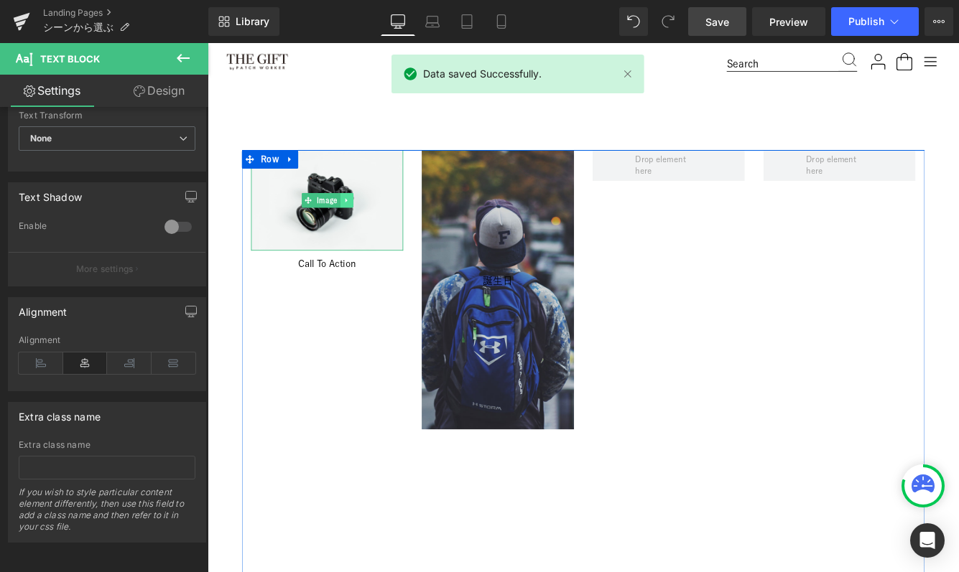
click at [361, 223] on link at bounding box center [368, 224] width 15 height 17
click at [373, 223] on icon at bounding box center [375, 224] width 8 height 8
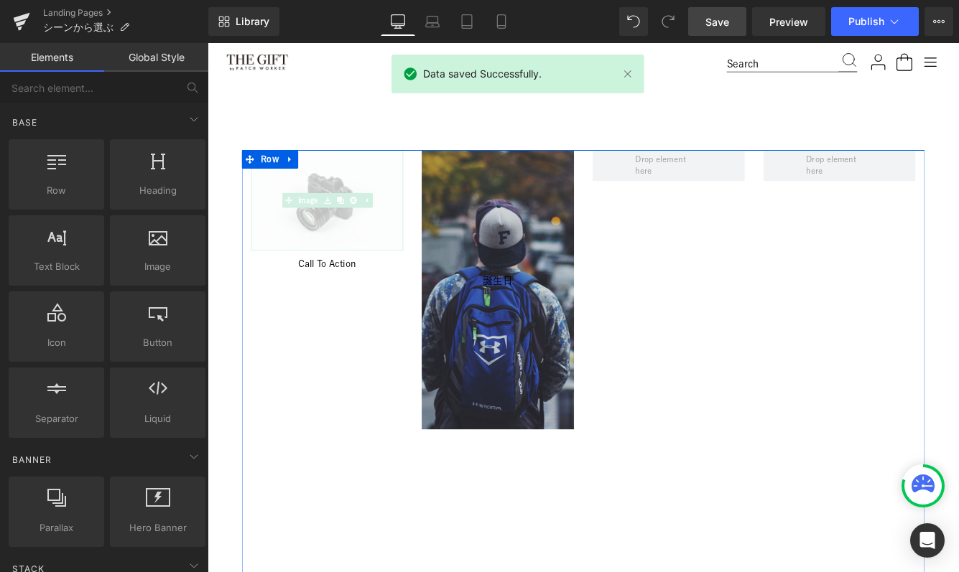
scroll to position [1613, 869]
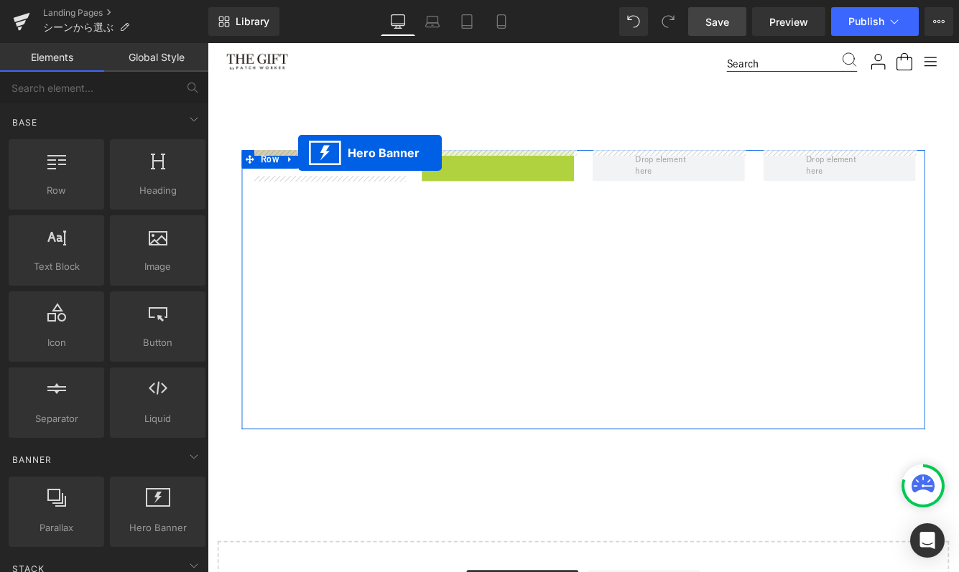
drag, startPoint x: 539, startPoint y: 178, endPoint x: 312, endPoint y: 170, distance: 226.4
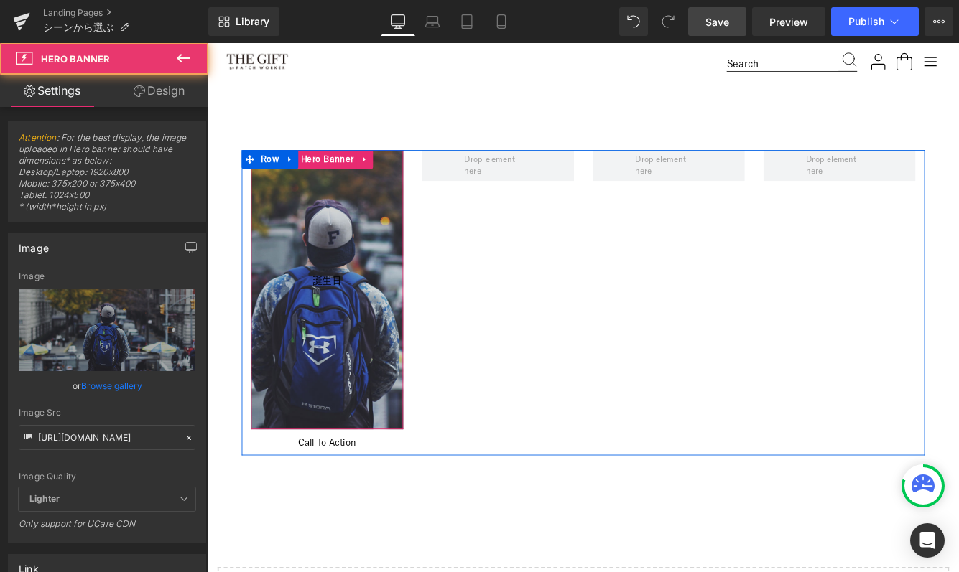
scroll to position [1644, 869]
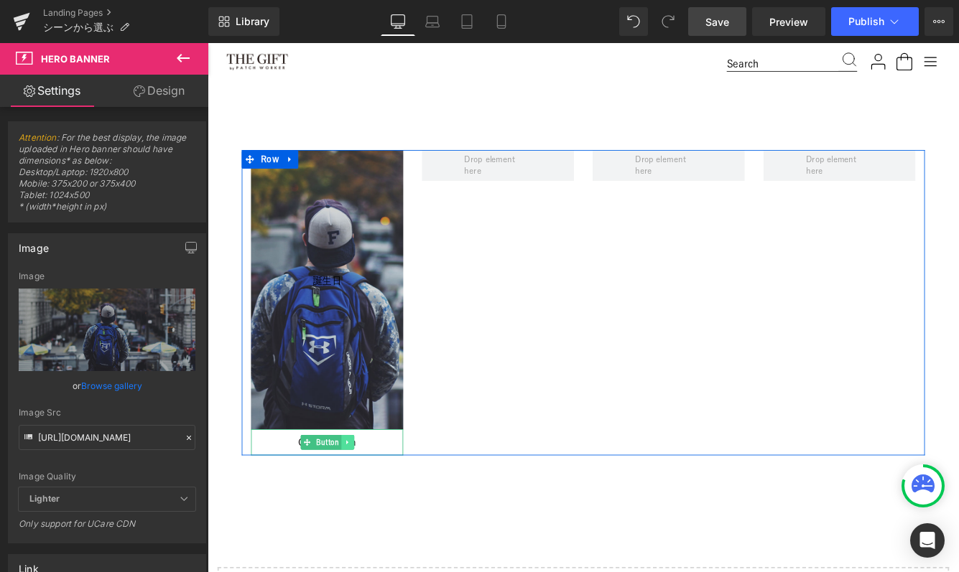
click at [370, 507] on icon at bounding box center [370, 505] width 8 height 9
click at [381, 508] on link at bounding box center [376, 504] width 15 height 17
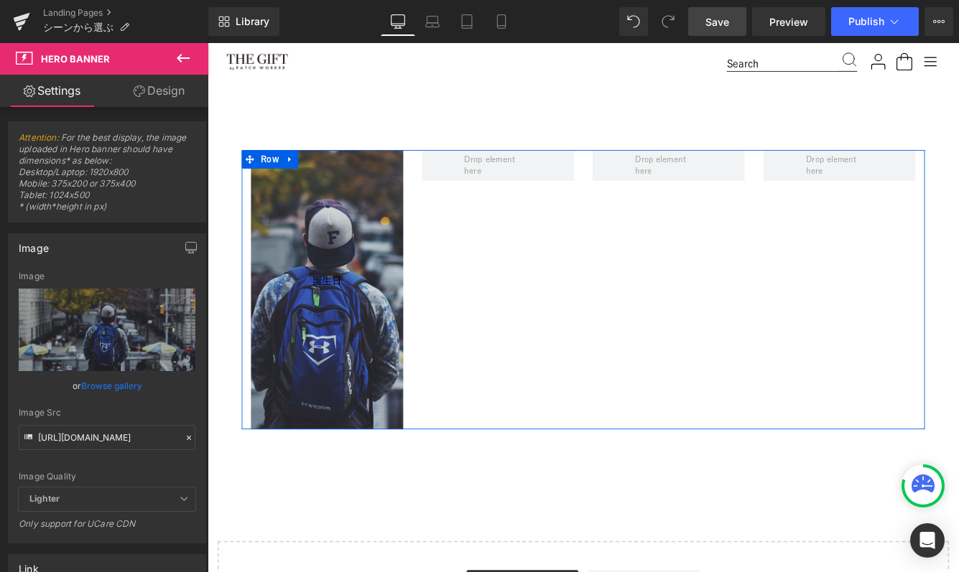
scroll to position [7, 7]
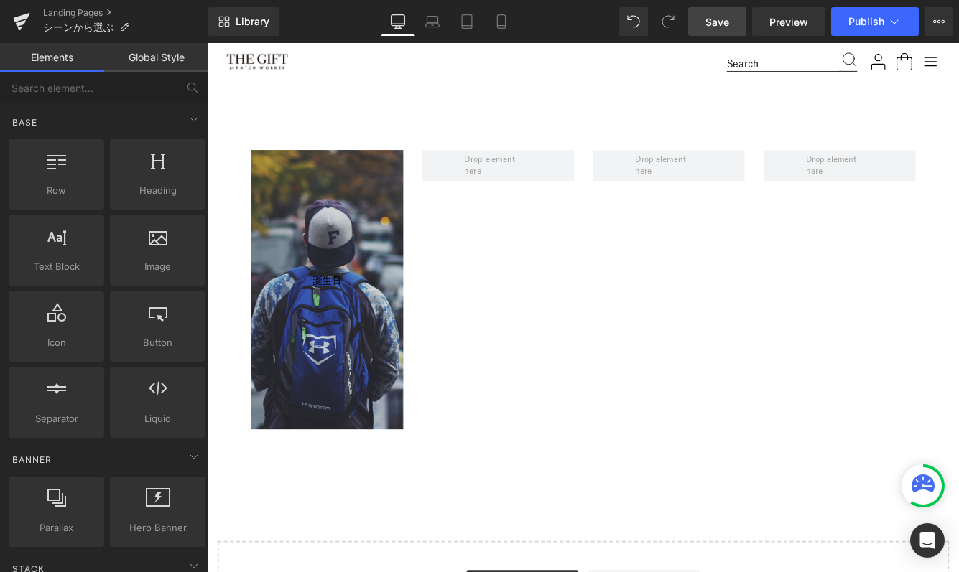
click at [367, 94] on div "Image Image 季節の変わり目に、やさしい気持ちを贈る。 澄んだ空気に深まる色づき―― そんな秋の日常にそっと寄り添う、とっておきのギフトを集めました…" at bounding box center [642, 167] width 869 height 1182
click at [710, 27] on span "Save" at bounding box center [717, 21] width 24 height 15
